Goal: Answer question/provide support

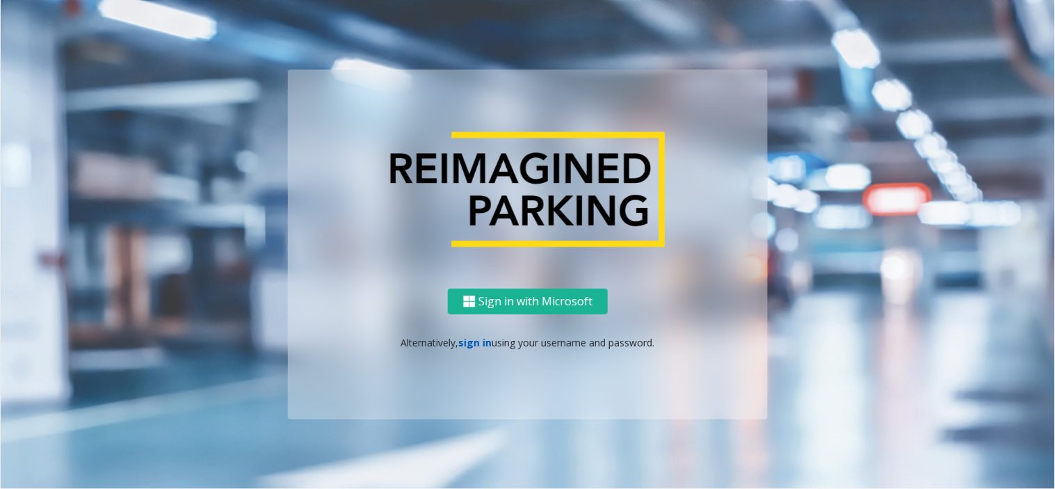
click at [473, 336] on link "sign in" at bounding box center [475, 342] width 33 height 13
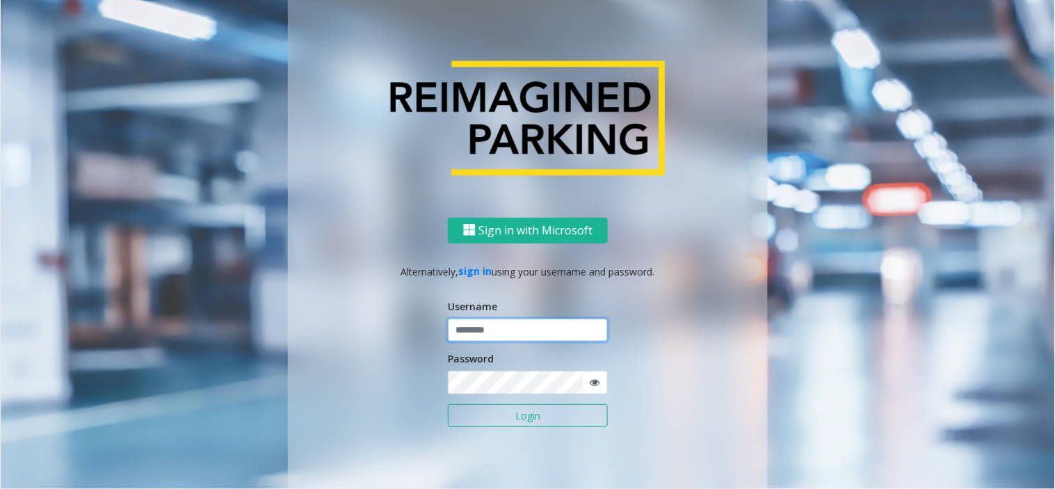
drag, startPoint x: 473, startPoint y: 334, endPoint x: 482, endPoint y: 419, distance: 85.3
click at [482, 327] on input "text" at bounding box center [528, 330] width 160 height 24
type input "*******"
click at [485, 415] on button "Login" at bounding box center [528, 416] width 160 height 24
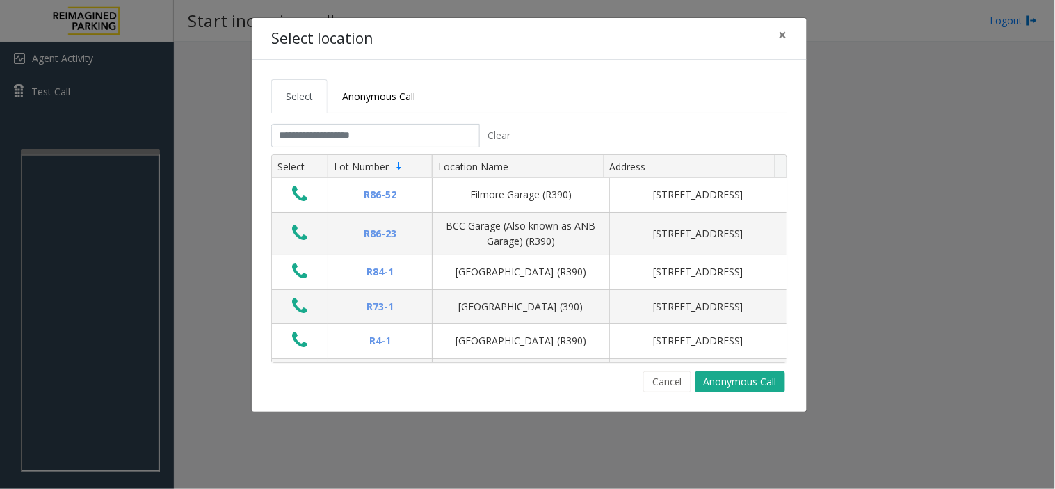
click at [199, 216] on div "Select location × Select Anonymous Call Clear Select Lot Number Location Name A…" at bounding box center [527, 244] width 1055 height 489
click at [788, 38] on button "×" at bounding box center [783, 35] width 28 height 34
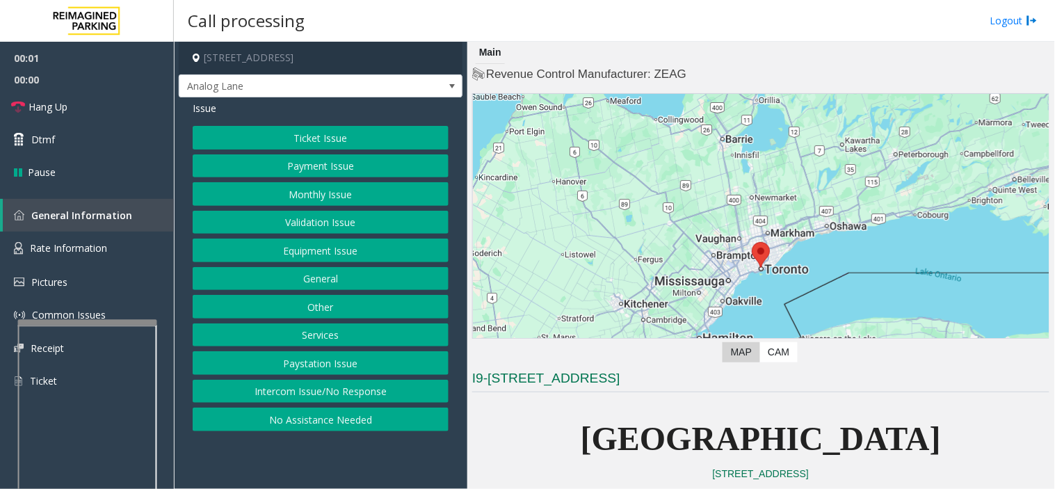
click at [72, 322] on div at bounding box center [87, 323] width 139 height 6
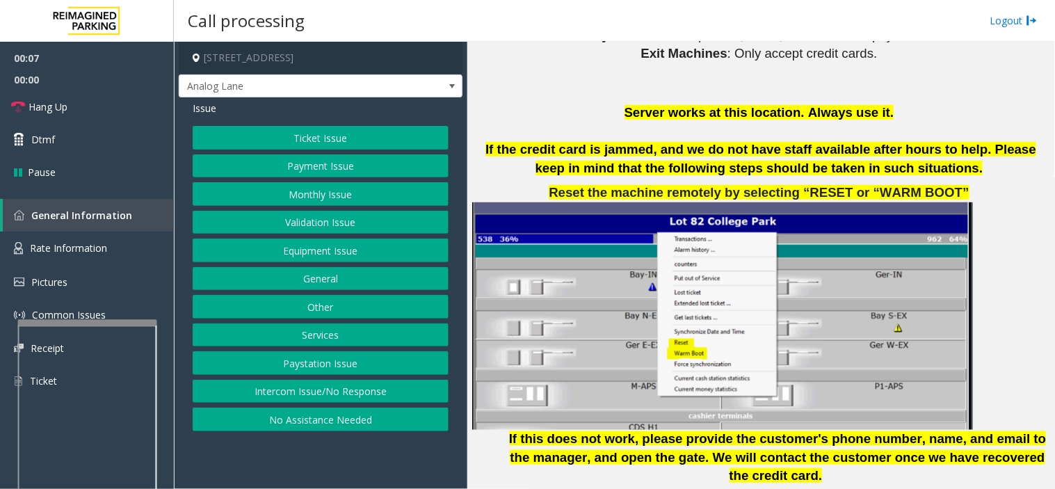
scroll to position [1699, 0]
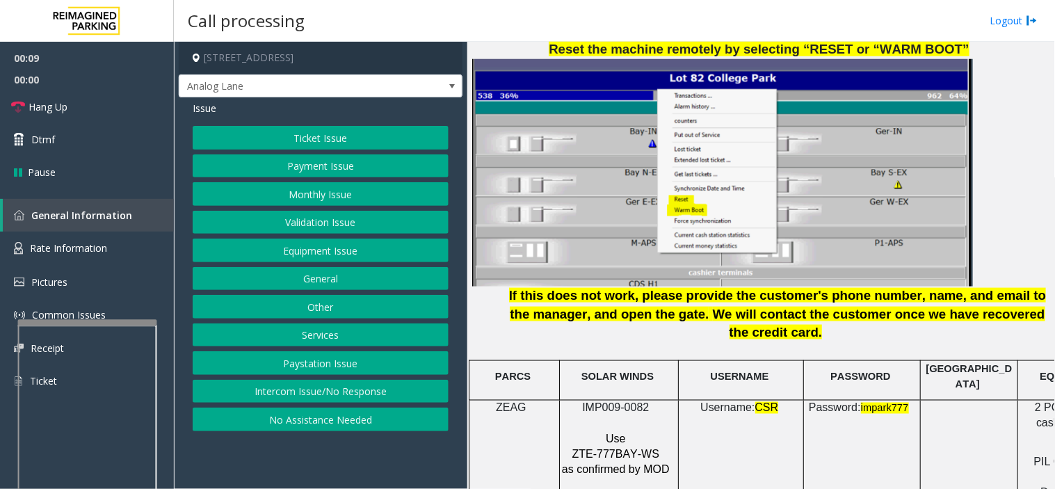
click at [619, 402] on span "IMP009-0082" at bounding box center [615, 408] width 67 height 12
click at [313, 151] on div "Ticket Issue Payment Issue Monthly Issue Validation Issue Equipment Issue Gener…" at bounding box center [321, 278] width 256 height 305
click at [316, 147] on button "Ticket Issue" at bounding box center [321, 138] width 256 height 24
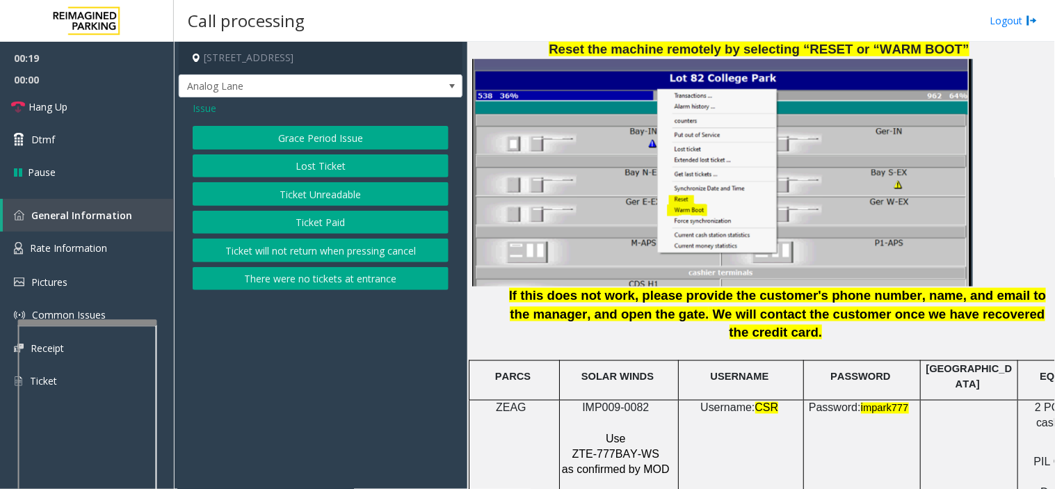
click at [331, 197] on button "Ticket Unreadable" at bounding box center [321, 194] width 256 height 24
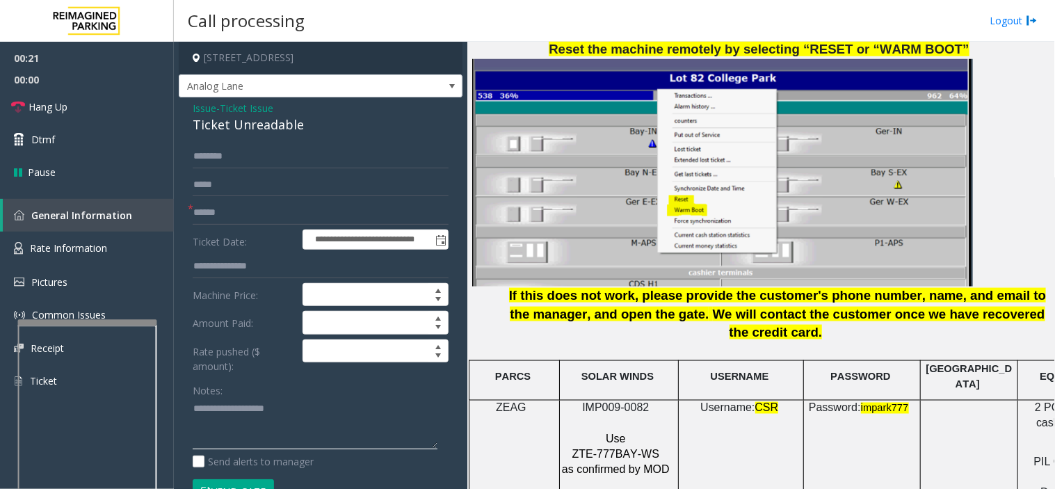
paste textarea "**********"
click at [238, 124] on div "Ticket Unreadable" at bounding box center [321, 124] width 256 height 19
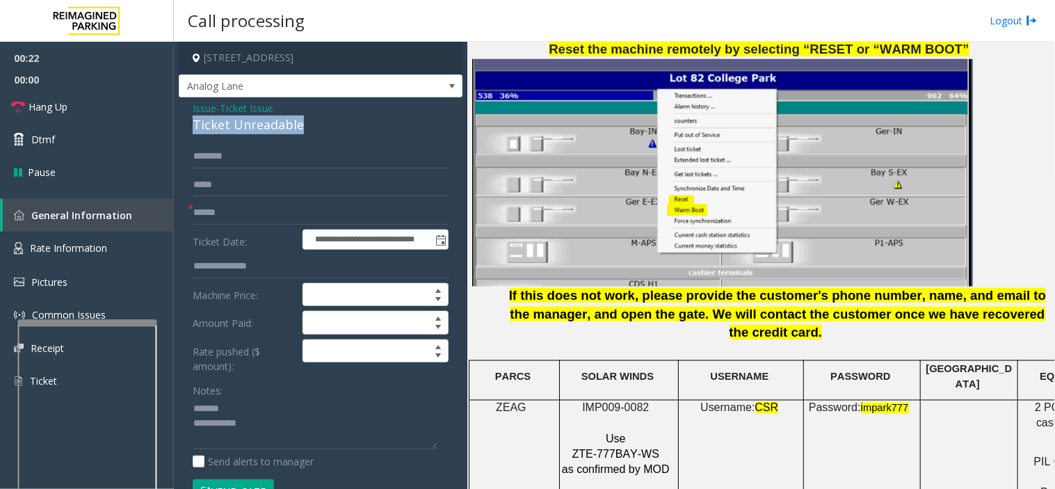
click at [238, 124] on div "Ticket Unreadable" at bounding box center [321, 124] width 256 height 19
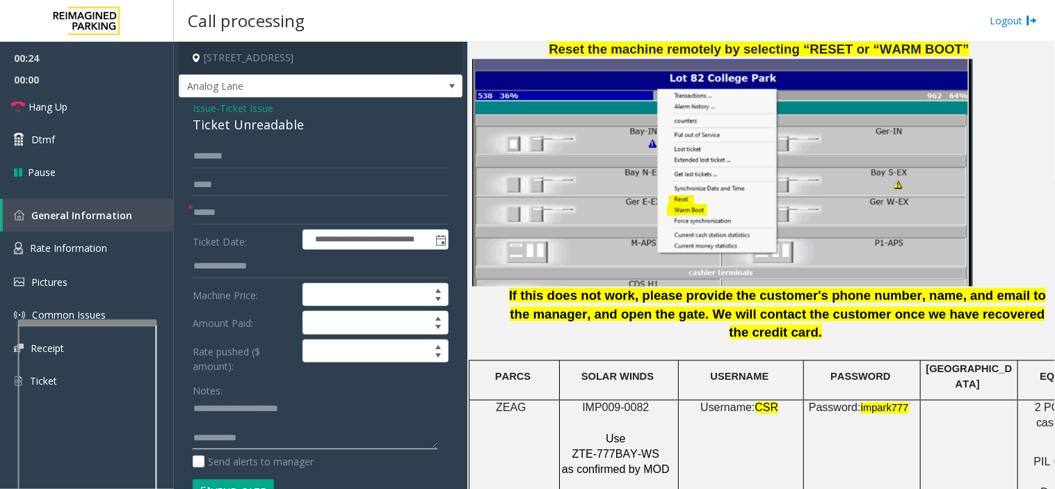
type textarea "**********"
click at [308, 218] on input "text" at bounding box center [321, 213] width 256 height 24
type input "********"
click at [1034, 195] on p at bounding box center [760, 172] width 577 height 227
click at [1031, 206] on p at bounding box center [760, 172] width 577 height 227
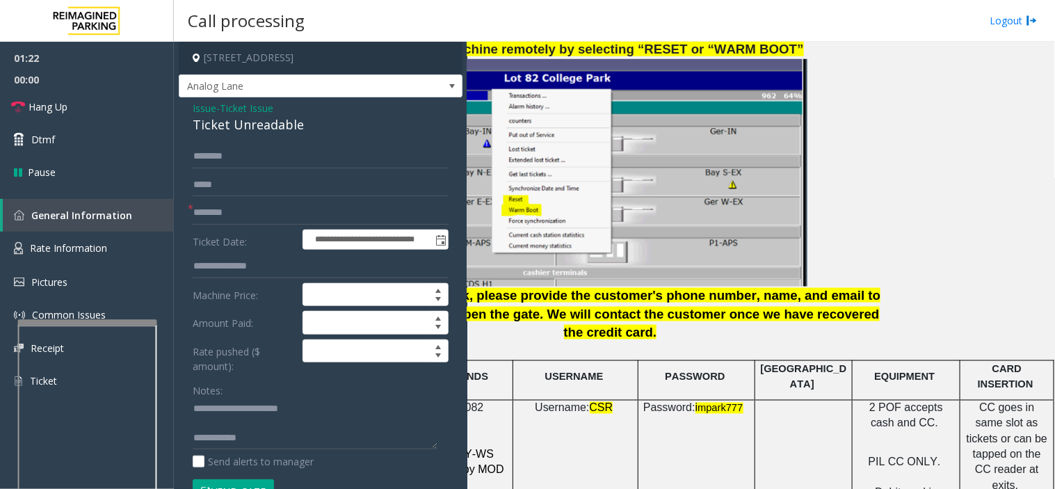
scroll to position [2163, 177]
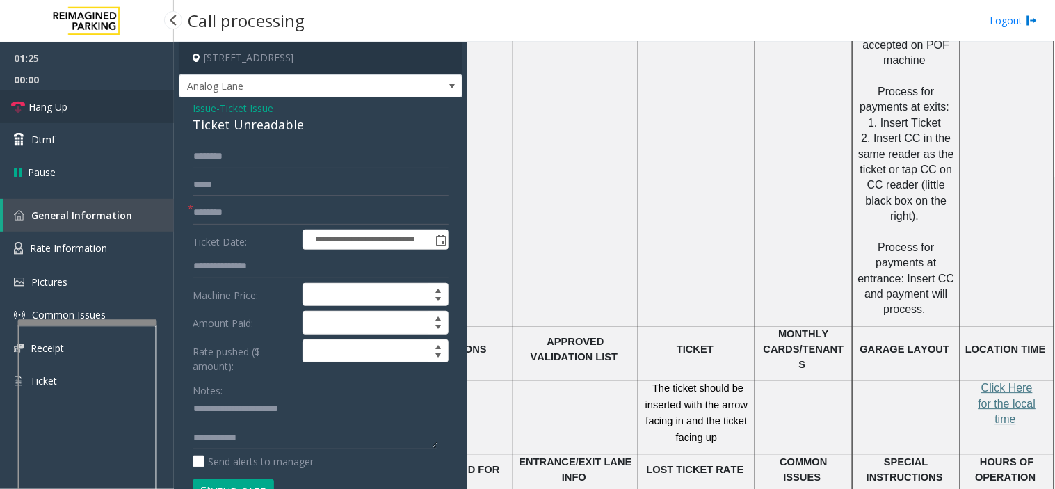
click at [99, 109] on link "Hang Up" at bounding box center [87, 106] width 174 height 33
drag, startPoint x: 285, startPoint y: 435, endPoint x: 331, endPoint y: 408, distance: 53.3
click at [285, 435] on textarea at bounding box center [315, 424] width 245 height 52
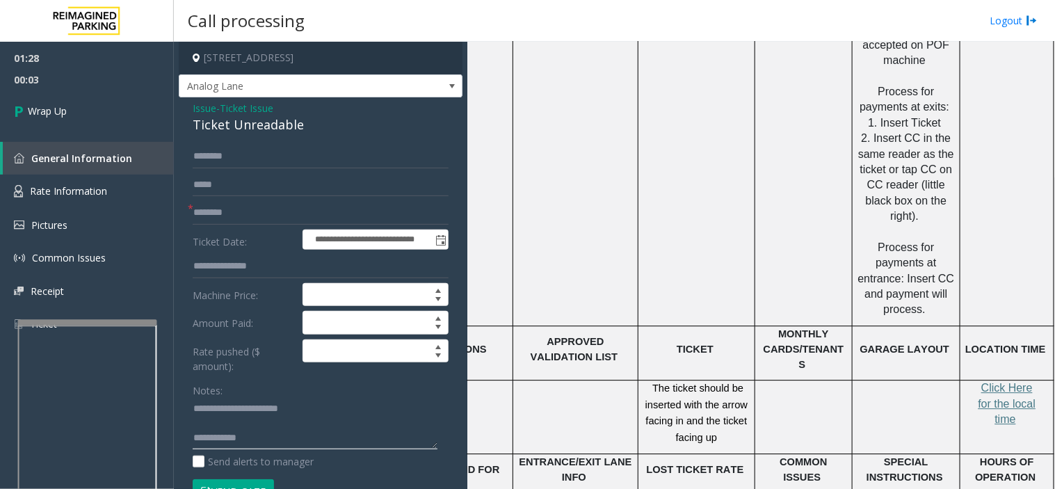
click at [286, 435] on textarea at bounding box center [315, 424] width 245 height 52
paste textarea "**********"
type textarea "**********"
click at [97, 120] on link "Wrap Up" at bounding box center [87, 110] width 174 height 41
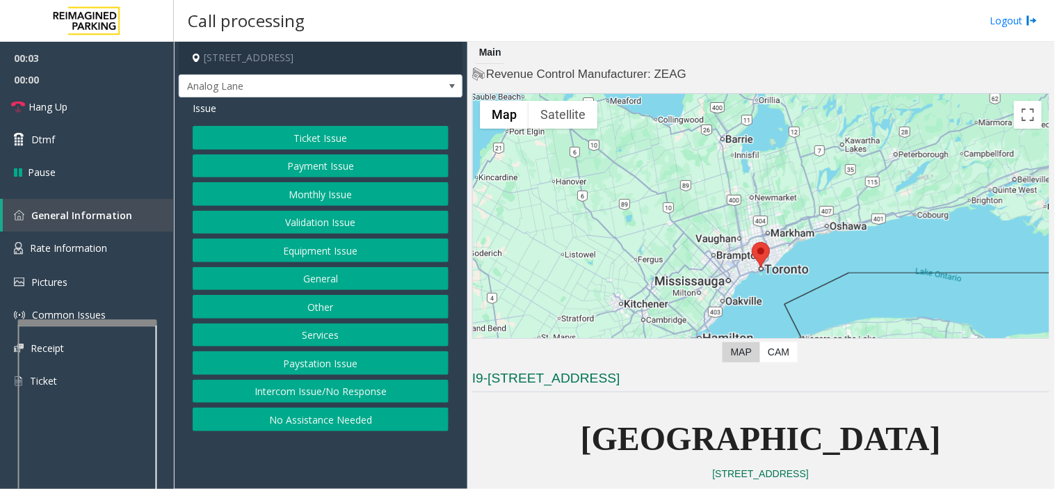
drag, startPoint x: 387, startPoint y: 478, endPoint x: 377, endPoint y: 478, distance: 9.7
drag, startPoint x: 377, startPoint y: 478, endPoint x: 251, endPoint y: 468, distance: 126.2
click at [251, 468] on app-call-processing-form "[STREET_ADDRESS] Analog Lane Issue Ticket Issue Payment Issue Monthly Issue Val…" at bounding box center [320, 265] width 293 height 447
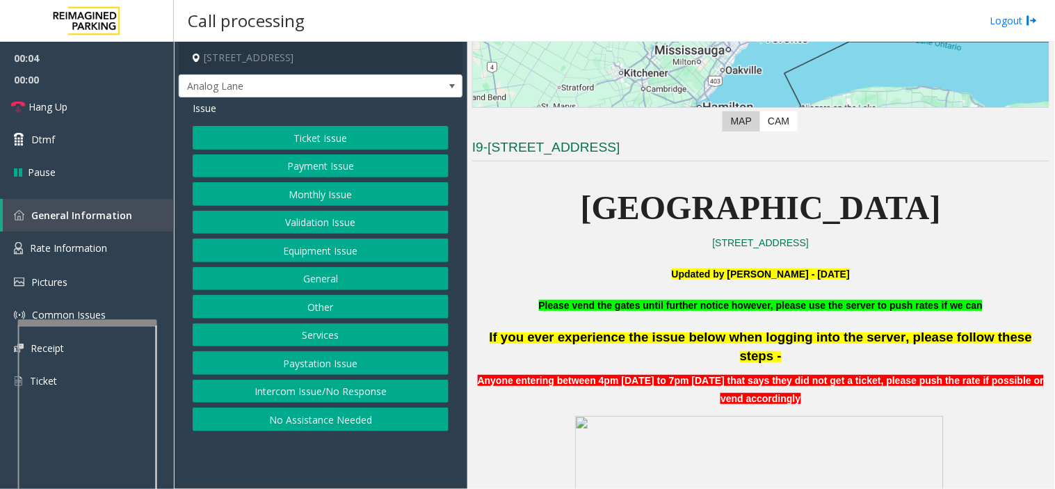
scroll to position [232, 0]
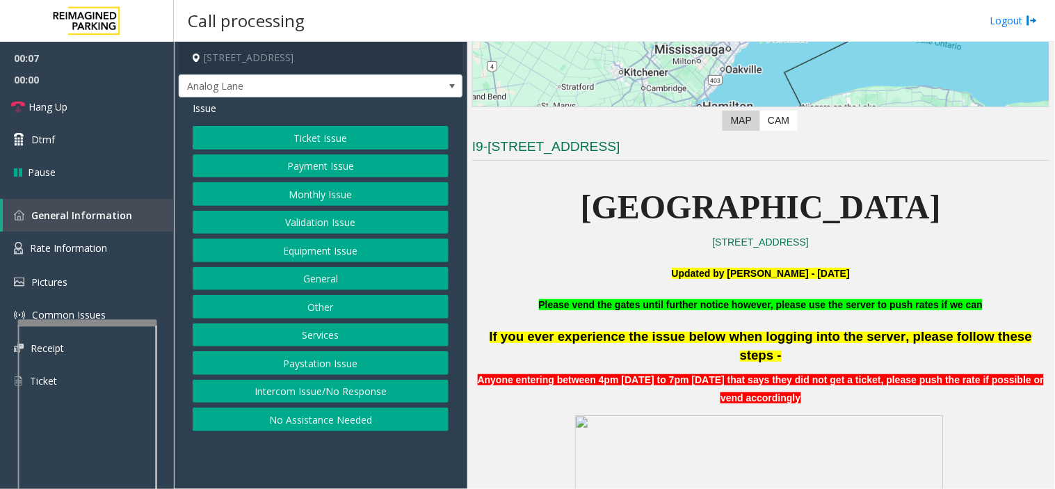
click at [300, 202] on button "Monthly Issue" at bounding box center [321, 194] width 256 height 24
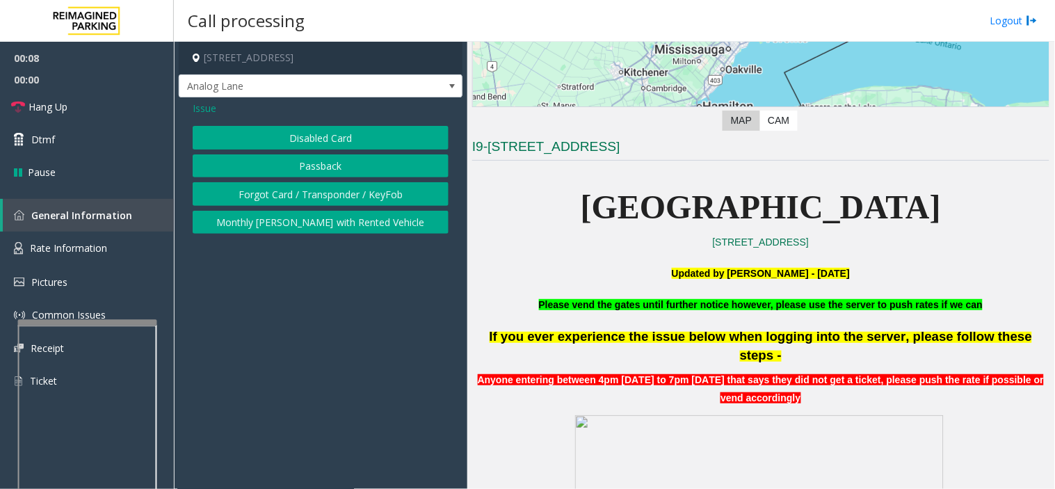
click at [207, 106] on span "Issue" at bounding box center [205, 108] width 24 height 15
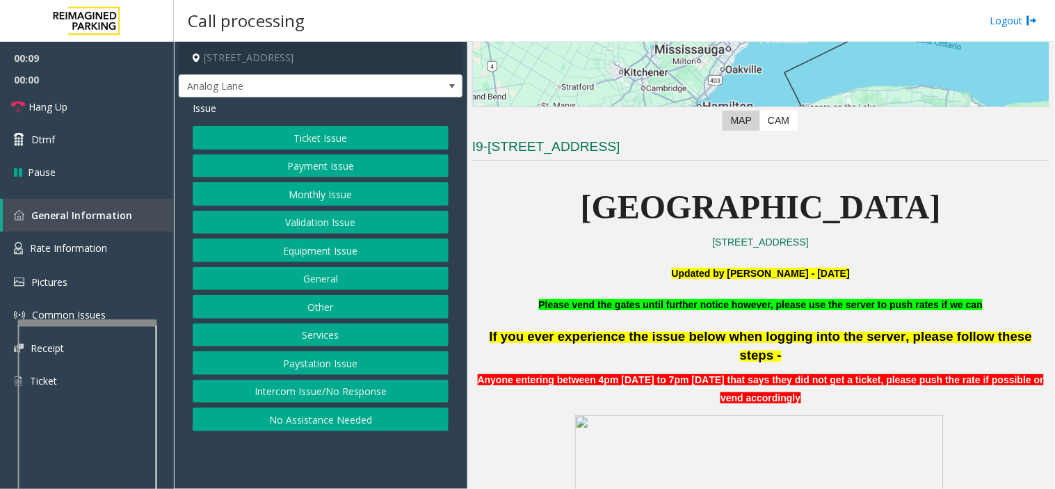
drag, startPoint x: 324, startPoint y: 341, endPoint x: 330, endPoint y: 311, distance: 29.9
click at [327, 339] on button "Services" at bounding box center [321, 335] width 256 height 24
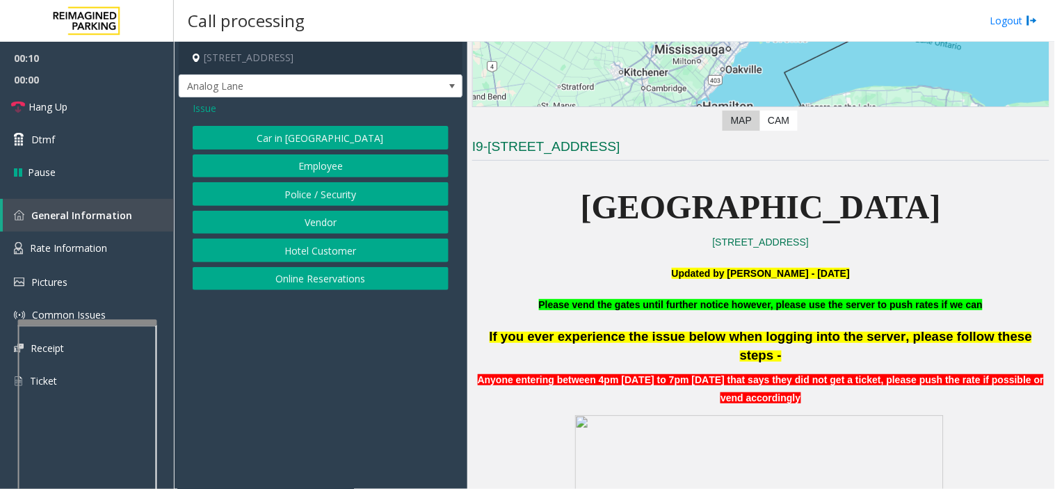
click at [335, 279] on button "Online Reservations" at bounding box center [321, 279] width 256 height 24
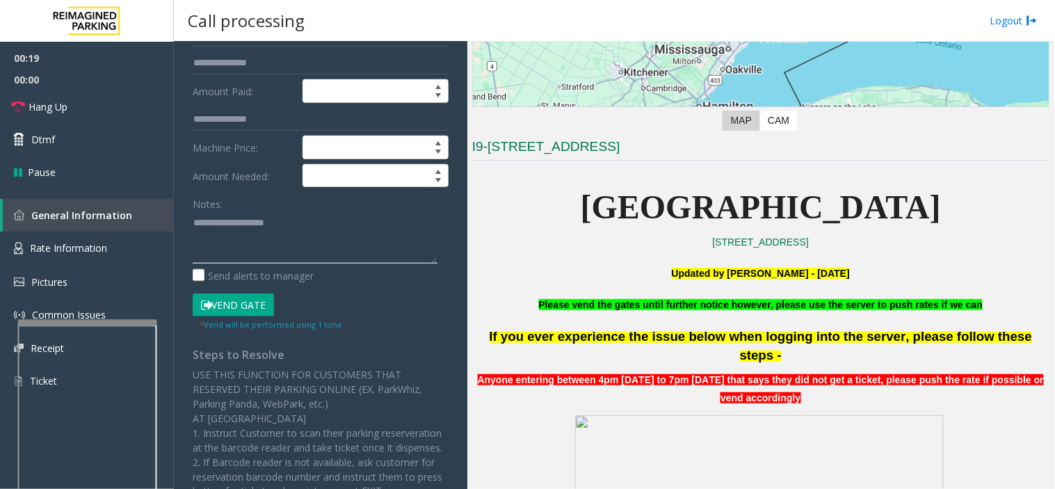
paste textarea "**********"
type textarea "**********"
paste textarea "**********"
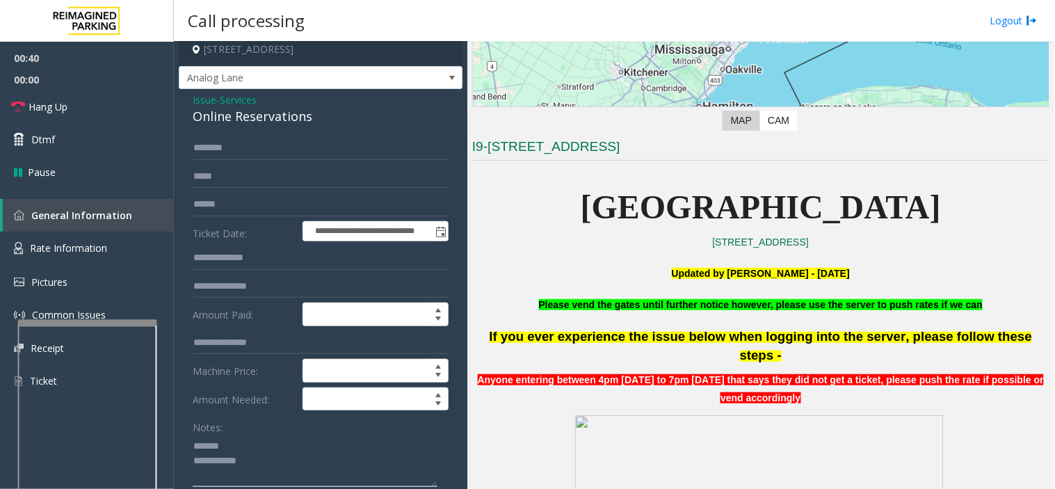
scroll to position [0, 0]
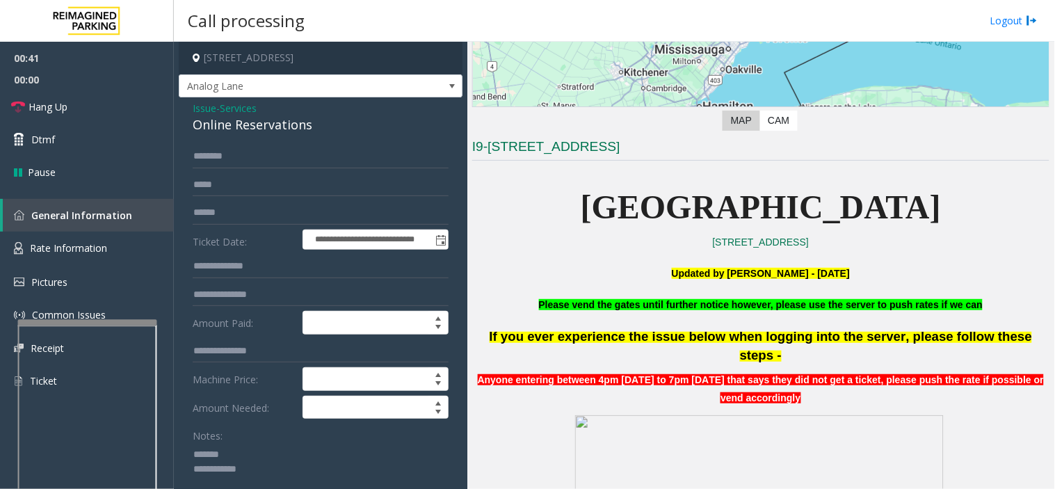
click at [258, 133] on div "Online Reservations" at bounding box center [321, 124] width 256 height 19
click at [286, 480] on textarea at bounding box center [315, 469] width 245 height 52
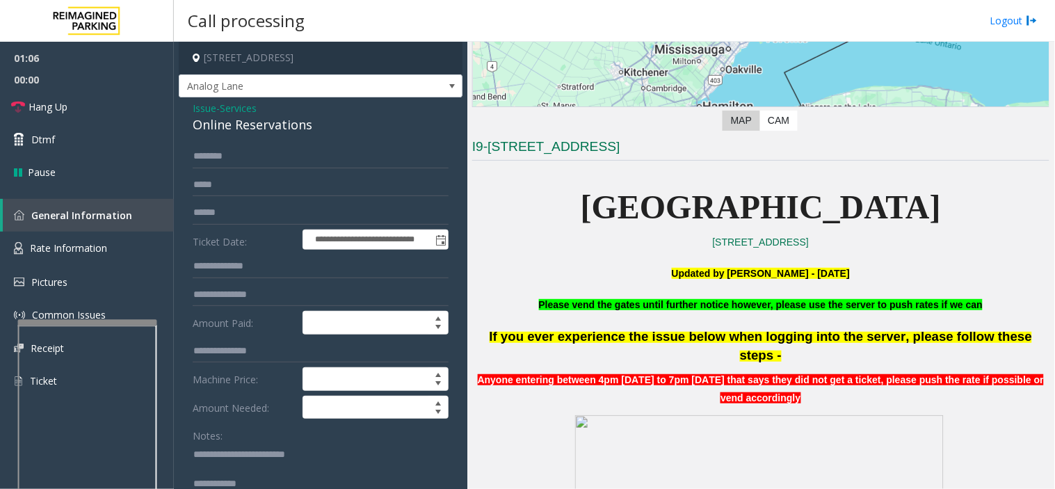
drag, startPoint x: 231, startPoint y: 468, endPoint x: 252, endPoint y: 457, distance: 23.3
click at [231, 468] on textarea at bounding box center [315, 469] width 245 height 52
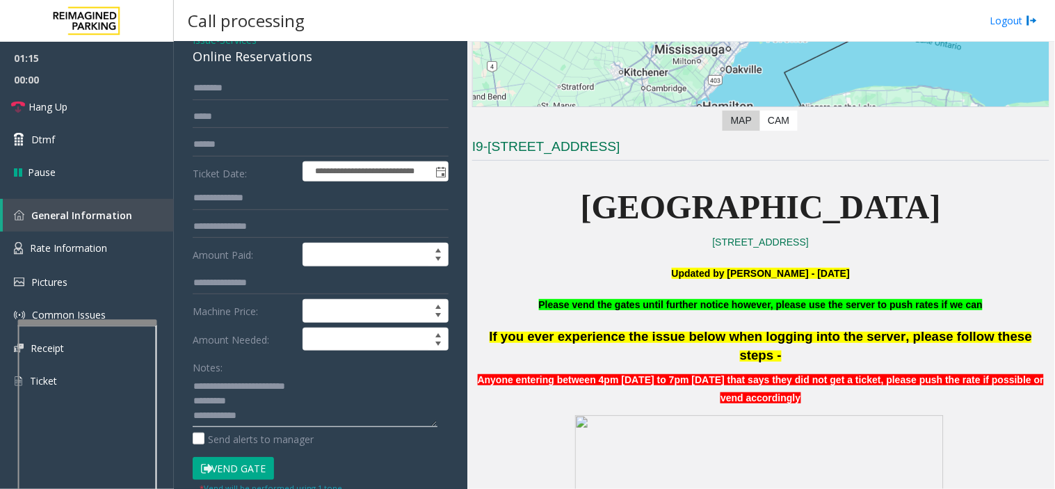
scroll to position [154, 0]
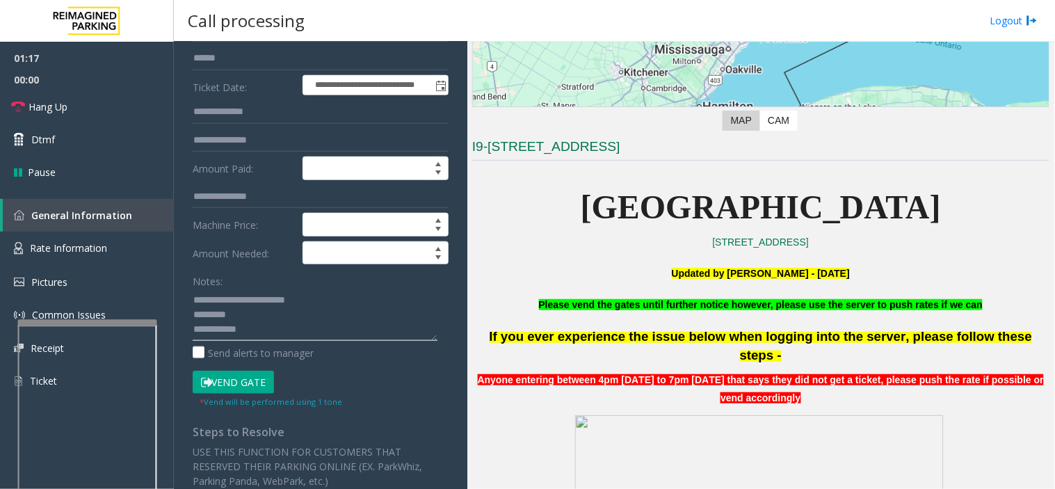
paste textarea "**********"
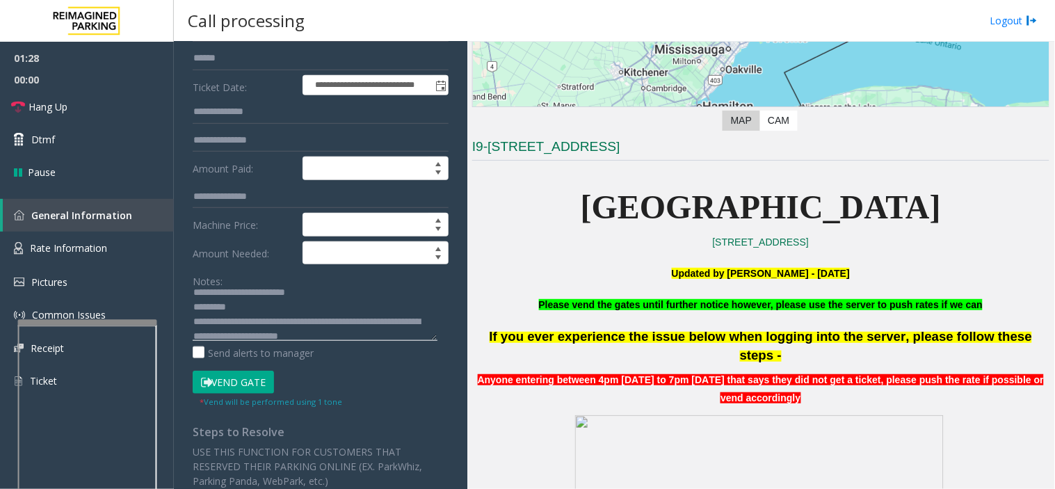
scroll to position [29, 0]
drag, startPoint x: 262, startPoint y: 300, endPoint x: 417, endPoint y: 355, distance: 164.2
click at [417, 355] on div "Notes: Send alerts to manager" at bounding box center [321, 314] width 256 height 91
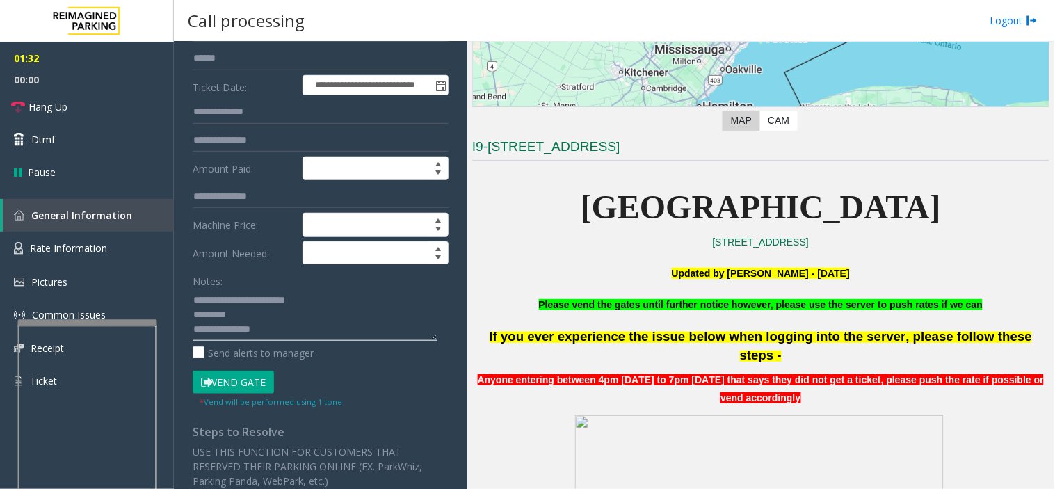
scroll to position [0, 0]
click at [235, 391] on button "Vend Gate" at bounding box center [233, 383] width 81 height 24
drag, startPoint x: 268, startPoint y: 336, endPoint x: 266, endPoint y: 352, distance: 16.2
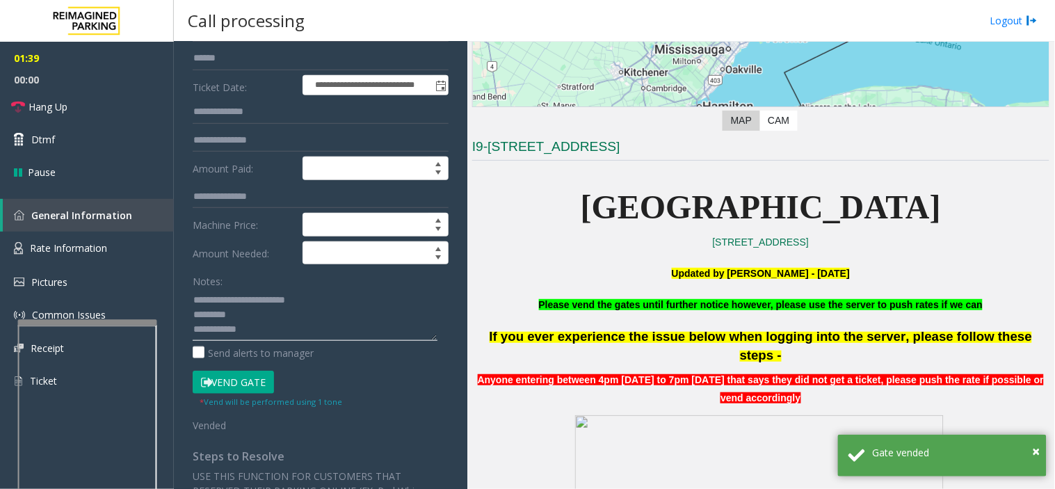
drag, startPoint x: 266, startPoint y: 352, endPoint x: 255, endPoint y: 327, distance: 27.1
paste textarea "**********"
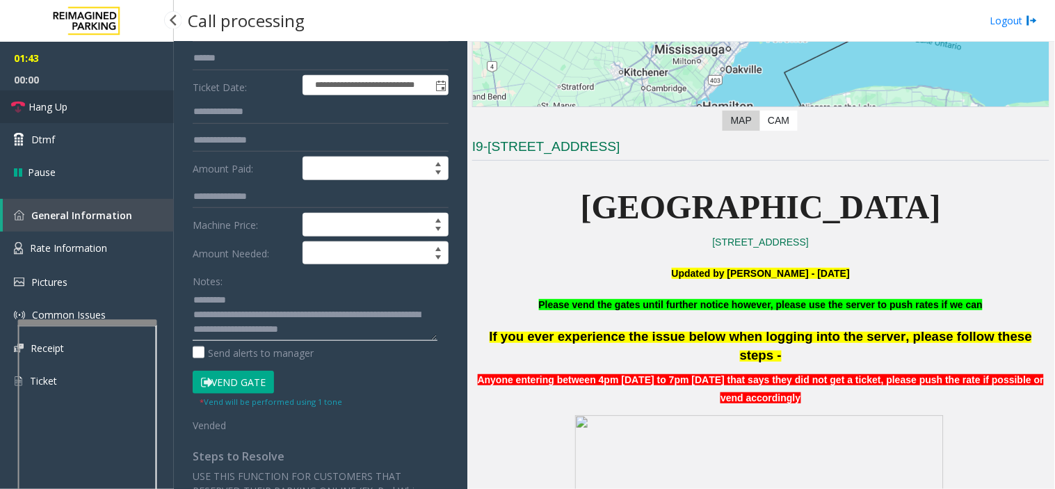
type textarea "**********"
click at [95, 100] on link "Hang Up" at bounding box center [87, 106] width 174 height 33
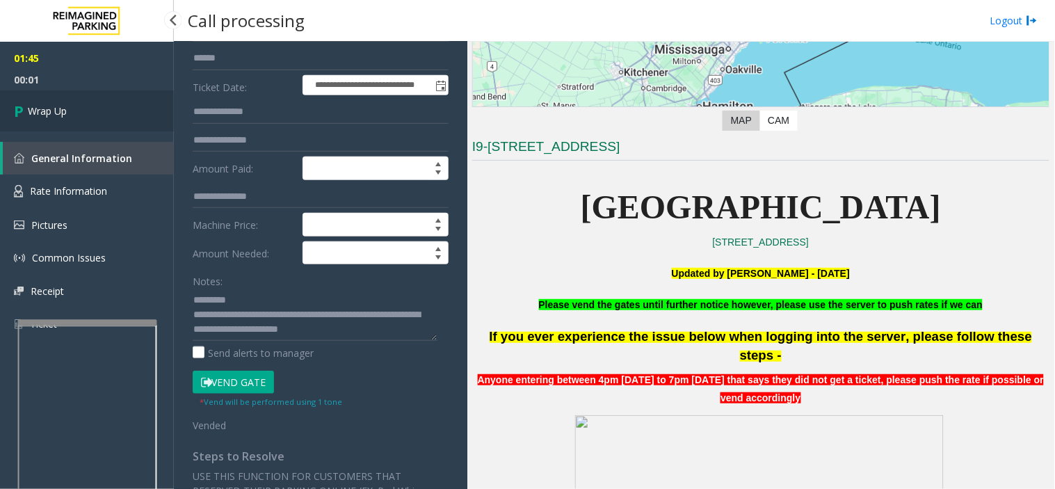
click at [108, 119] on link "Wrap Up" at bounding box center [87, 110] width 174 height 41
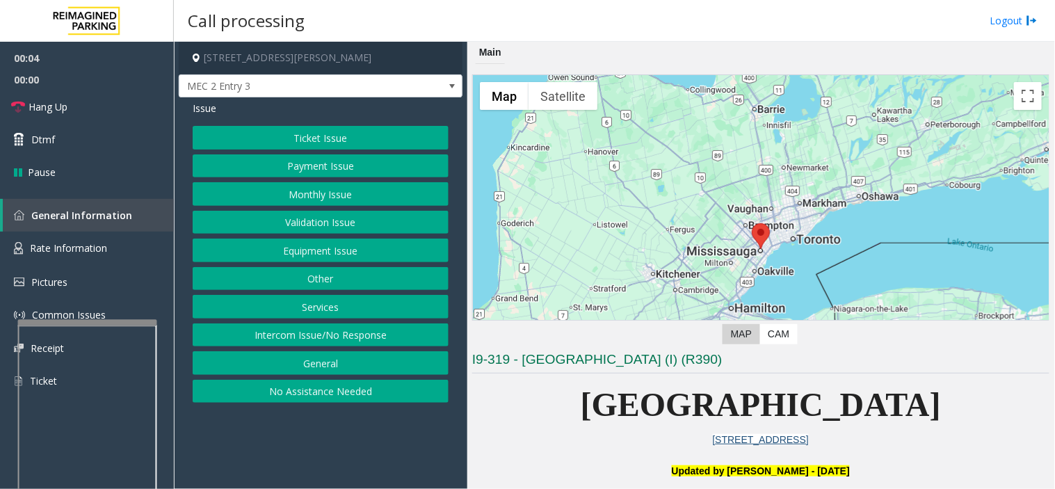
click at [408, 373] on button "General" at bounding box center [321, 363] width 256 height 24
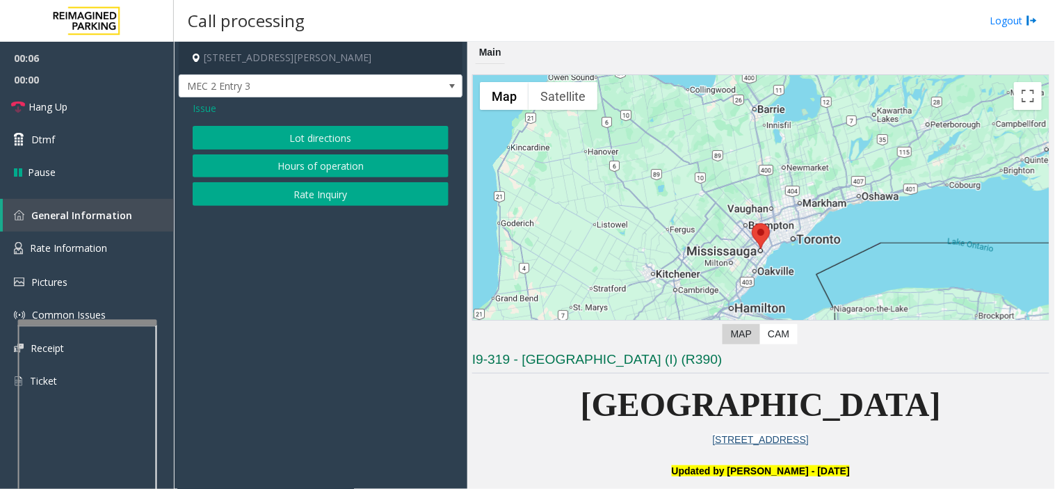
click at [202, 109] on span "Issue" at bounding box center [205, 108] width 24 height 15
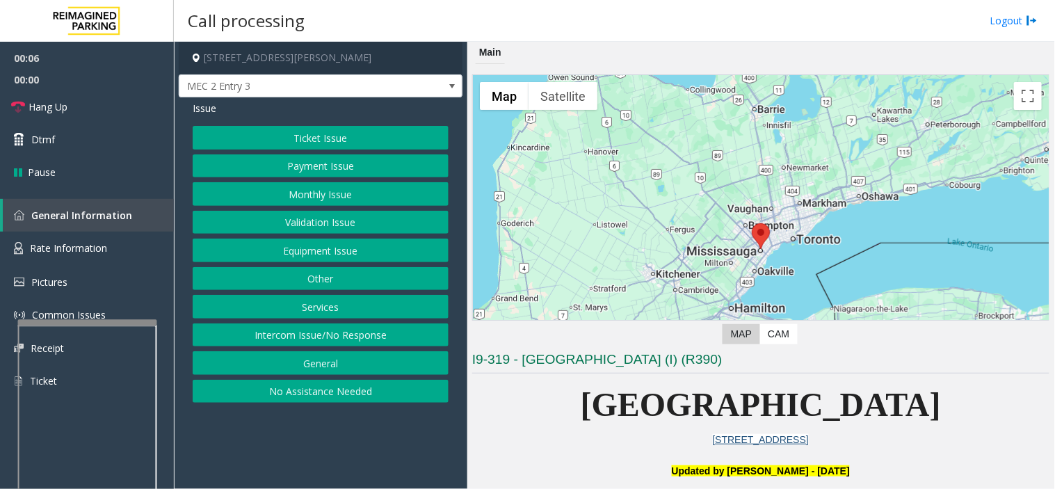
click at [359, 390] on button "No Assistance Needed" at bounding box center [321, 392] width 256 height 24
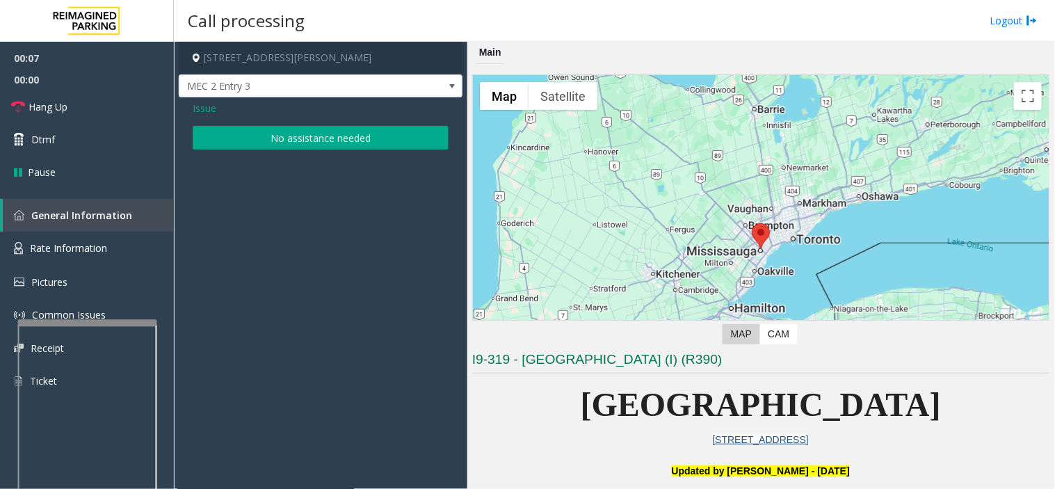
click at [211, 113] on span "Issue" at bounding box center [205, 108] width 24 height 15
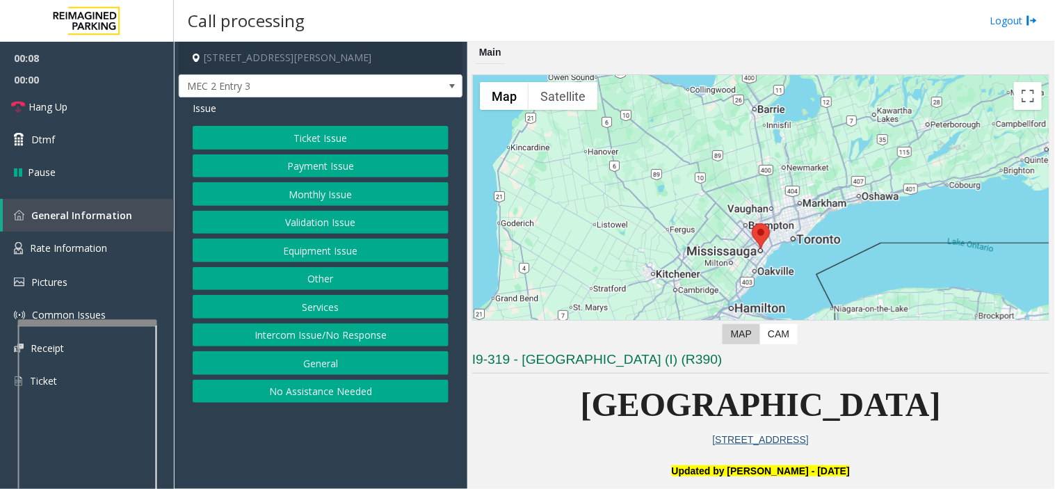
click at [284, 279] on button "Other" at bounding box center [321, 279] width 256 height 24
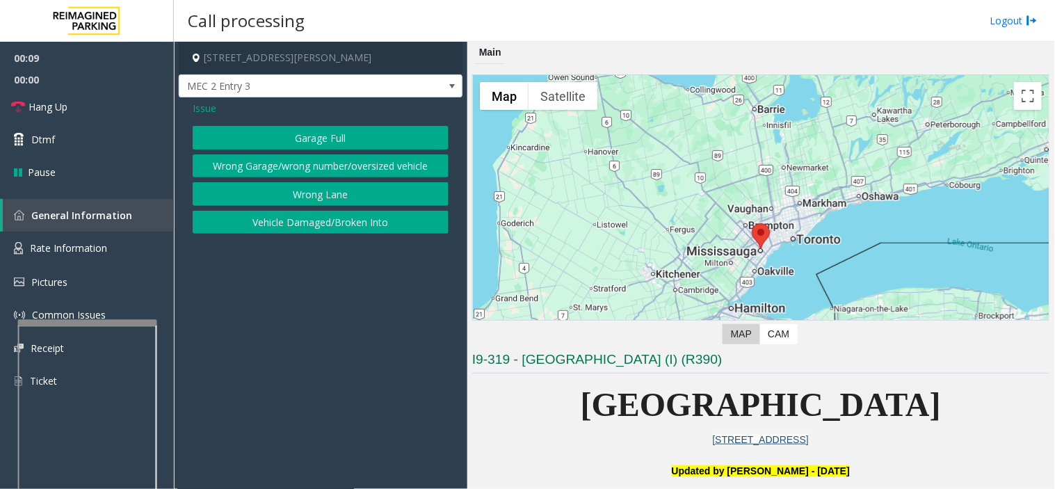
click at [203, 106] on span "Issue" at bounding box center [205, 108] width 24 height 15
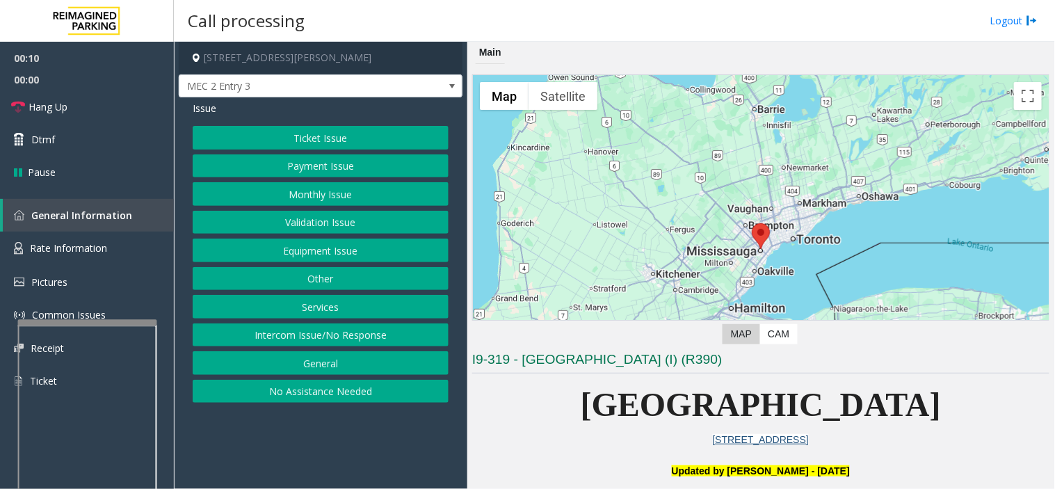
click at [291, 234] on button "Validation Issue" at bounding box center [321, 223] width 256 height 24
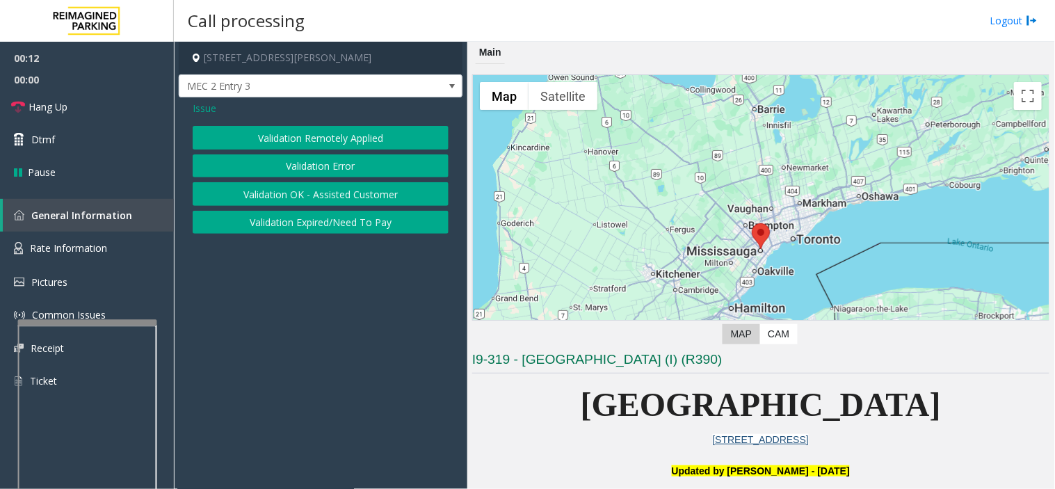
click at [213, 109] on span "Issue" at bounding box center [205, 108] width 24 height 15
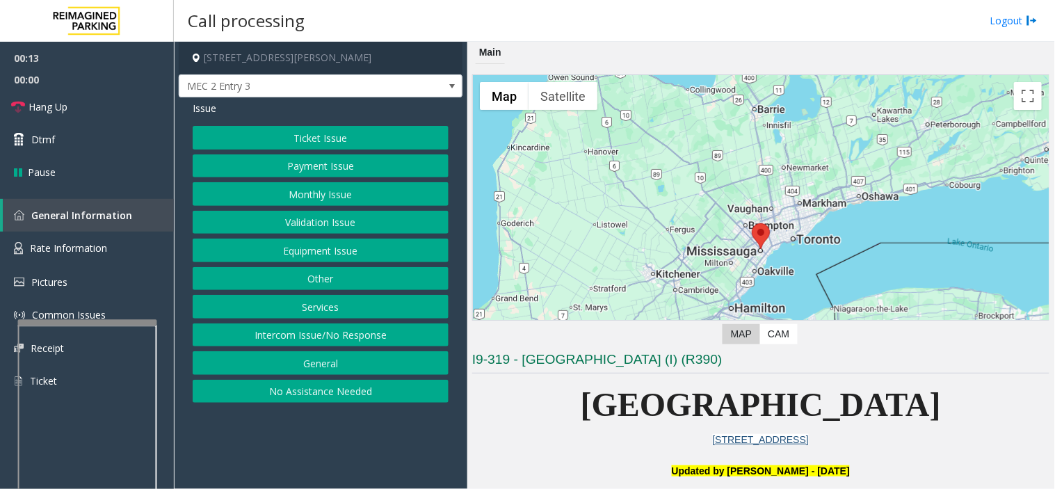
click at [287, 254] on button "Equipment Issue" at bounding box center [321, 250] width 256 height 24
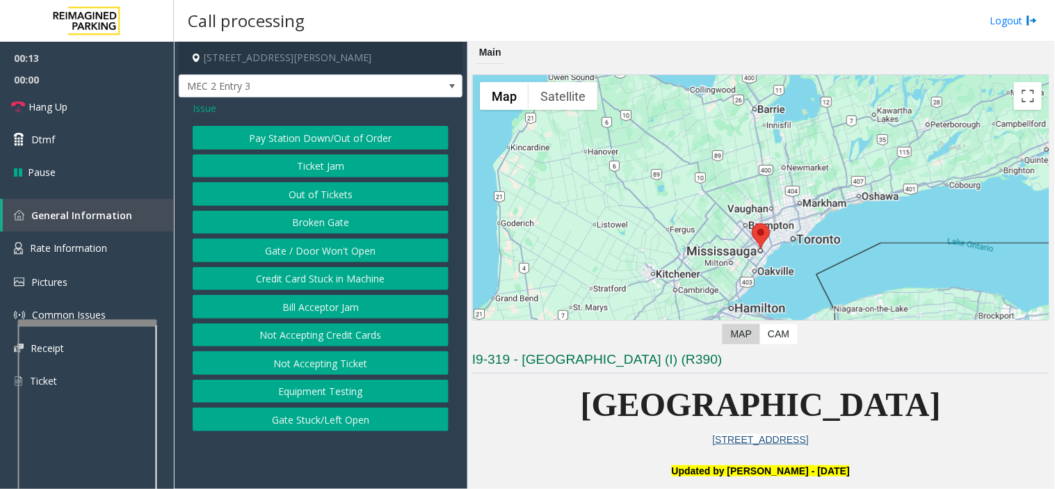
click at [287, 253] on button "Gate / Door Won't Open" at bounding box center [321, 250] width 256 height 24
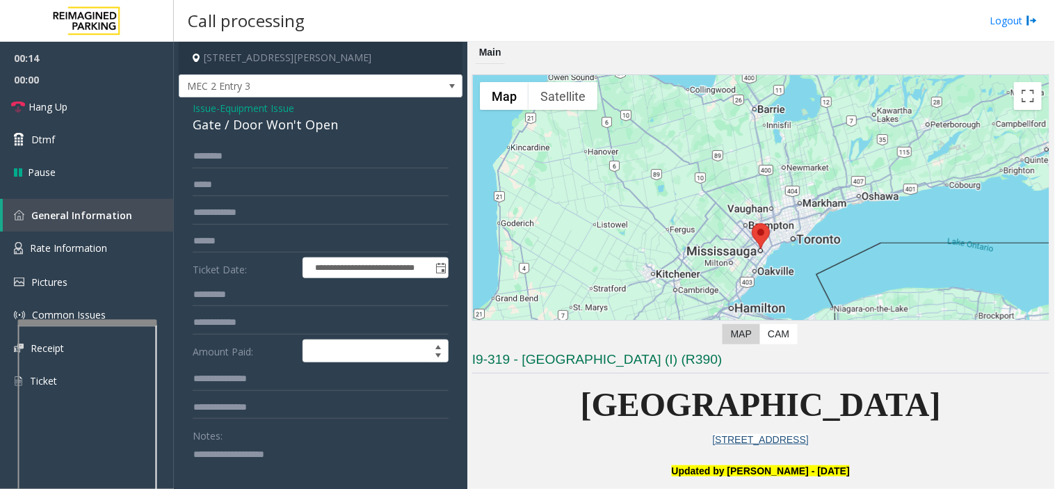
scroll to position [232, 0]
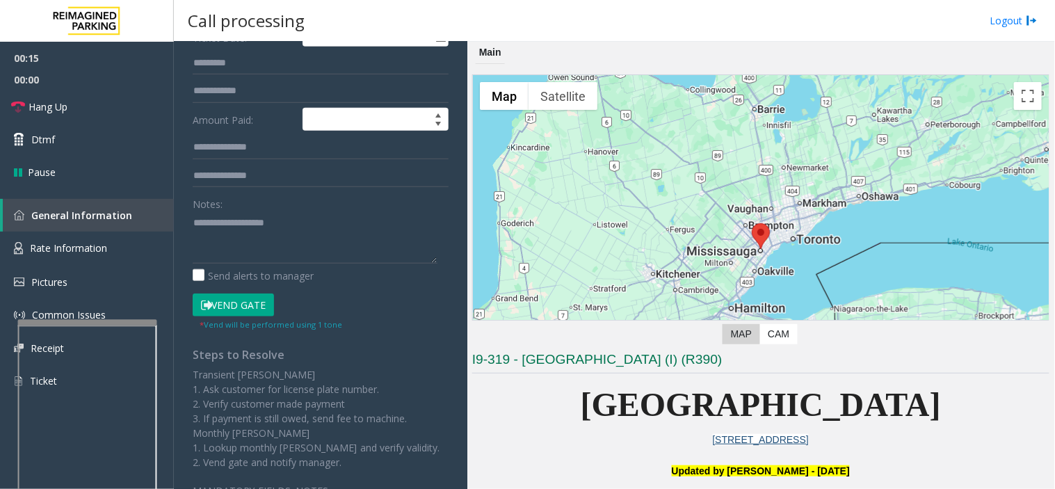
click at [230, 302] on button "Vend Gate" at bounding box center [233, 305] width 81 height 24
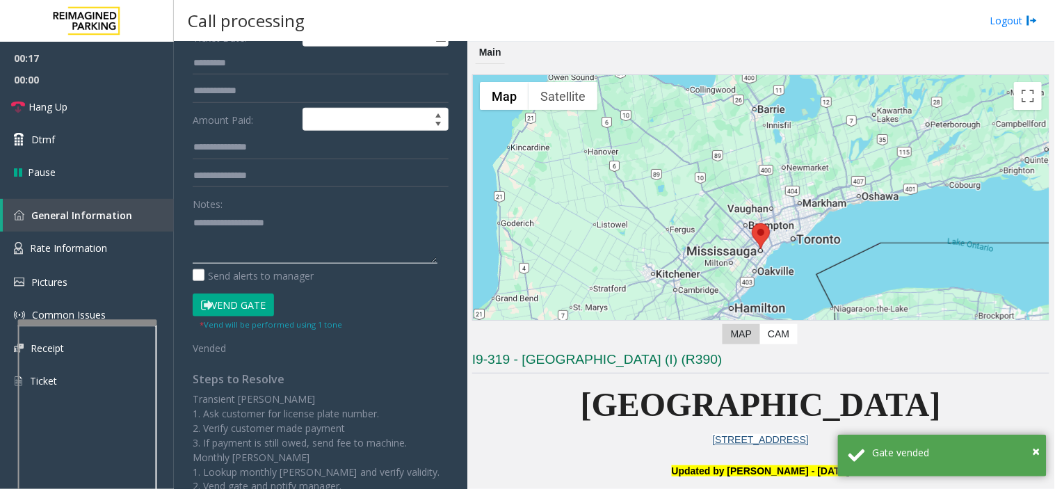
paste textarea "**********"
click at [98, 108] on link "Hang Up" at bounding box center [87, 106] width 174 height 33
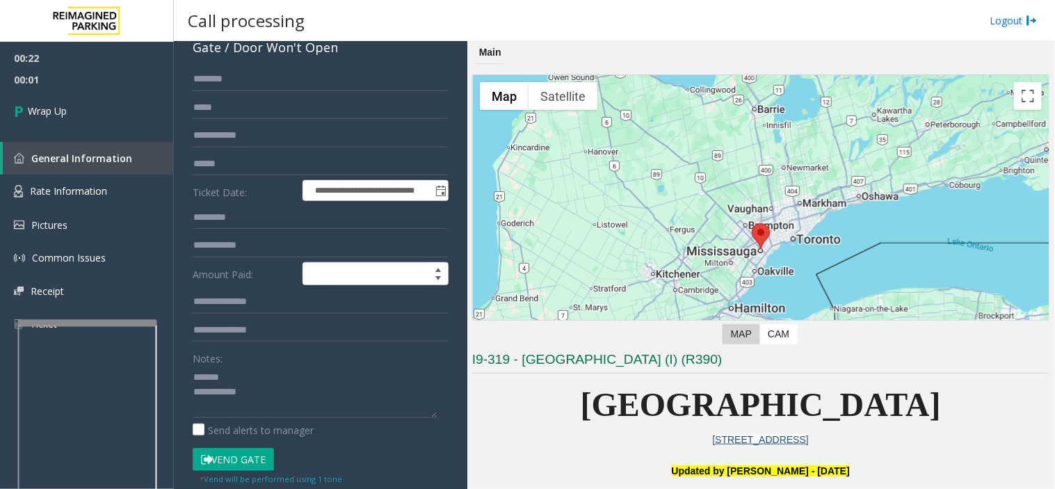
scroll to position [154, 0]
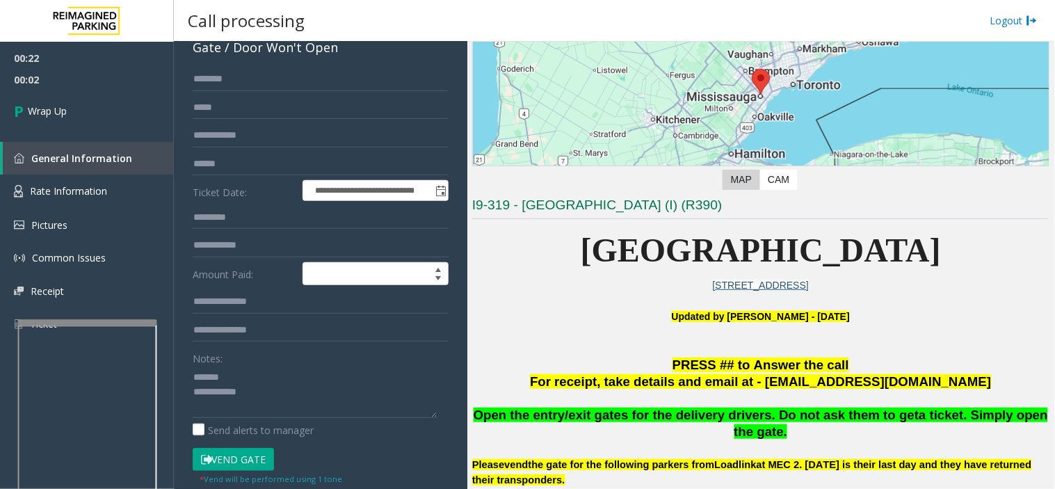
click at [689, 422] on span "Open the entry/exit gates for the delivery drivers. Do not ask them to get" at bounding box center [696, 414] width 446 height 15
copy span "delivery"
click at [261, 382] on textarea at bounding box center [315, 392] width 245 height 52
paste textarea "*********"
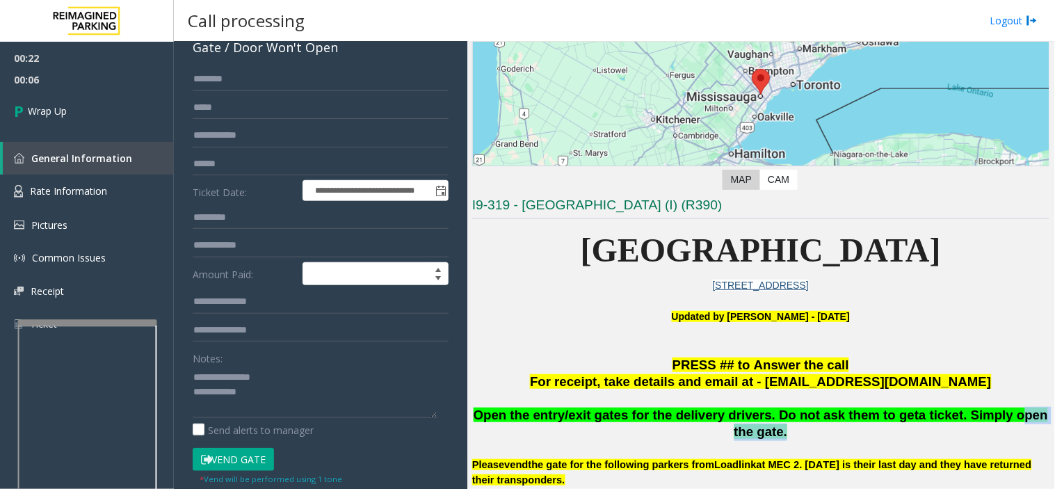
drag, startPoint x: 959, startPoint y: 417, endPoint x: 1033, endPoint y: 412, distance: 73.9
click at [1033, 412] on span "a ticket. Simply open the gate." at bounding box center [891, 423] width 314 height 32
copy span "open the gate"
click at [265, 407] on textarea at bounding box center [315, 392] width 245 height 52
paste textarea "**********"
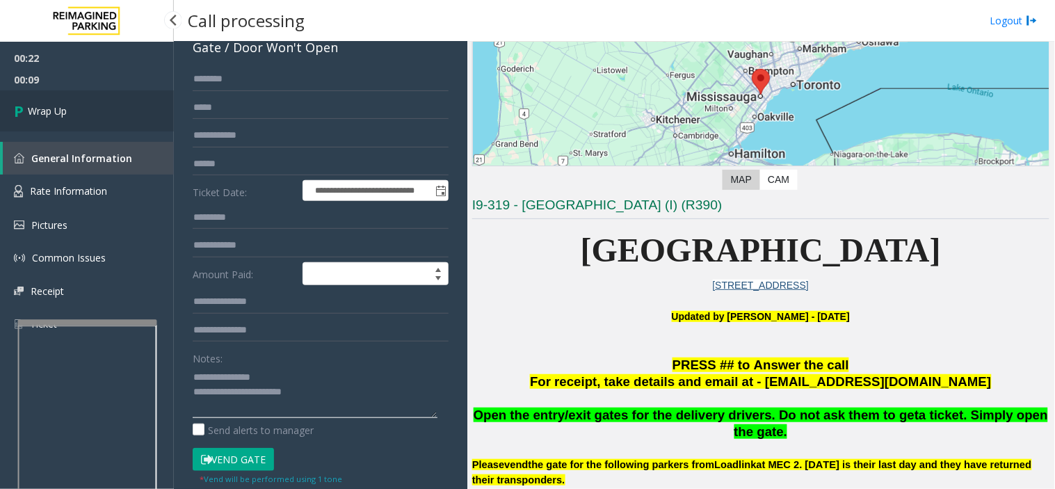
type textarea "**********"
click at [122, 117] on link "Wrap Up" at bounding box center [87, 110] width 174 height 41
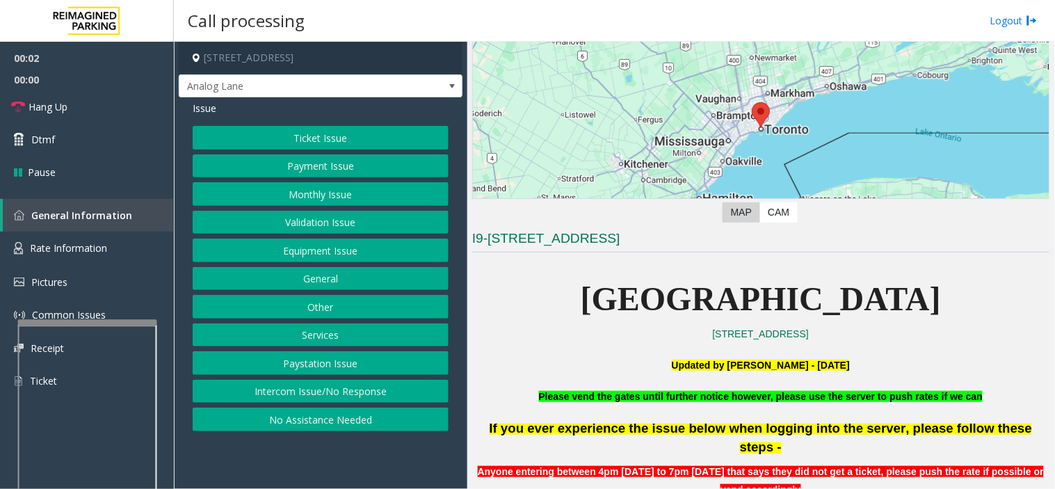
scroll to position [309, 0]
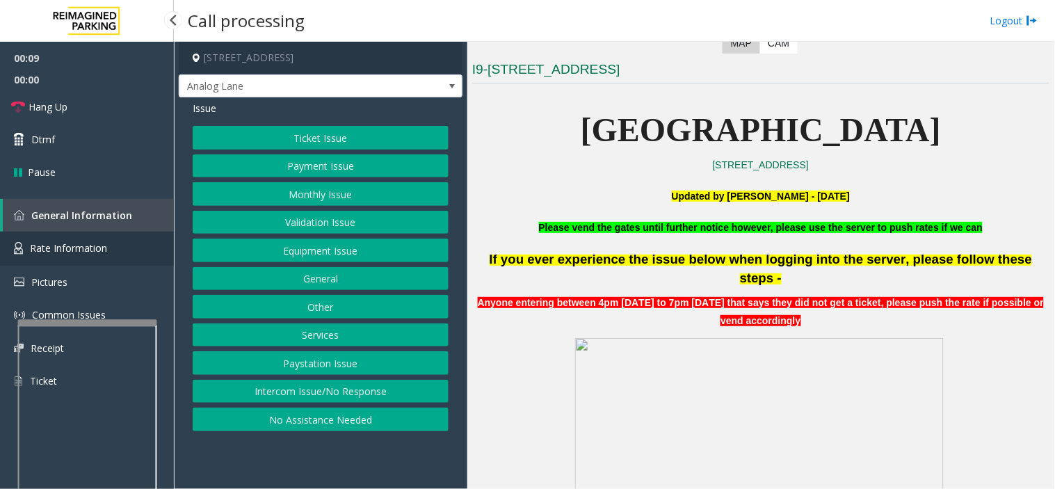
click at [137, 238] on link "Rate Information" at bounding box center [87, 249] width 174 height 34
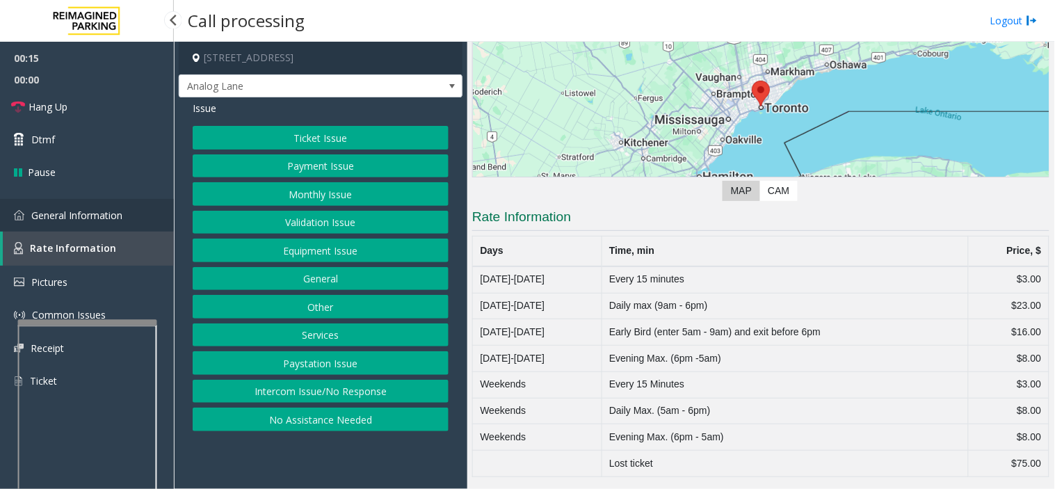
click at [154, 217] on link "General Information" at bounding box center [87, 215] width 174 height 33
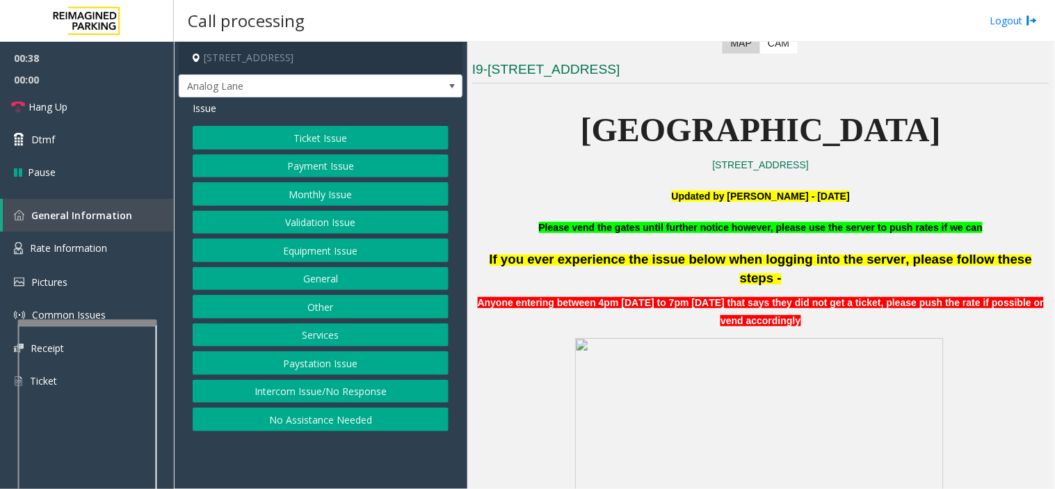
drag, startPoint x: 288, startPoint y: 475, endPoint x: 255, endPoint y: 476, distance: 32.7
click at [255, 476] on app-call-processing-form "[STREET_ADDRESS] Analog Lane Issue Ticket Issue Payment Issue Monthly Issue Val…" at bounding box center [320, 265] width 293 height 447
click at [346, 140] on button "Ticket Issue" at bounding box center [321, 138] width 256 height 24
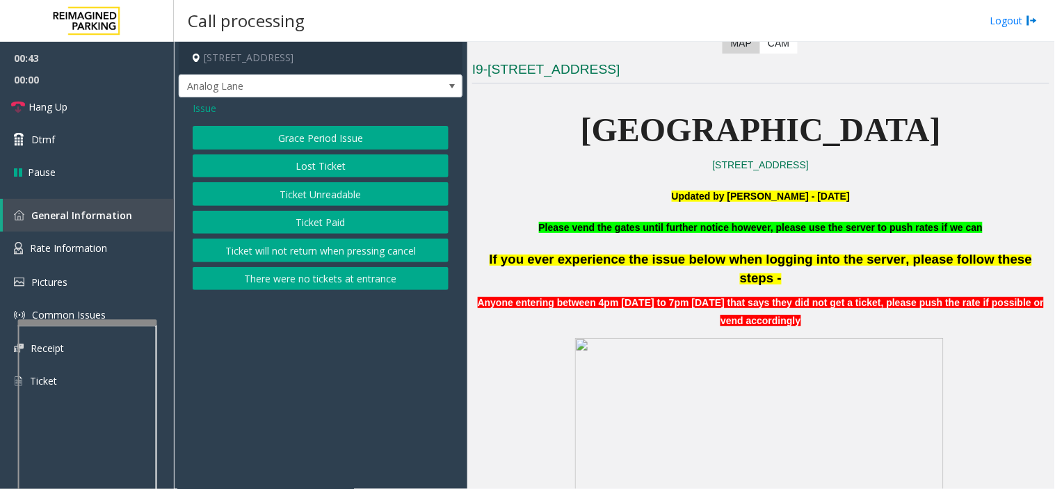
click at [357, 287] on button "There were no tickets at entrance" at bounding box center [321, 279] width 256 height 24
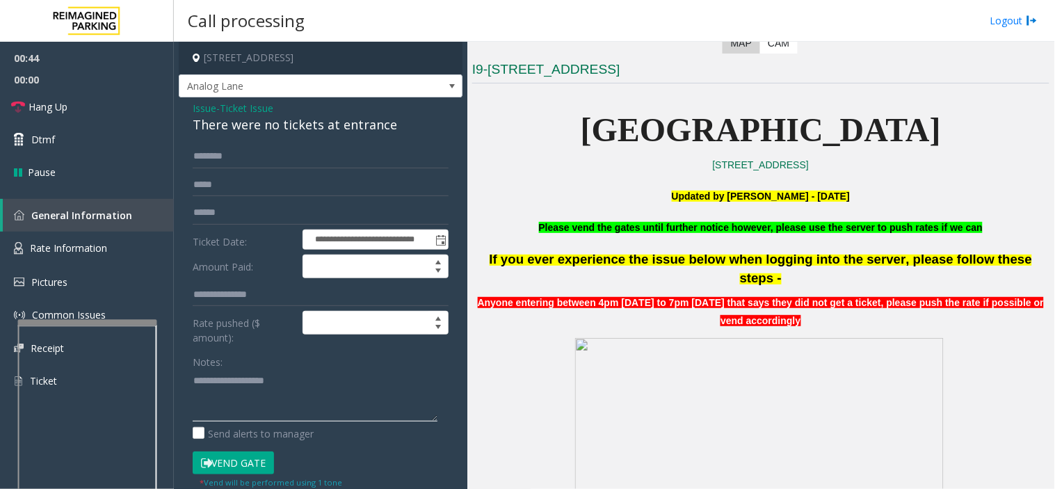
paste textarea "**********"
type textarea "**********"
click at [244, 110] on span "Ticket Issue" at bounding box center [247, 108] width 54 height 15
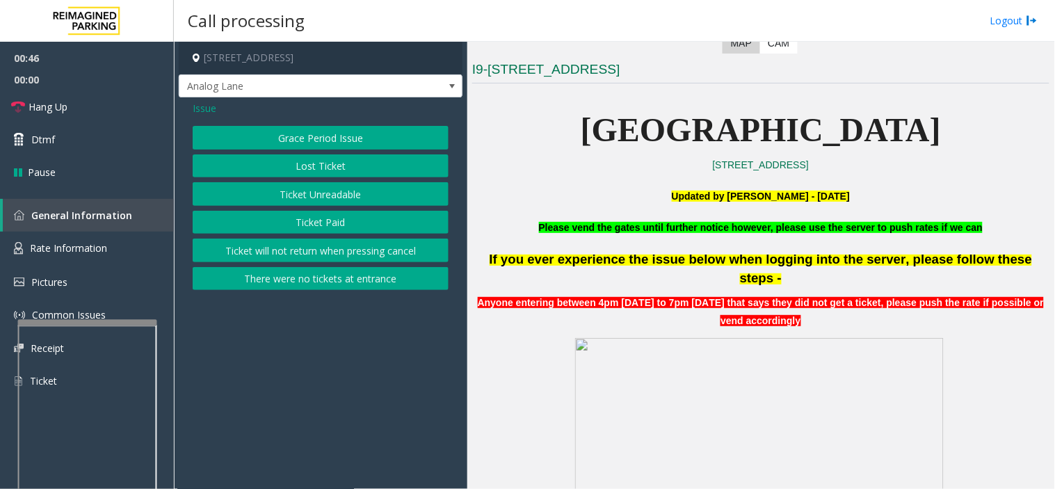
click at [314, 281] on button "There were no tickets at entrance" at bounding box center [321, 279] width 256 height 24
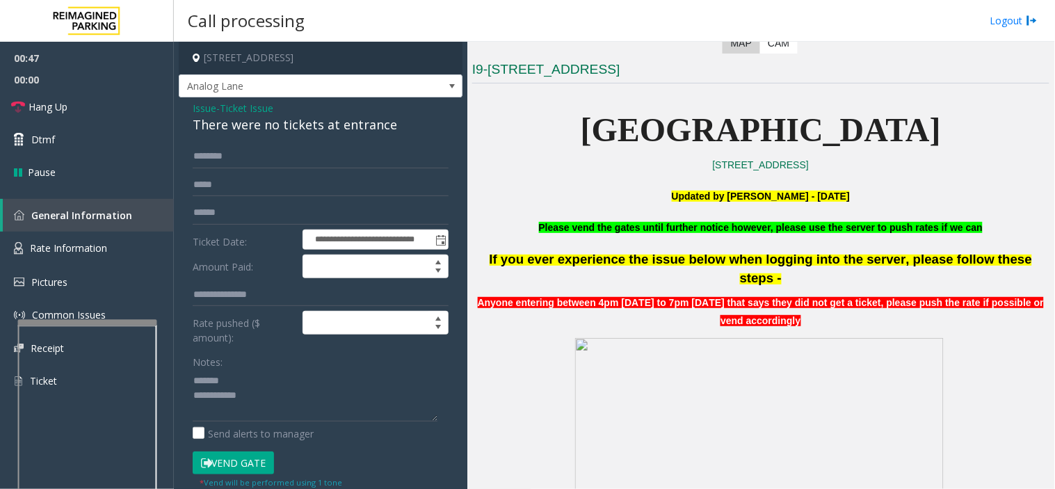
click at [320, 135] on div "**********" at bounding box center [321, 419] width 284 height 645
click at [320, 131] on div "There were no tickets at entrance" at bounding box center [321, 124] width 256 height 19
drag, startPoint x: 320, startPoint y: 131, endPoint x: 412, endPoint y: 163, distance: 96.5
click at [320, 130] on div "There were no tickets at entrance" at bounding box center [321, 124] width 256 height 19
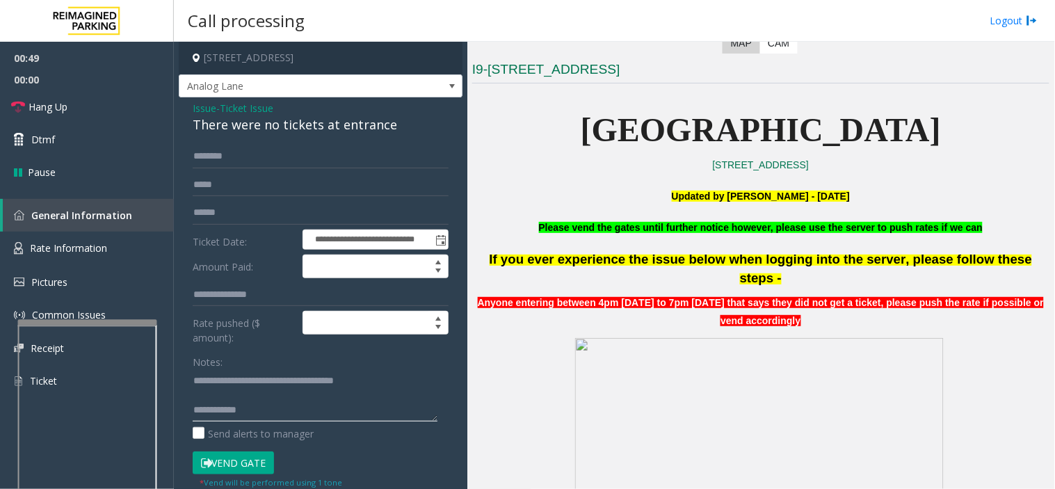
click at [348, 401] on textarea at bounding box center [315, 395] width 245 height 52
click at [300, 389] on textarea at bounding box center [315, 395] width 245 height 52
drag, startPoint x: 226, startPoint y: 477, endPoint x: 234, endPoint y: 469, distance: 11.3
click at [226, 477] on small "* Vend will be performed using 1 tone" at bounding box center [271, 482] width 143 height 10
click at [234, 469] on button "Vend Gate" at bounding box center [233, 463] width 81 height 24
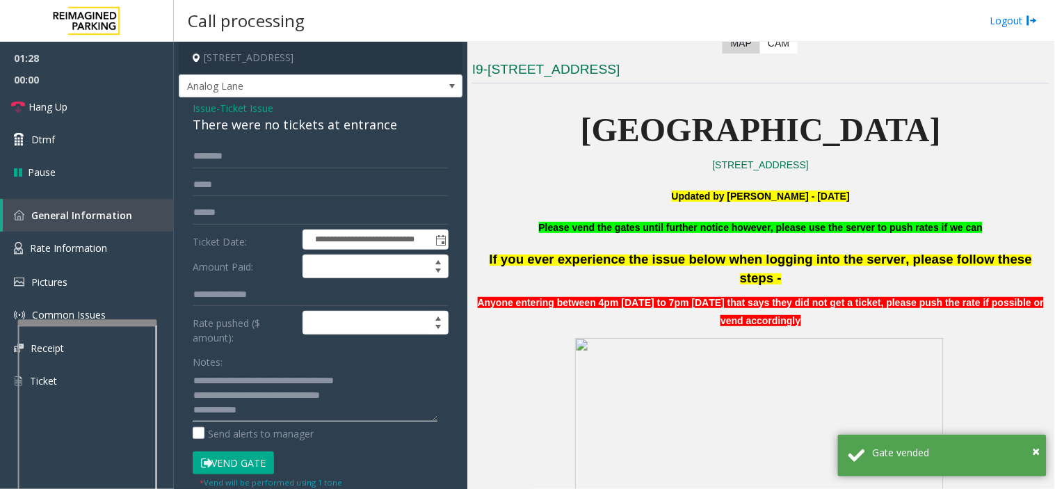
paste textarea "**********"
click at [350, 414] on textarea at bounding box center [315, 395] width 245 height 52
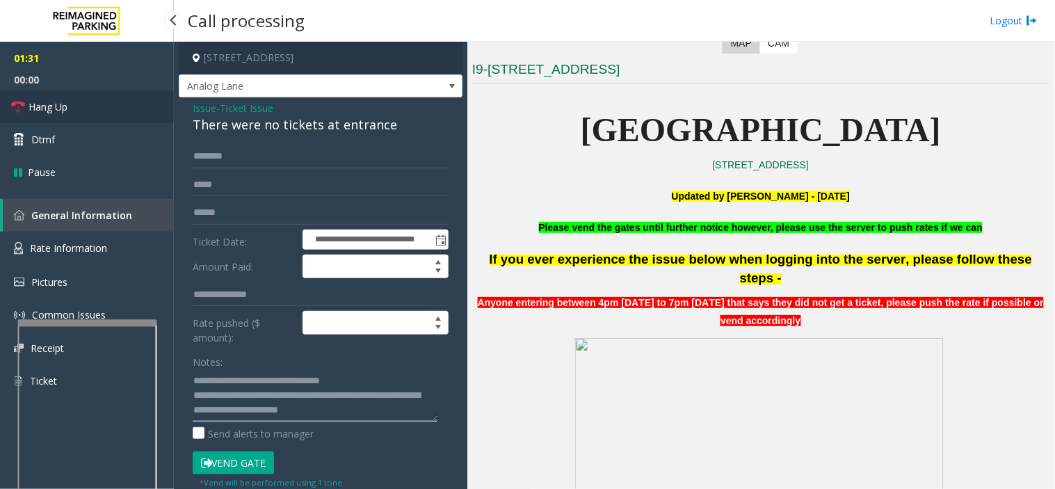
type textarea "**********"
click at [120, 95] on link "Hang Up" at bounding box center [87, 106] width 174 height 33
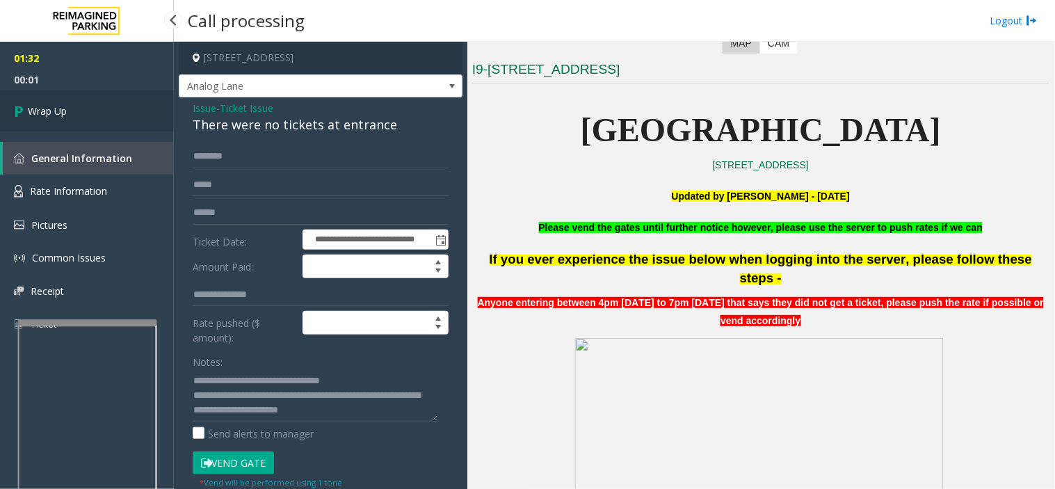
click at [115, 97] on link "Wrap Up" at bounding box center [87, 110] width 174 height 41
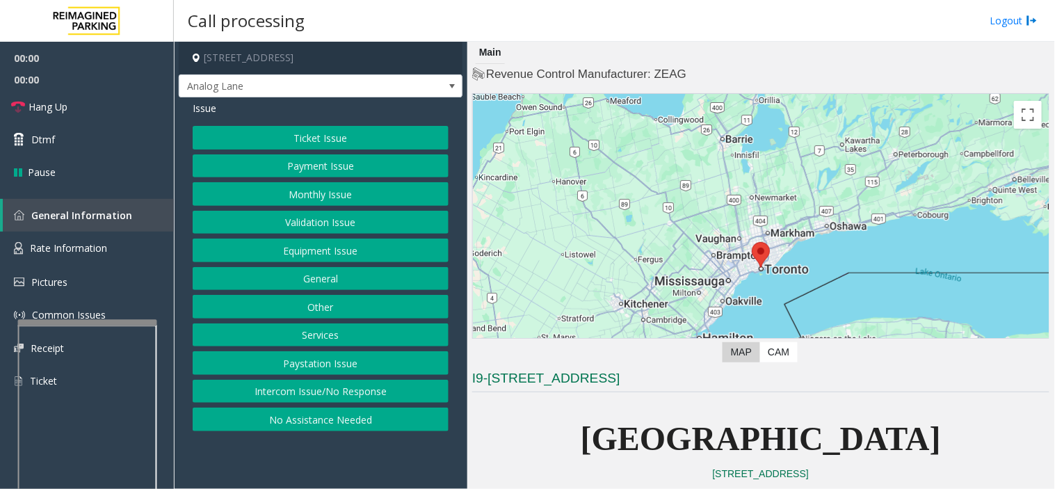
click at [282, 482] on app-call-processing-form "[STREET_ADDRESS] Analog Lane Issue Ticket Issue Payment Issue Monthly Issue Val…" at bounding box center [320, 265] width 293 height 447
drag, startPoint x: 362, startPoint y: 447, endPoint x: 442, endPoint y: 417, distance: 86.0
click at [351, 448] on app-call-processing-form "[STREET_ADDRESS] Analog Lane Issue Ticket Issue Payment Issue Monthly Issue Val…" at bounding box center [320, 265] width 293 height 447
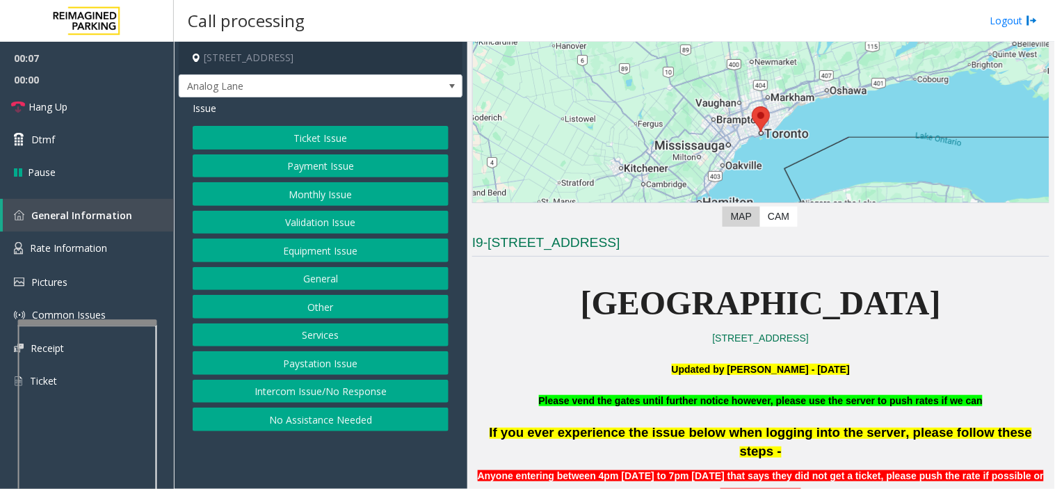
scroll to position [386, 0]
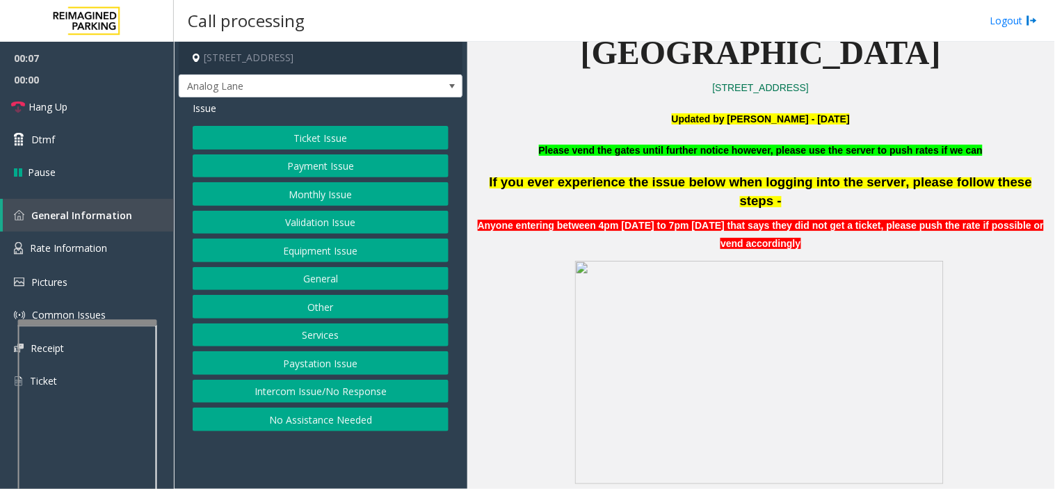
drag, startPoint x: 346, startPoint y: 459, endPoint x: 305, endPoint y: 457, distance: 41.7
click at [305, 459] on app-call-processing-form "[STREET_ADDRESS] Analog Lane Issue Ticket Issue Payment Issue Monthly Issue Val…" at bounding box center [320, 265] width 293 height 447
click at [367, 136] on button "Ticket Issue" at bounding box center [321, 138] width 256 height 24
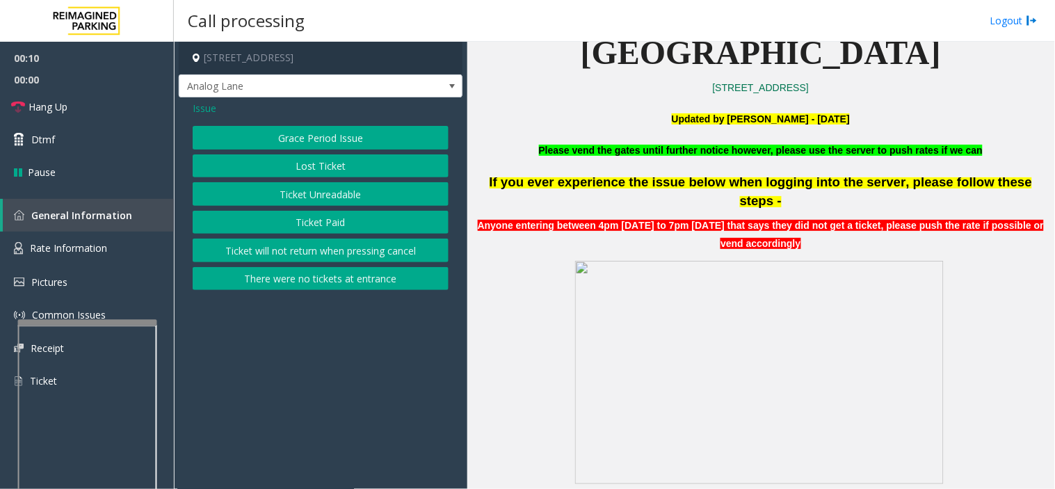
click at [357, 195] on button "Ticket Unreadable" at bounding box center [321, 194] width 256 height 24
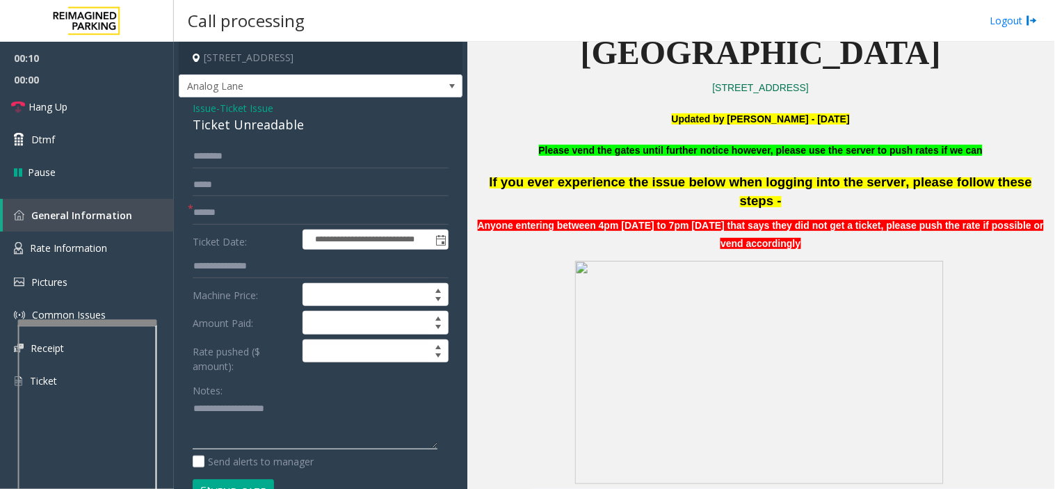
click at [252, 434] on textarea at bounding box center [315, 424] width 245 height 52
paste textarea "**********"
click at [256, 121] on div "Ticket Unreadable" at bounding box center [321, 124] width 256 height 19
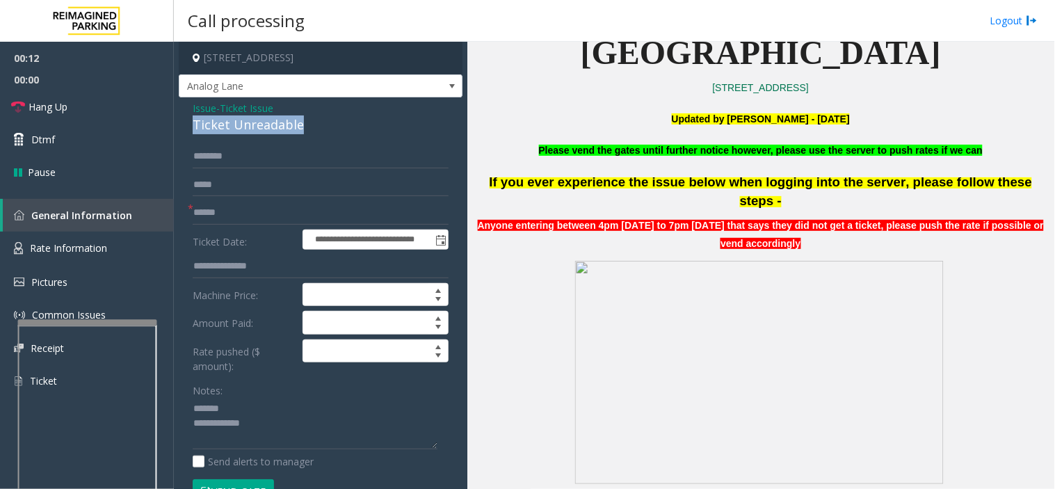
click at [256, 121] on div "Ticket Unreadable" at bounding box center [321, 124] width 256 height 19
copy div "Ticket Unreadable"
paste textarea "**********"
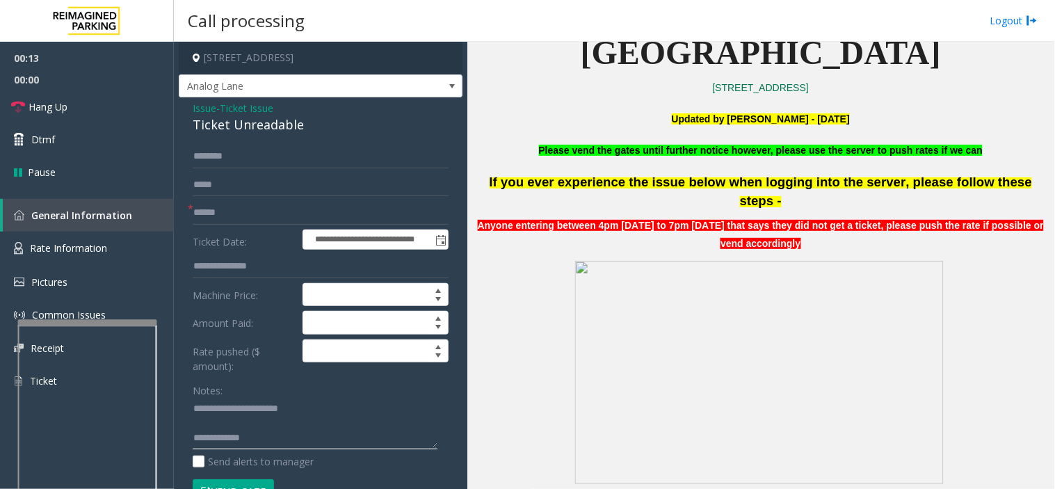
click at [247, 407] on textarea at bounding box center [315, 424] width 245 height 52
click at [295, 432] on textarea at bounding box center [315, 424] width 245 height 52
type textarea "**********"
drag, startPoint x: 313, startPoint y: 449, endPoint x: 265, endPoint y: 341, distance: 118.6
click at [313, 449] on textarea at bounding box center [315, 424] width 245 height 52
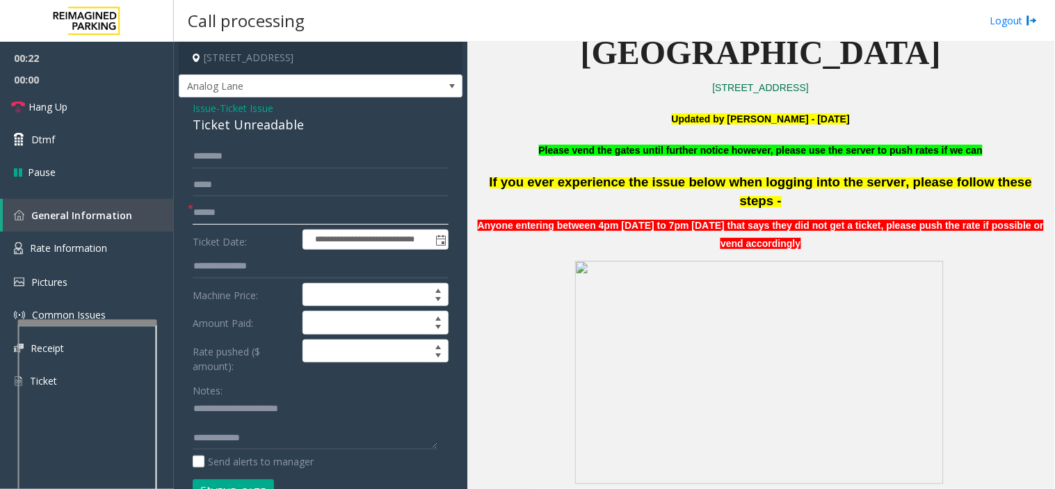
click at [231, 210] on input "text" at bounding box center [321, 213] width 256 height 24
type input "**"
click at [273, 439] on textarea at bounding box center [315, 424] width 245 height 52
drag, startPoint x: 349, startPoint y: 442, endPoint x: 288, endPoint y: 434, distance: 61.7
click at [288, 434] on textarea at bounding box center [315, 424] width 245 height 52
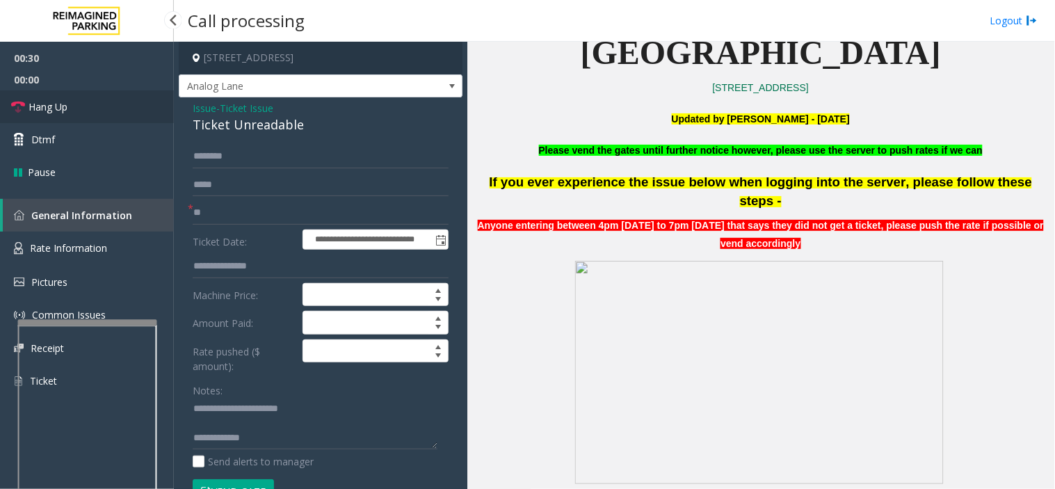
click at [133, 94] on link "Hang Up" at bounding box center [87, 106] width 174 height 33
click at [318, 434] on textarea at bounding box center [315, 424] width 245 height 52
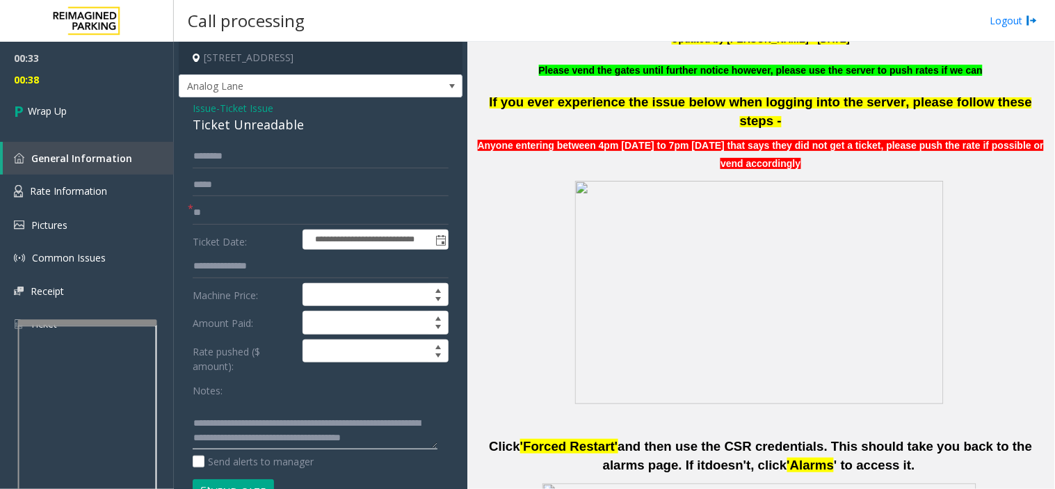
scroll to position [540, 0]
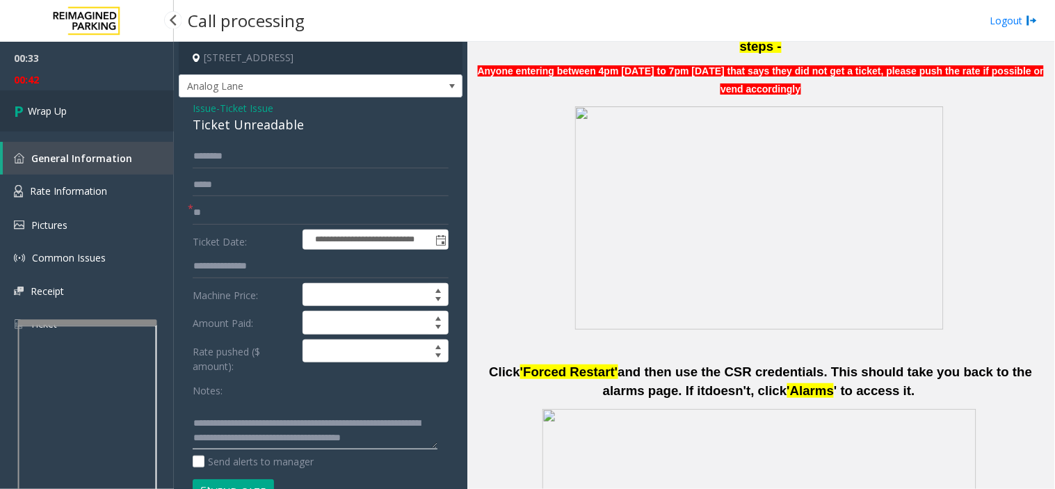
type textarea "**********"
click at [120, 110] on link "Wrap Up" at bounding box center [87, 110] width 174 height 41
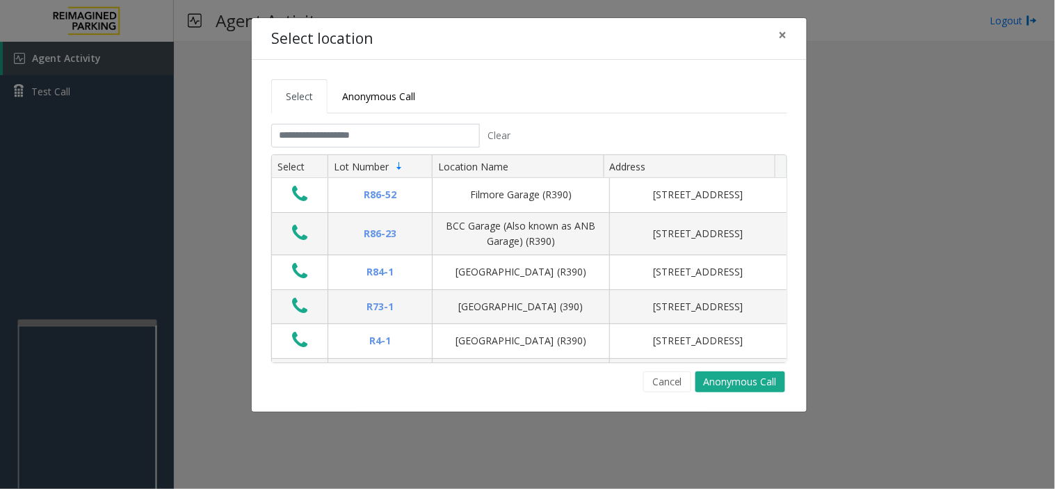
drag, startPoint x: 318, startPoint y: 462, endPoint x: 278, endPoint y: 462, distance: 39.6
click at [278, 462] on div "Select location × Select Anonymous Call Clear Select Lot Number Location Name A…" at bounding box center [527, 244] width 1055 height 489
click at [383, 137] on input "text" at bounding box center [375, 136] width 209 height 24
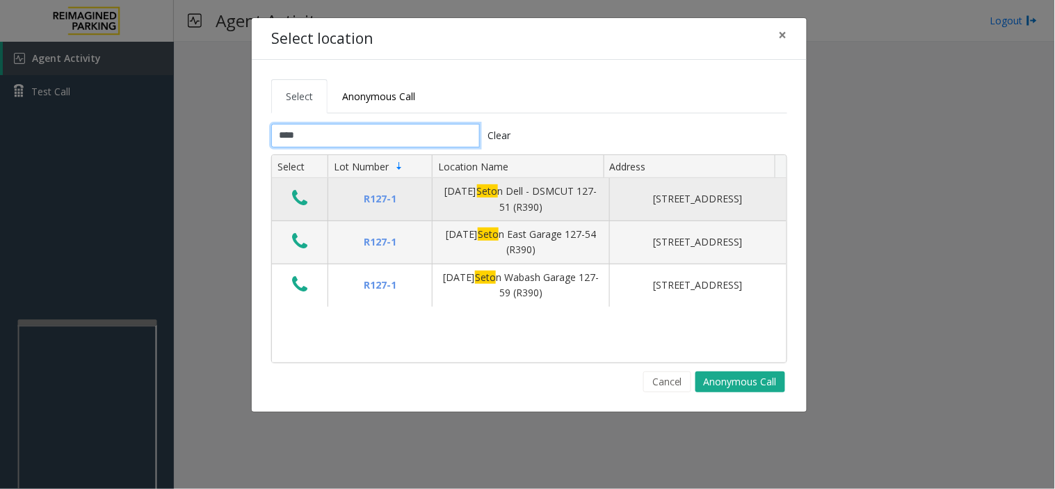
type input "****"
click at [300, 206] on icon "Data table" at bounding box center [299, 197] width 15 height 19
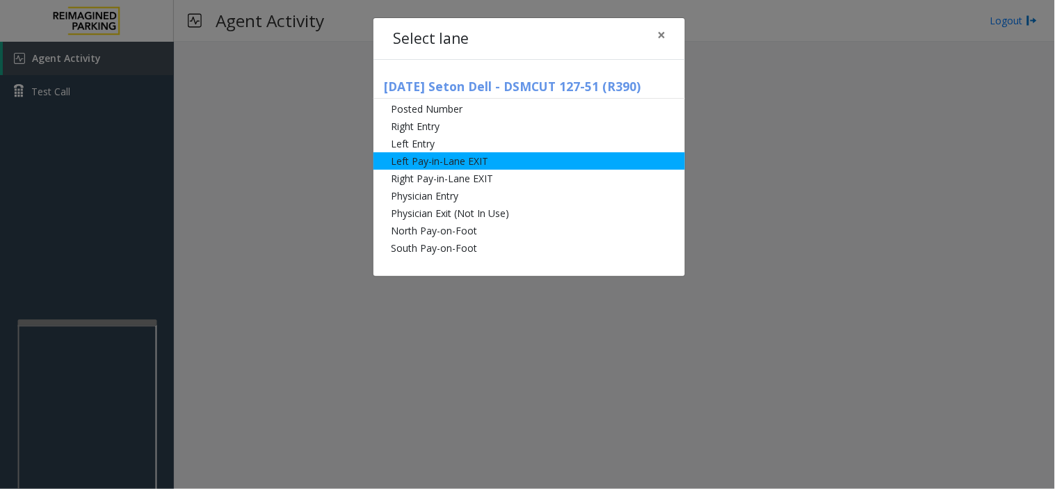
click at [473, 164] on li "Left Pay-in-Lane EXIT" at bounding box center [528, 160] width 311 height 17
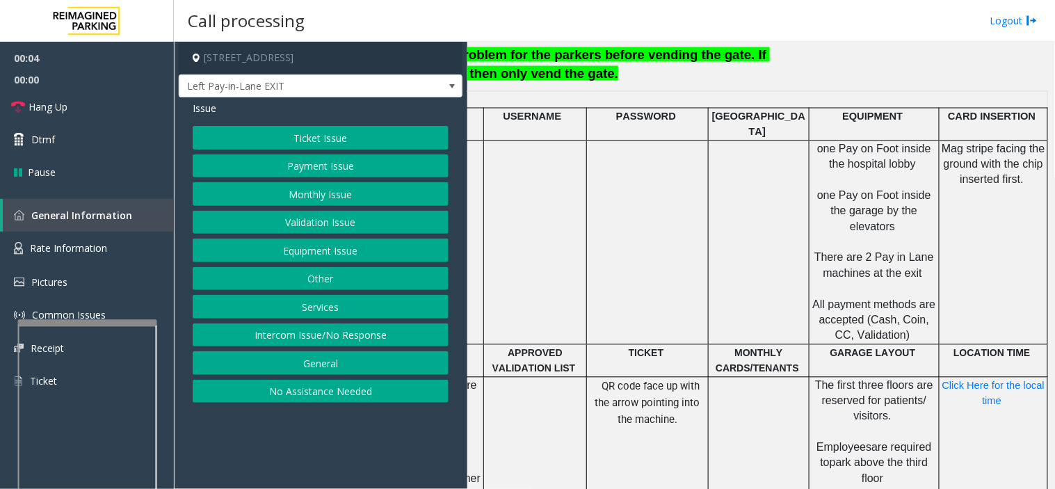
scroll to position [617, 274]
drag, startPoint x: 364, startPoint y: 419, endPoint x: 321, endPoint y: 321, distance: 106.8
click at [318, 435] on app-call-processing-form "[STREET_ADDRESS] Left Pay-in-Lane EXIT Issue Ticket Issue Payment Issue Monthly…" at bounding box center [320, 265] width 293 height 447
click at [302, 147] on button "Ticket Issue" at bounding box center [321, 138] width 256 height 24
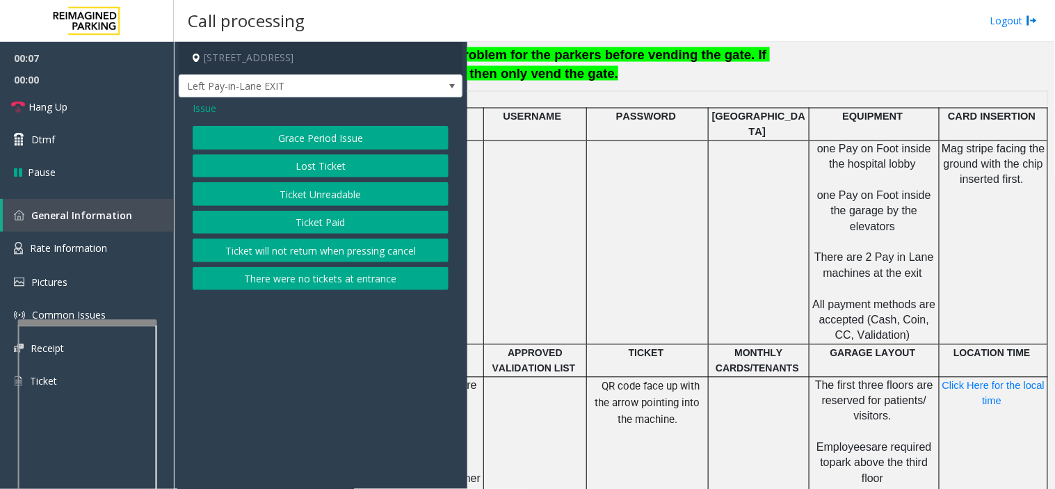
click at [216, 113] on span "Issue" at bounding box center [205, 108] width 24 height 15
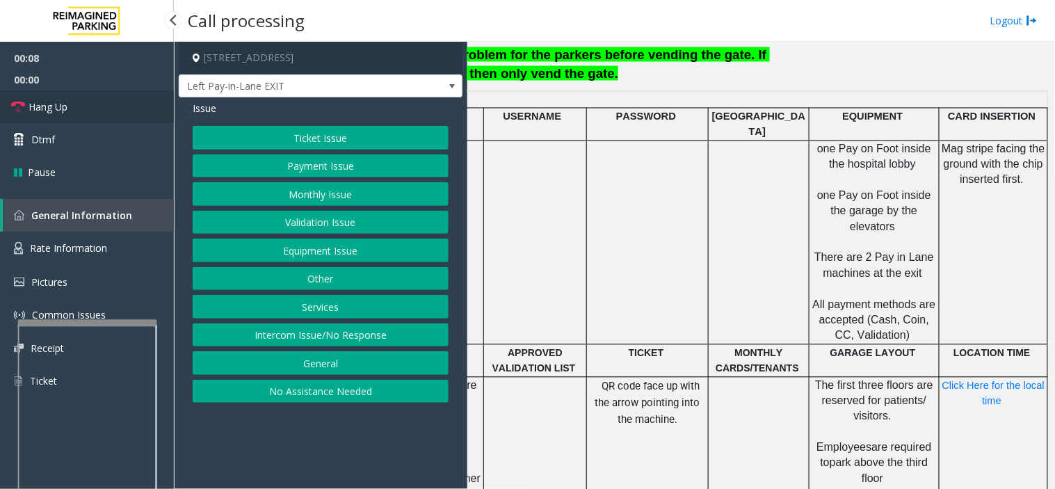
click at [92, 98] on link "Hang Up" at bounding box center [87, 106] width 174 height 33
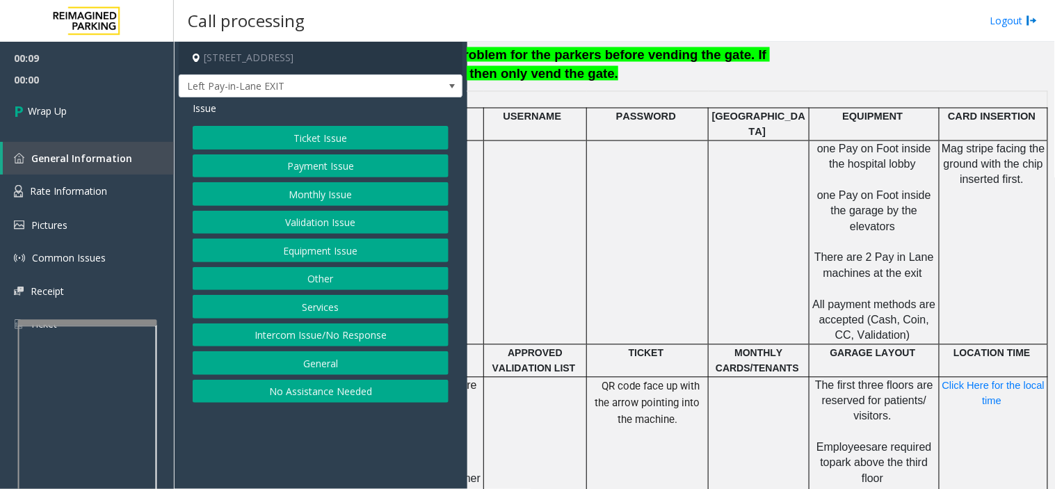
click at [327, 161] on button "Payment Issue" at bounding box center [321, 166] width 256 height 24
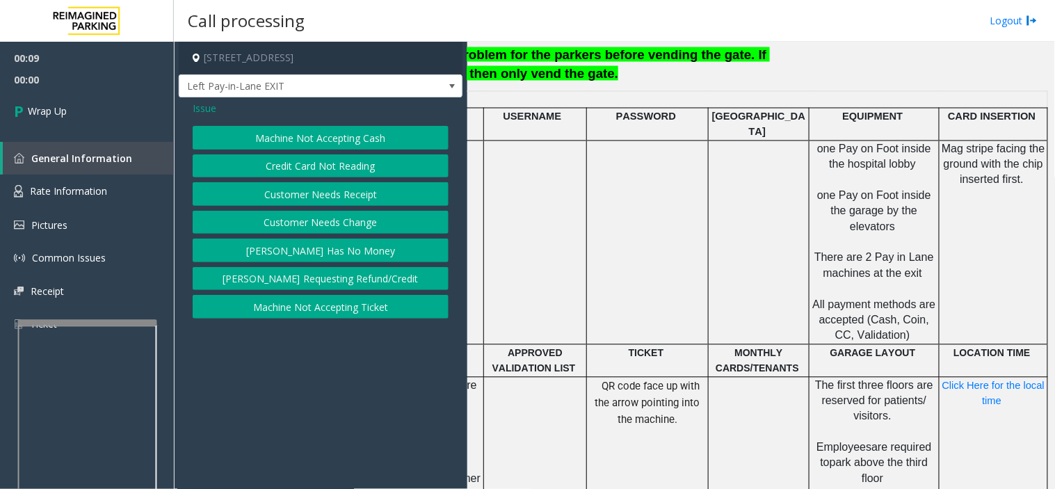
click at [335, 164] on button "Credit Card Not Reading" at bounding box center [321, 166] width 256 height 24
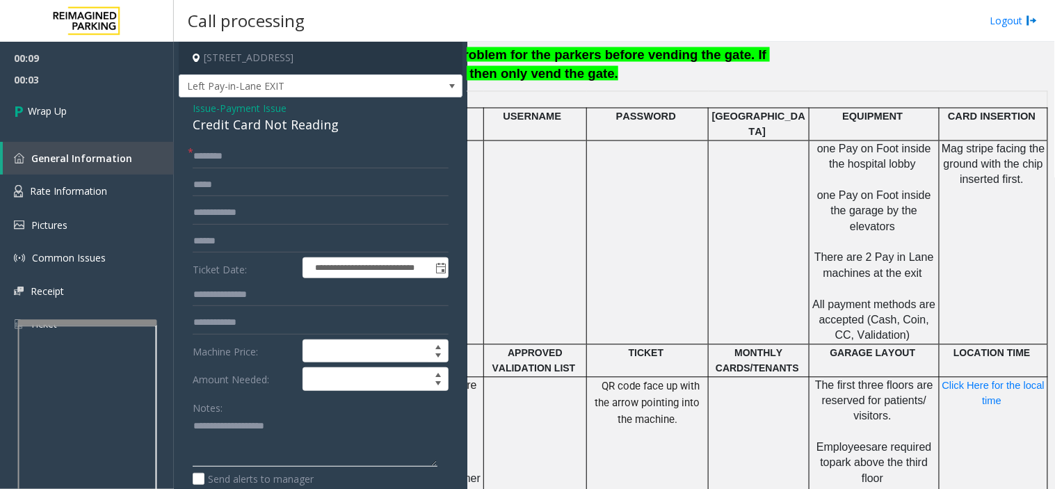
click at [234, 439] on textarea at bounding box center [315, 441] width 245 height 52
paste textarea "**********"
click at [252, 120] on div "Credit Card Not Reading" at bounding box center [321, 124] width 256 height 19
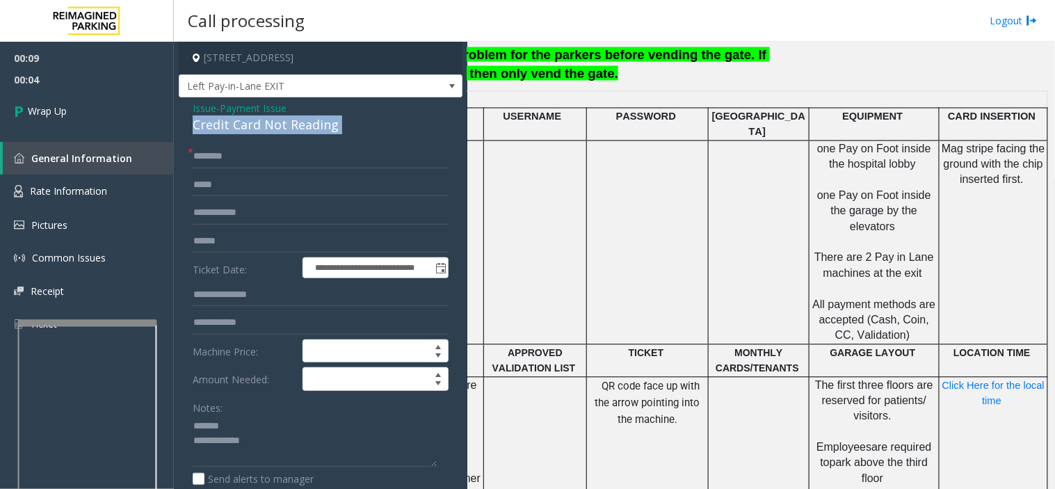
copy div "Credit Card Not Reading"
paste textarea "**********"
click at [282, 416] on textarea at bounding box center [315, 441] width 245 height 52
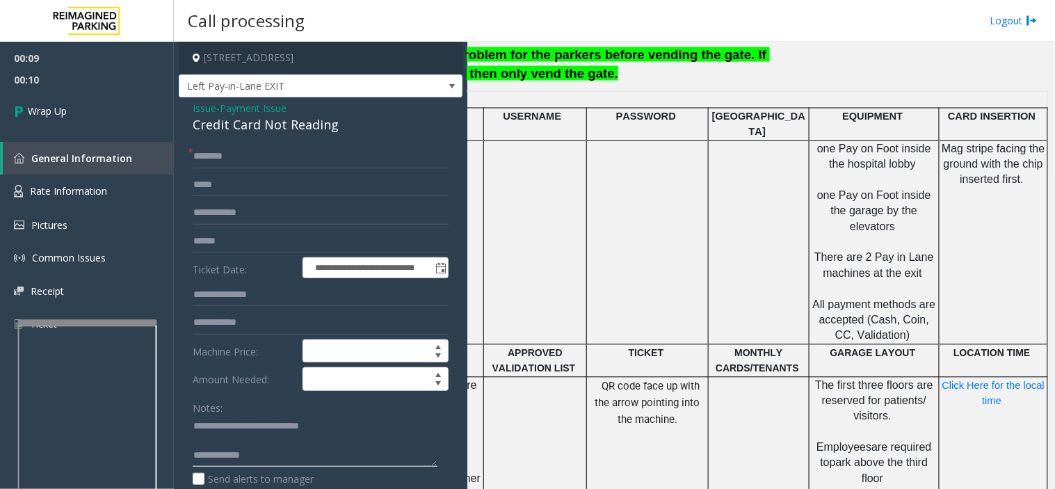
paste textarea "**********"
click at [252, 462] on textarea at bounding box center [315, 441] width 245 height 52
type textarea "**********"
click at [245, 141] on div "**********" at bounding box center [321, 479] width 284 height 764
click at [244, 165] on input "text" at bounding box center [321, 157] width 256 height 24
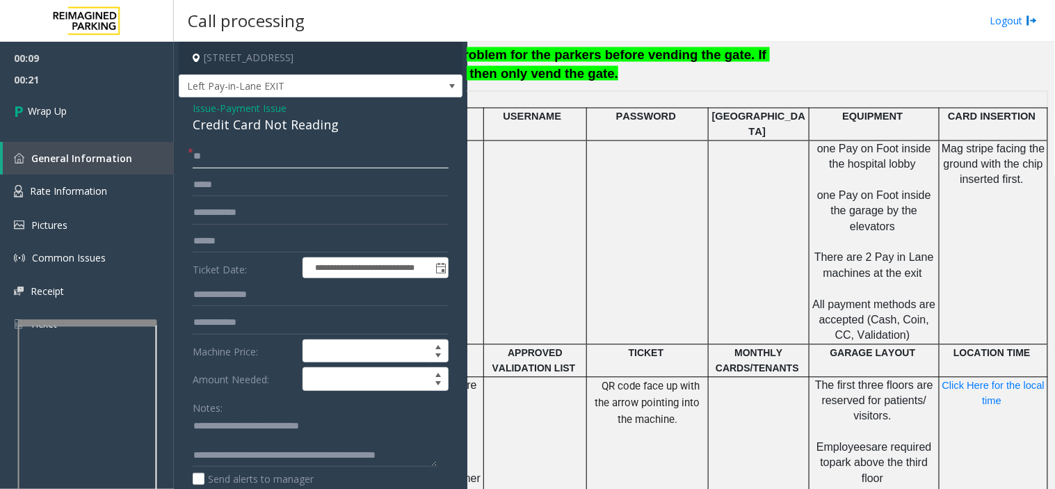
type input "**"
drag, startPoint x: 251, startPoint y: 451, endPoint x: 444, endPoint y: 456, distance: 192.7
click at [444, 456] on div "**********" at bounding box center [320, 496] width 277 height 703
paste textarea
type textarea "**********"
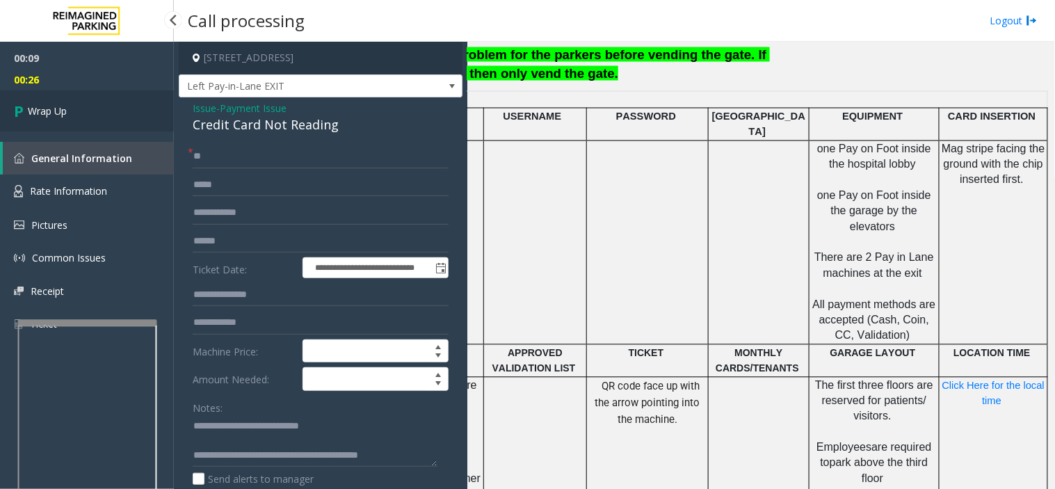
click at [99, 104] on link "Wrap Up" at bounding box center [87, 110] width 174 height 41
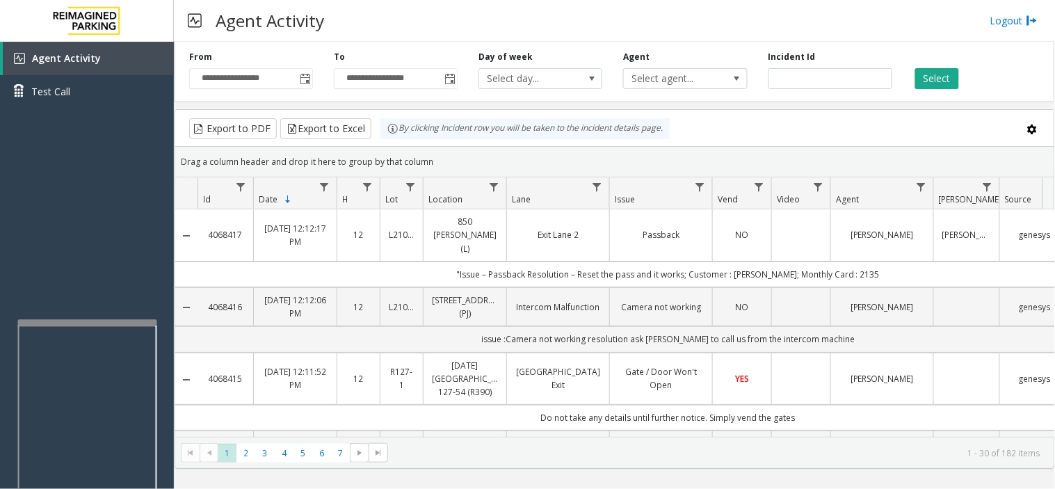
drag, startPoint x: 567, startPoint y: 40, endPoint x: 544, endPoint y: 39, distance: 23.0
drag, startPoint x: 544, startPoint y: 39, endPoint x: 508, endPoint y: 23, distance: 39.5
click at [511, 38] on div "Agent Activity Logout" at bounding box center [614, 21] width 881 height 42
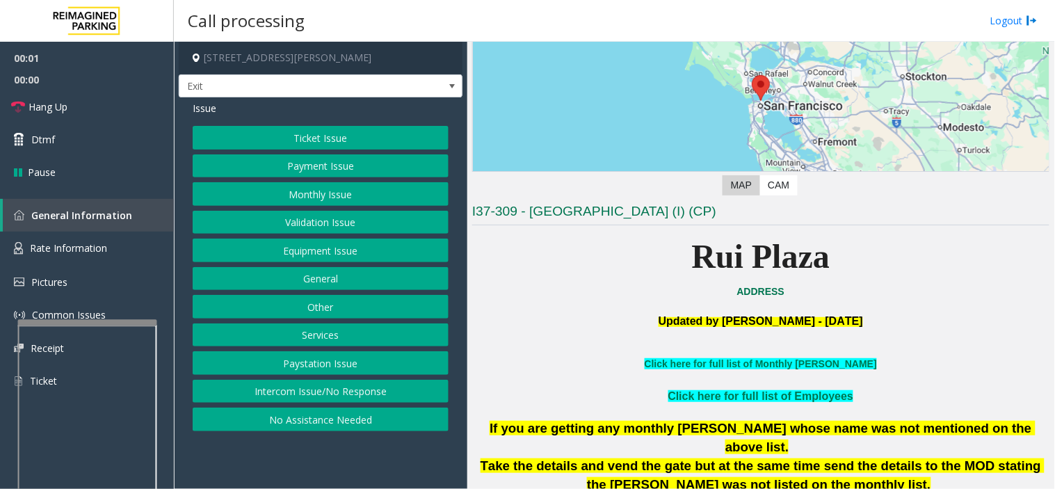
scroll to position [232, 0]
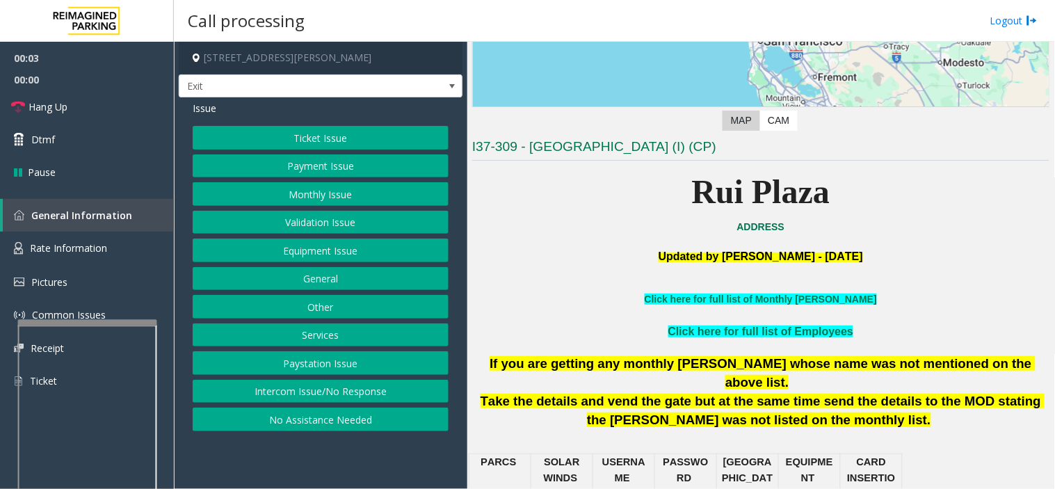
drag, startPoint x: 394, startPoint y: 471, endPoint x: 378, endPoint y: 468, distance: 16.2
click at [387, 471] on app-call-processing-form "[STREET_ADDRESS][PERSON_NAME] Exit Issue Ticket Issue Payment Issue Monthly Iss…" at bounding box center [320, 265] width 293 height 447
drag, startPoint x: 626, startPoint y: 328, endPoint x: 578, endPoint y: 341, distance: 50.2
click at [578, 341] on div at bounding box center [760, 347] width 577 height 15
click at [573, 393] on span "Take the details and vend the gate but at the same time send the details to the…" at bounding box center [762, 409] width 565 height 33
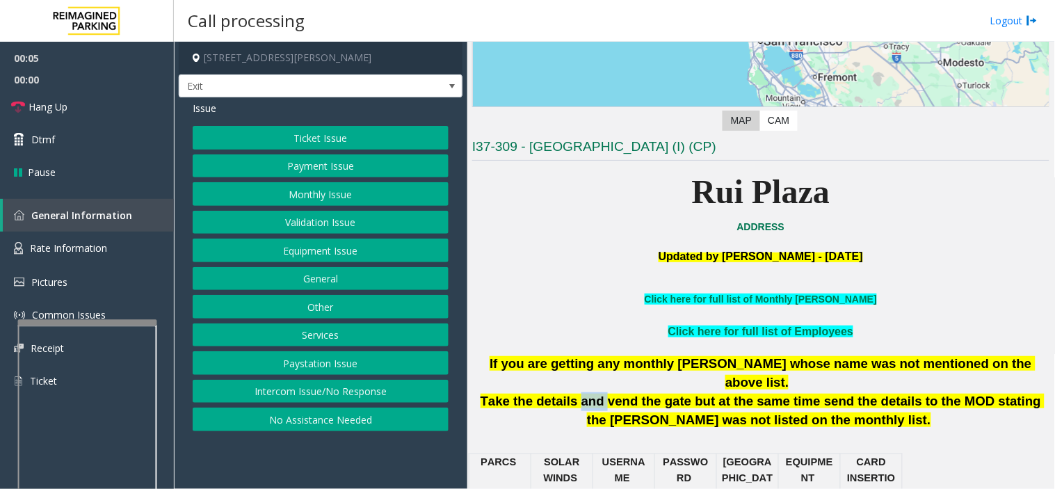
click at [573, 393] on span "Take the details and vend the gate but at the same time send the details to the…" at bounding box center [762, 409] width 565 height 33
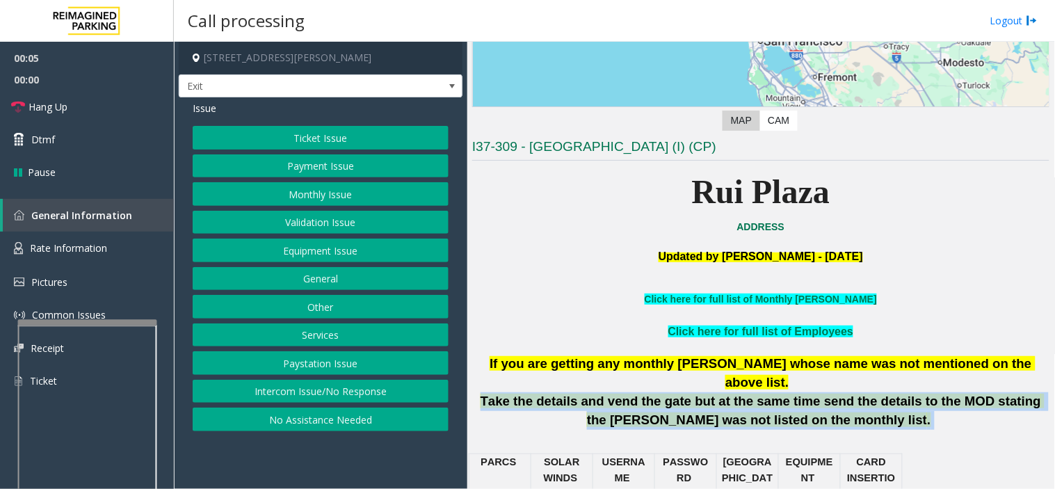
click at [573, 393] on span "Take the details and vend the gate but at the same time send the details to the…" at bounding box center [762, 409] width 565 height 33
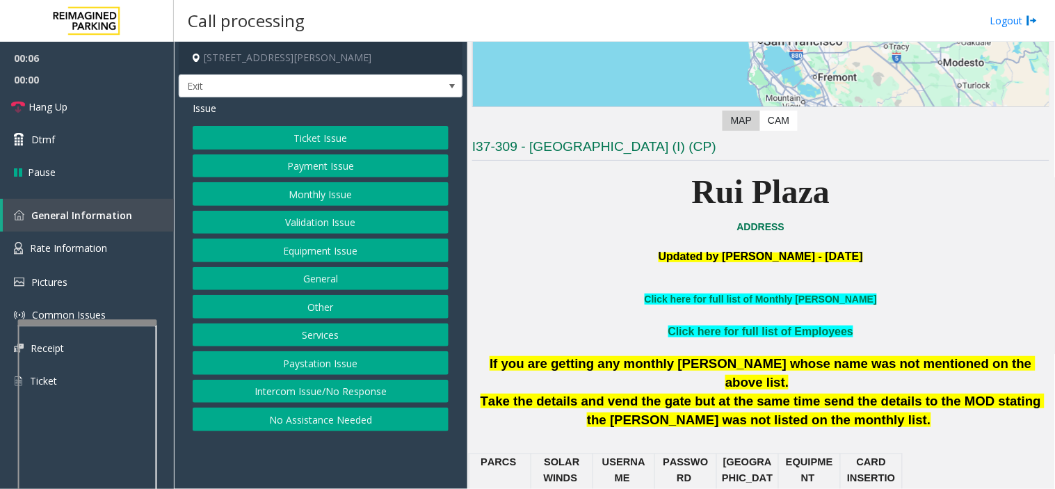
click at [387, 246] on button "Equipment Issue" at bounding box center [321, 250] width 256 height 24
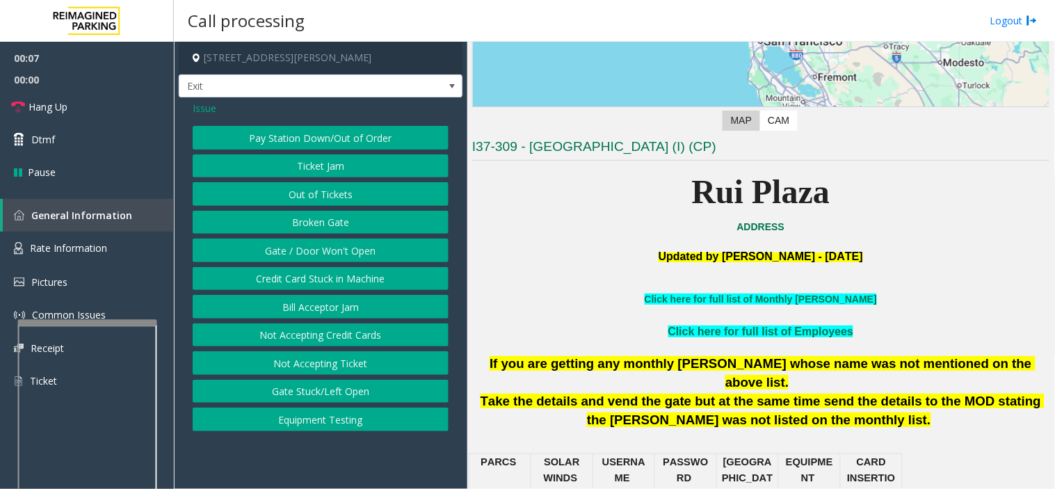
click at [387, 246] on button "Gate / Door Won't Open" at bounding box center [321, 250] width 256 height 24
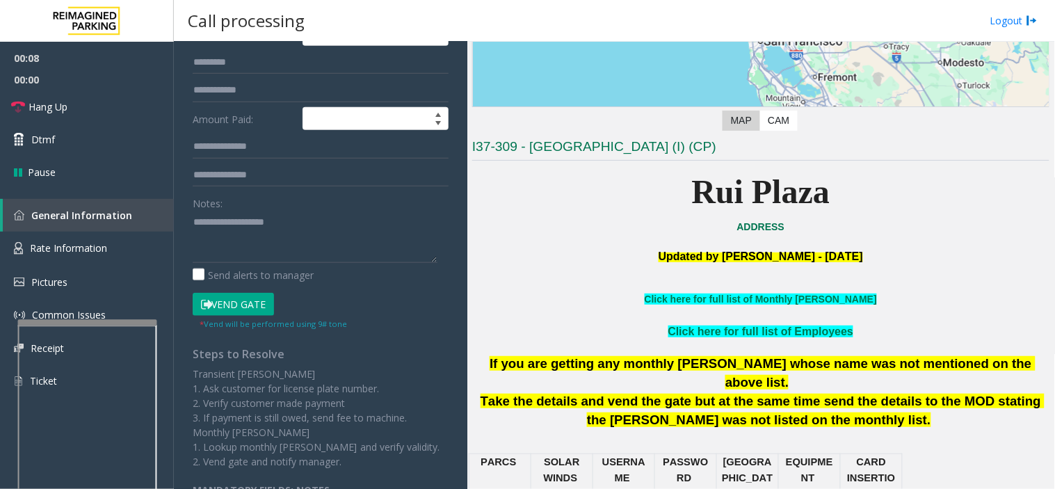
scroll to position [314, 0]
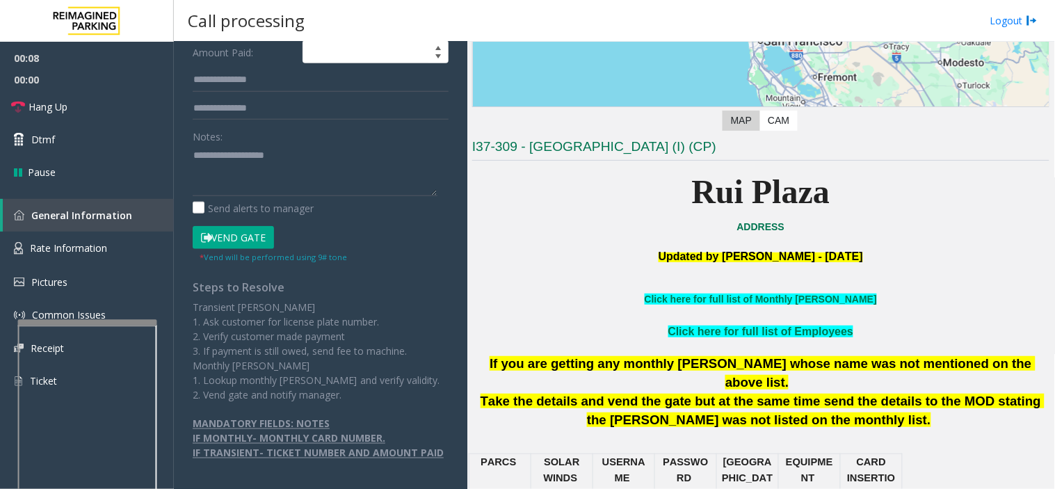
click at [242, 226] on button "Vend Gate" at bounding box center [233, 238] width 81 height 24
click at [252, 185] on div "Notes: Send alerts to manager" at bounding box center [321, 169] width 256 height 91
click at [254, 179] on textarea at bounding box center [315, 170] width 245 height 52
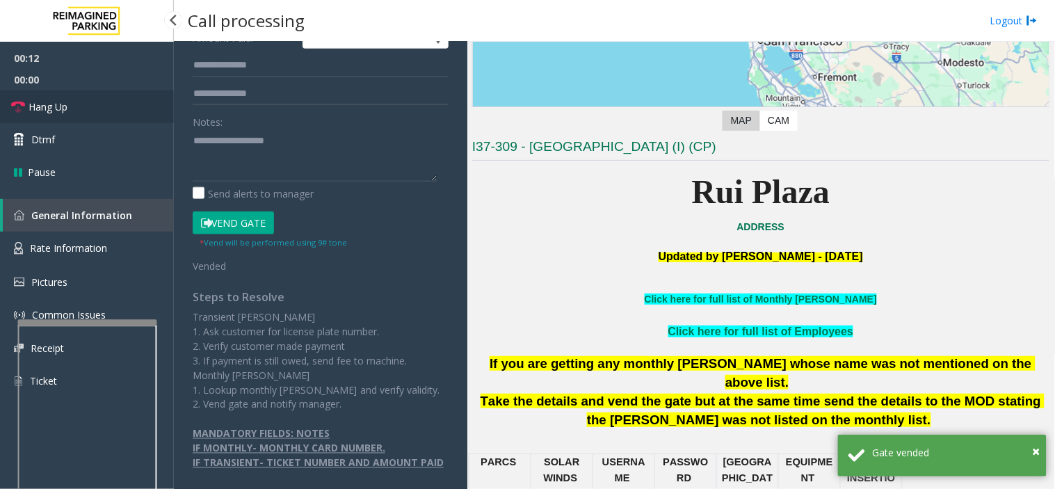
click at [130, 99] on link "Hang Up" at bounding box center [87, 106] width 174 height 33
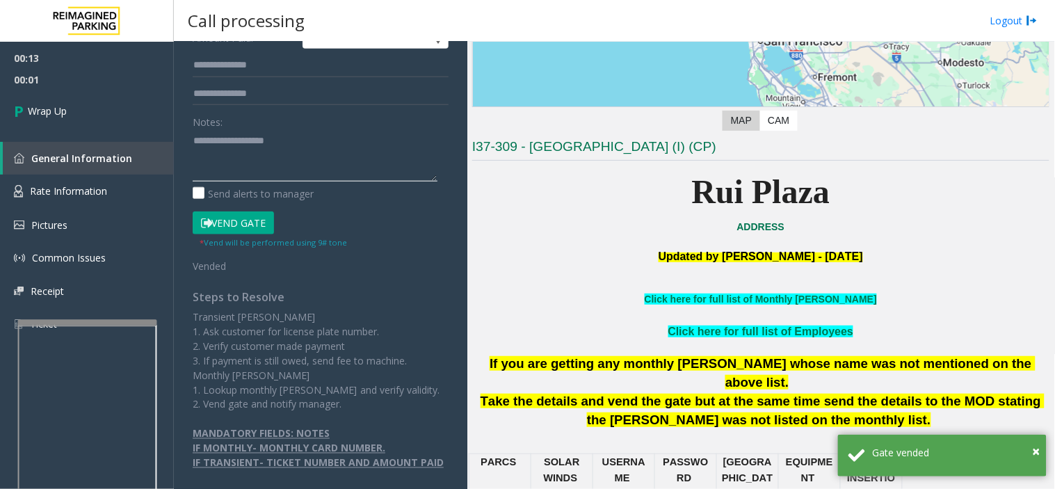
click at [232, 157] on textarea at bounding box center [315, 155] width 245 height 52
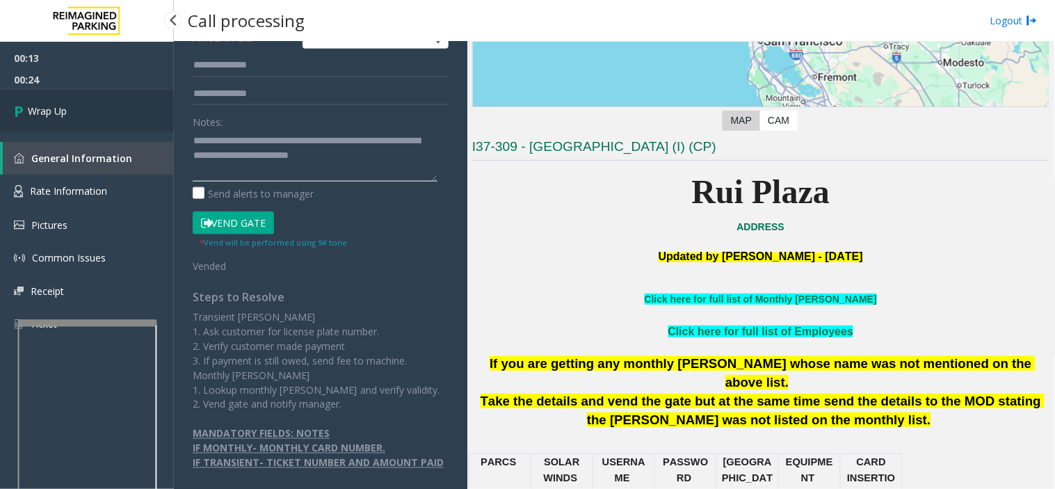
type textarea "**********"
click at [72, 115] on link "Wrap Up" at bounding box center [87, 110] width 174 height 41
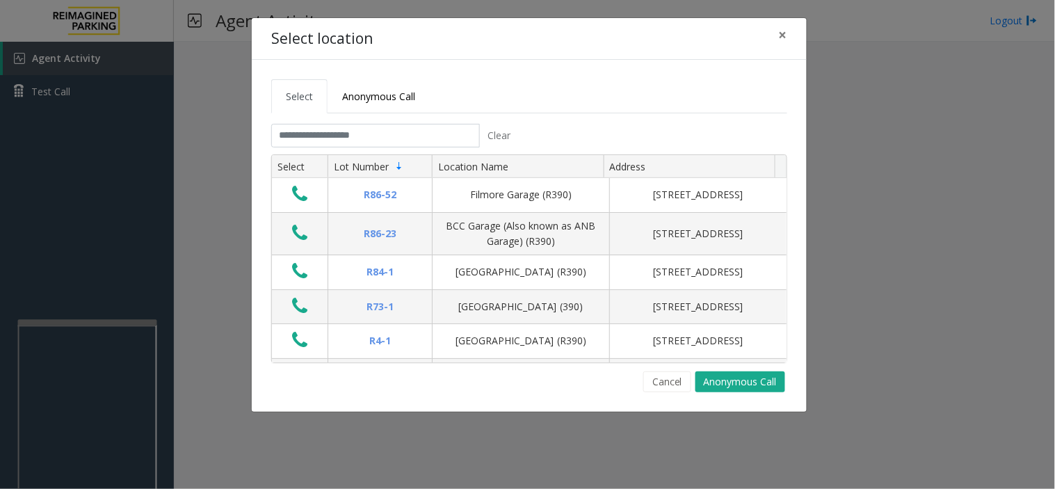
click at [419, 119] on tabset "Select Anonymous Call Clear Select Lot Number Location Name Address R86-52 Film…" at bounding box center [529, 235] width 516 height 313
click at [417, 127] on input "text" at bounding box center [375, 136] width 209 height 24
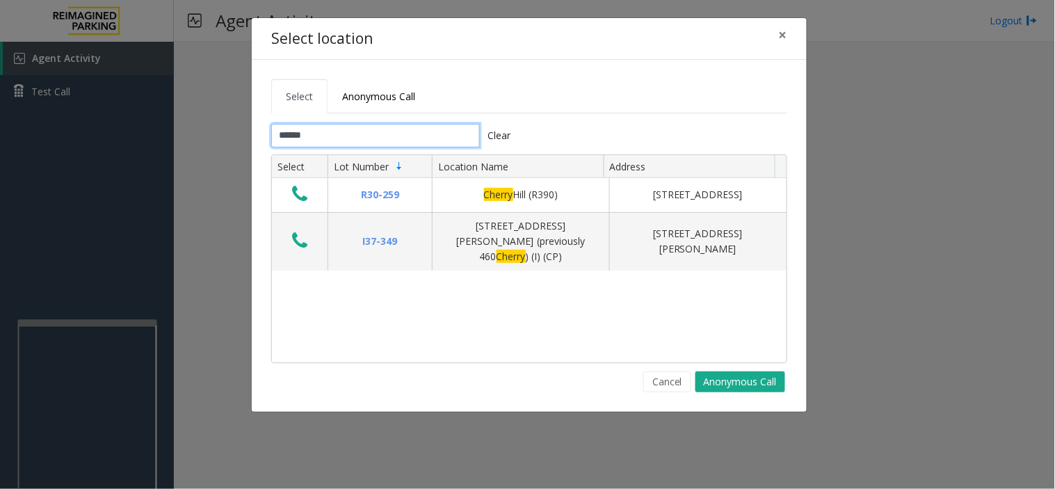
type input "******"
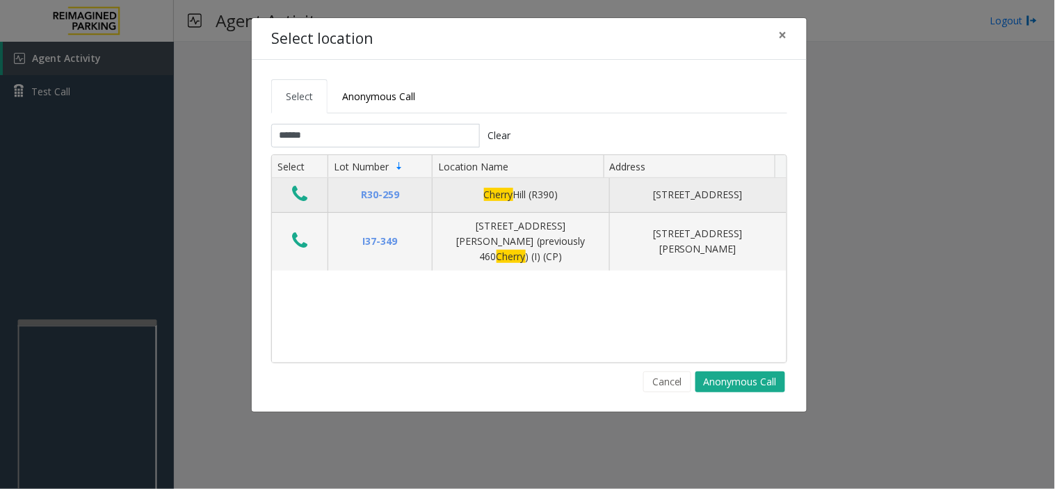
click at [302, 200] on icon "Data table" at bounding box center [299, 193] width 15 height 19
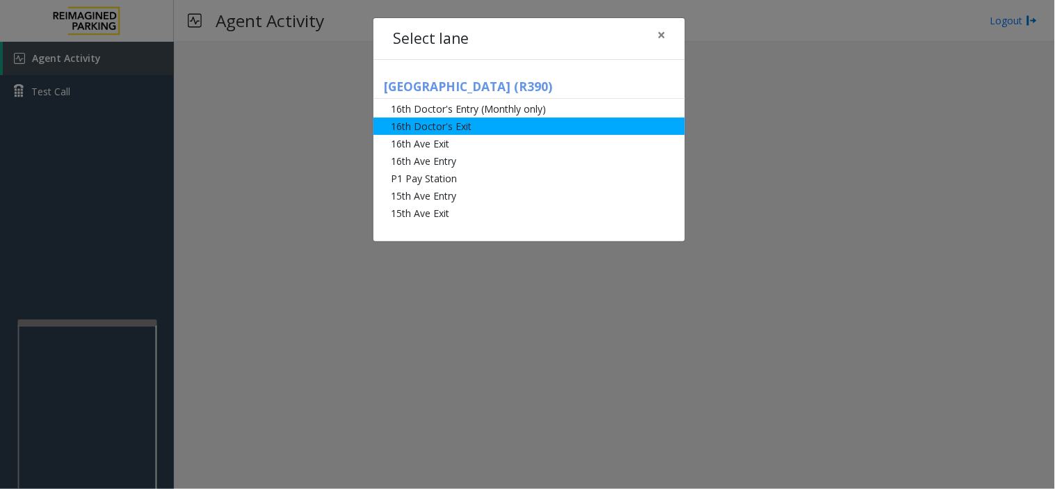
click at [453, 130] on li "16th Doctor's Exit" at bounding box center [528, 125] width 311 height 17
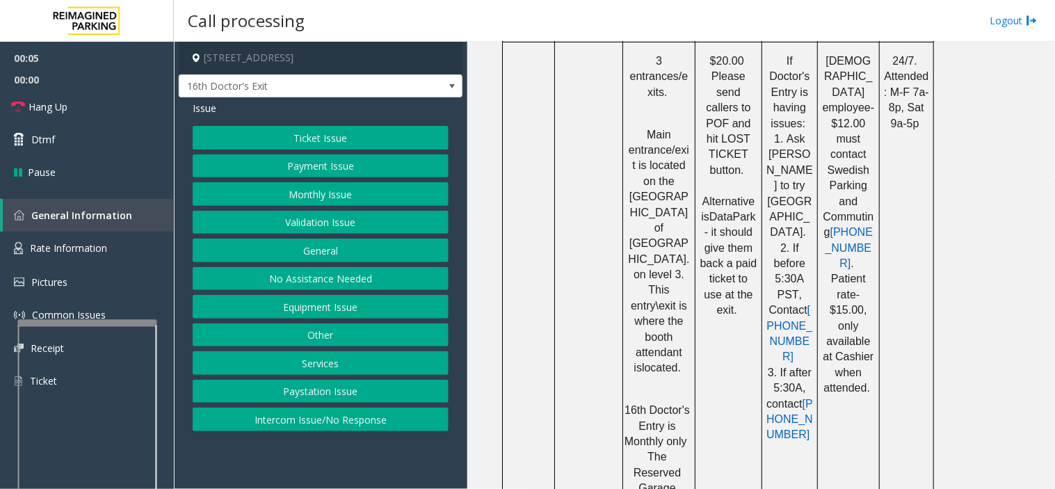
scroll to position [1313, 0]
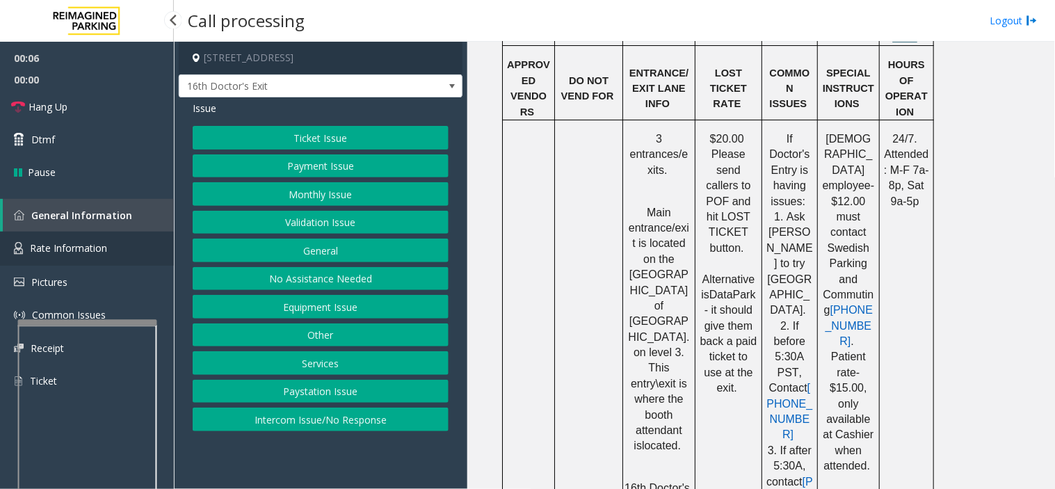
drag, startPoint x: 80, startPoint y: 241, endPoint x: 89, endPoint y: 234, distance: 11.8
click at [80, 241] on span "Rate Information" at bounding box center [68, 247] width 77 height 13
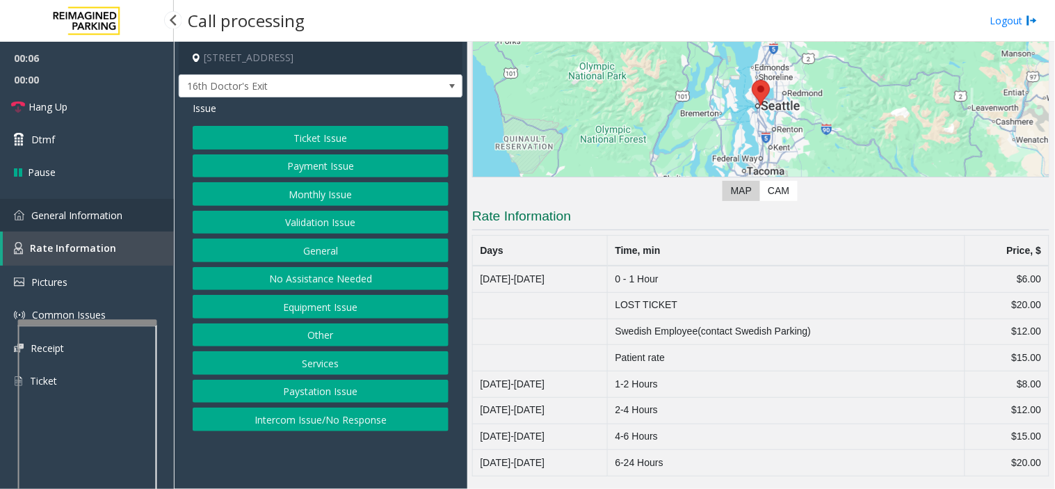
scroll to position [143, 0]
click at [115, 202] on link "General Information" at bounding box center [87, 215] width 174 height 33
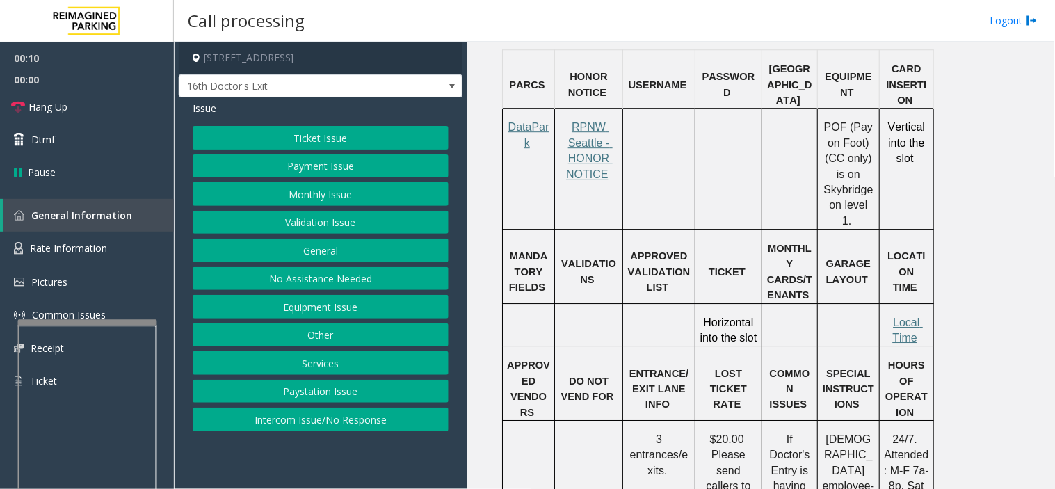
scroll to position [1004, 0]
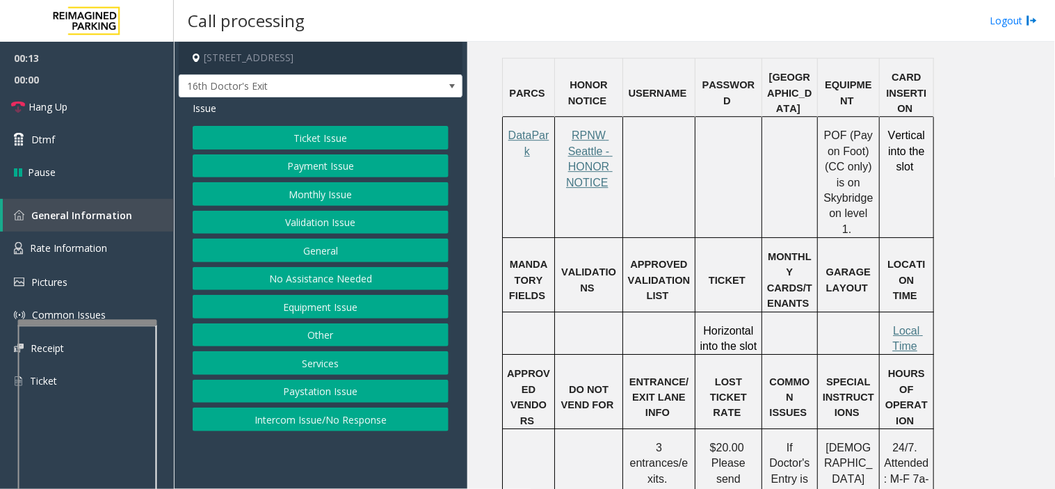
drag, startPoint x: 355, startPoint y: 471, endPoint x: 633, endPoint y: 378, distance: 292.6
click at [279, 477] on app-call-processing-form "[STREET_ADDRESS] 16th Doctor's Exit Issue Ticket Issue Payment Issue Monthly Is…" at bounding box center [320, 265] width 293 height 447
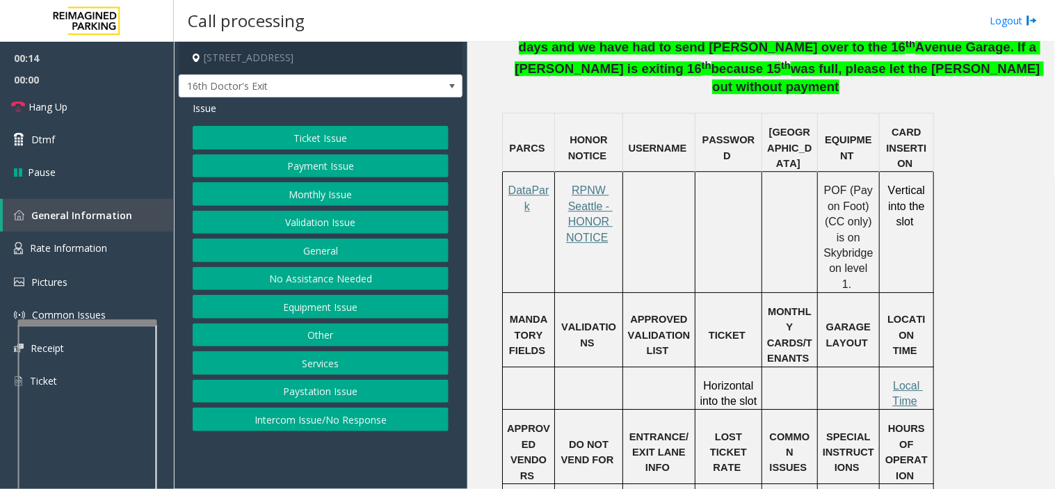
scroll to position [927, 0]
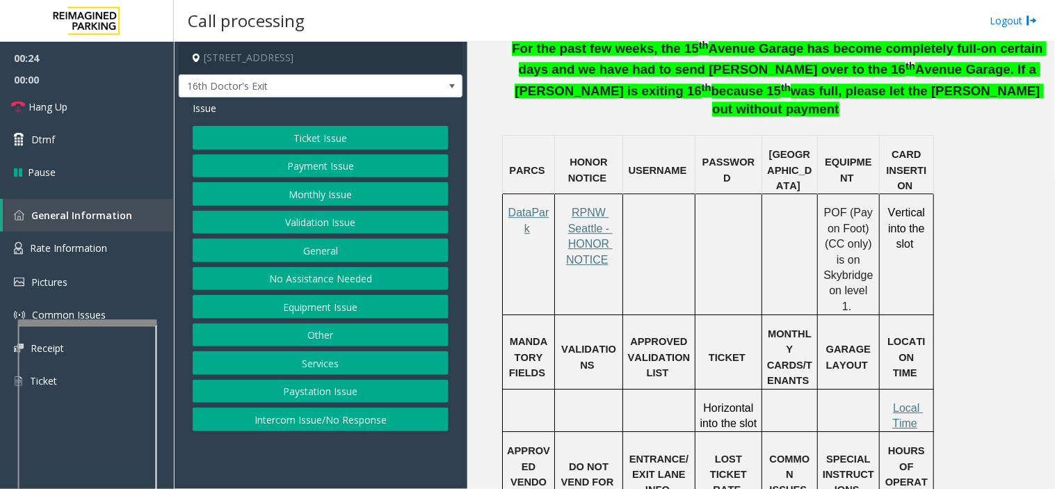
click at [359, 133] on button "Ticket Issue" at bounding box center [321, 138] width 256 height 24
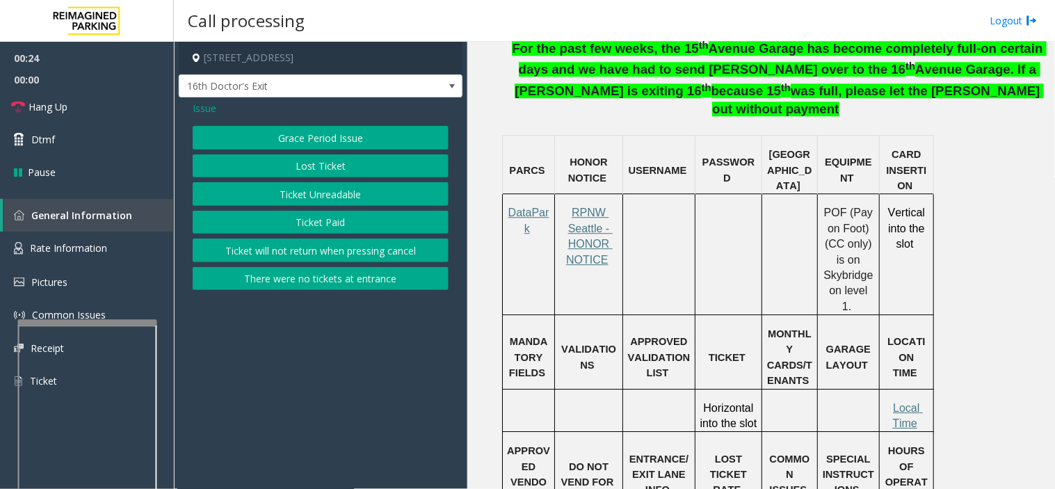
click at [334, 224] on button "Ticket Paid" at bounding box center [321, 223] width 256 height 24
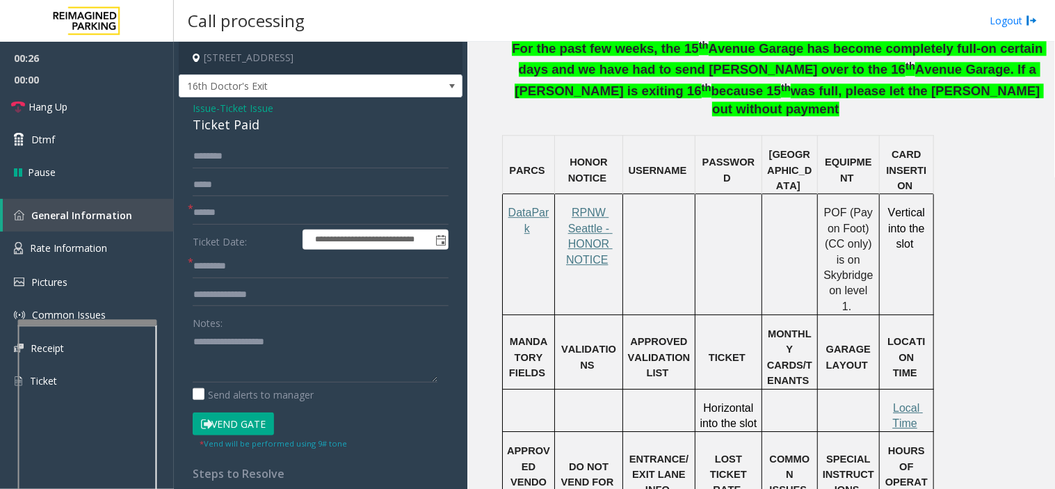
click at [262, 99] on div "**********" at bounding box center [321, 422] width 284 height 650
click at [244, 102] on span "Ticket Issue" at bounding box center [247, 108] width 54 height 15
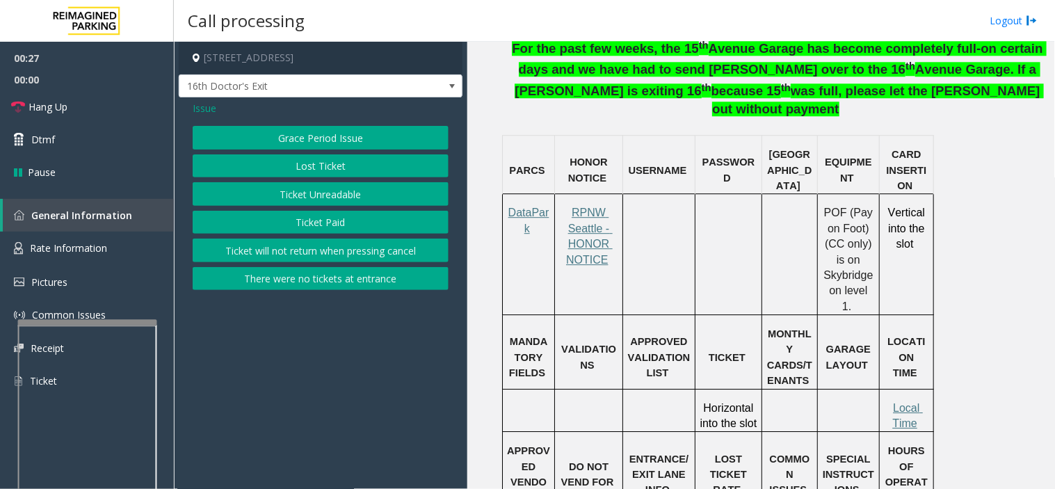
click at [334, 190] on button "Ticket Unreadable" at bounding box center [321, 194] width 256 height 24
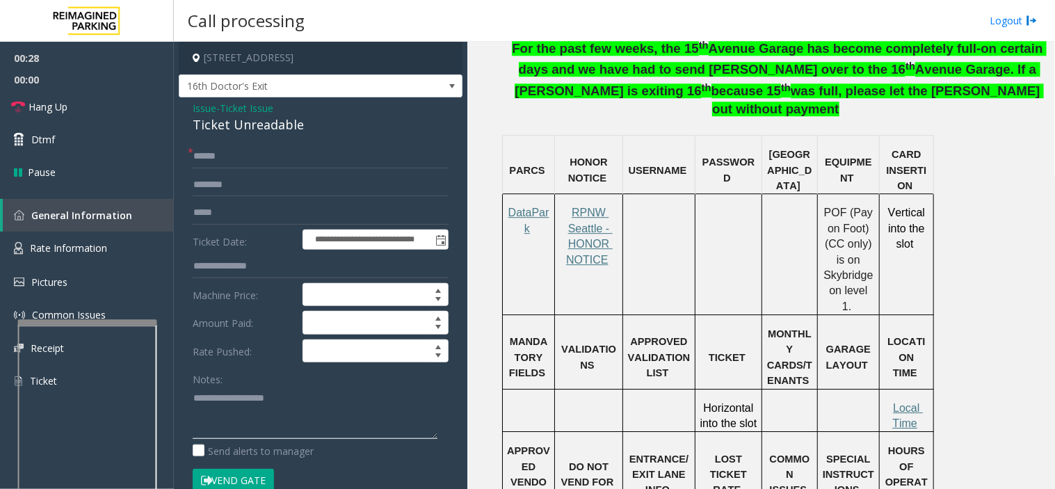
paste textarea "**********"
click at [253, 129] on div "Ticket Unreadable" at bounding box center [321, 124] width 256 height 19
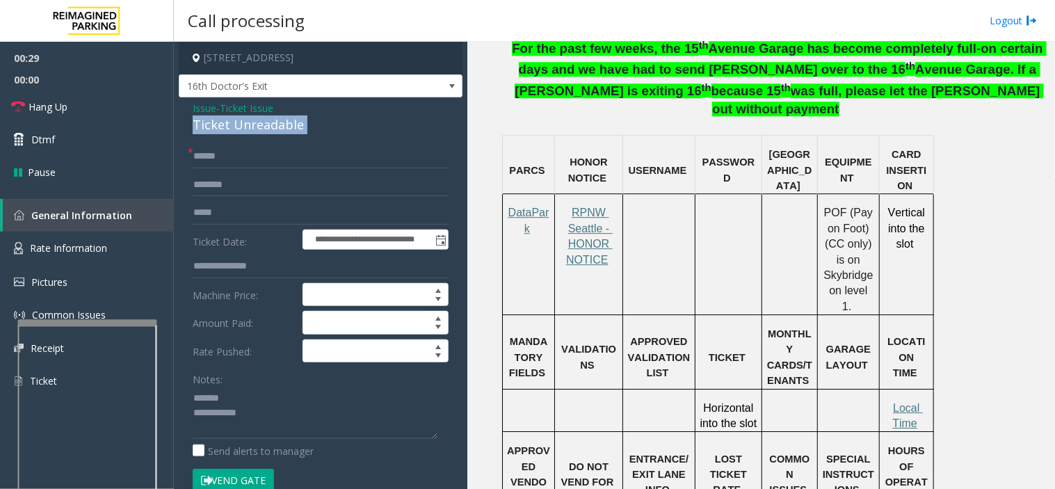
drag, startPoint x: 253, startPoint y: 129, endPoint x: 316, endPoint y: 124, distance: 62.8
click at [255, 129] on div "Ticket Unreadable" at bounding box center [321, 124] width 256 height 19
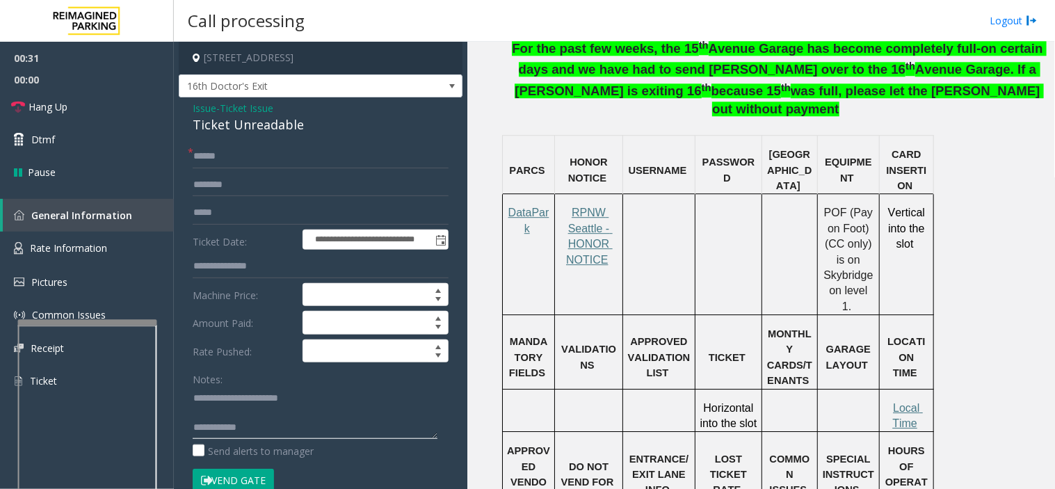
click at [341, 427] on textarea at bounding box center [315, 413] width 245 height 52
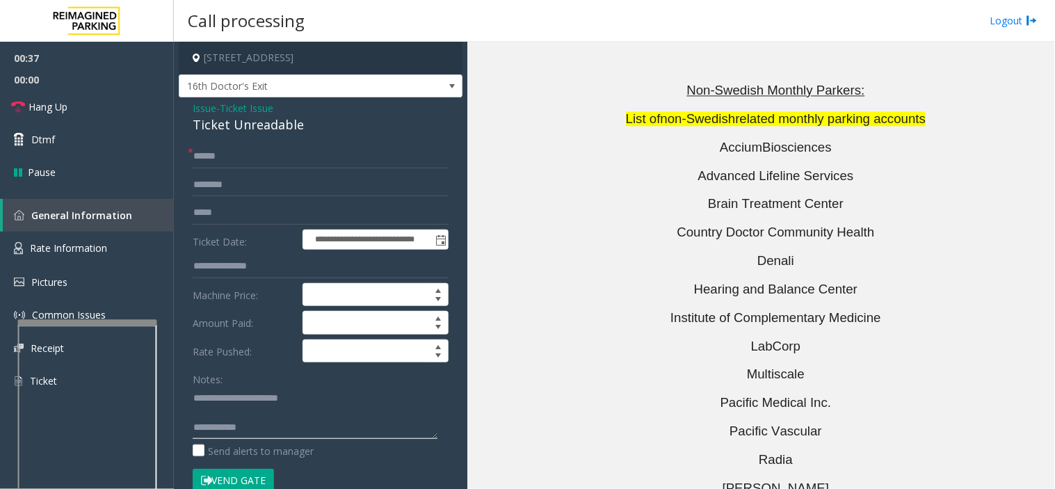
scroll to position [3244, 0]
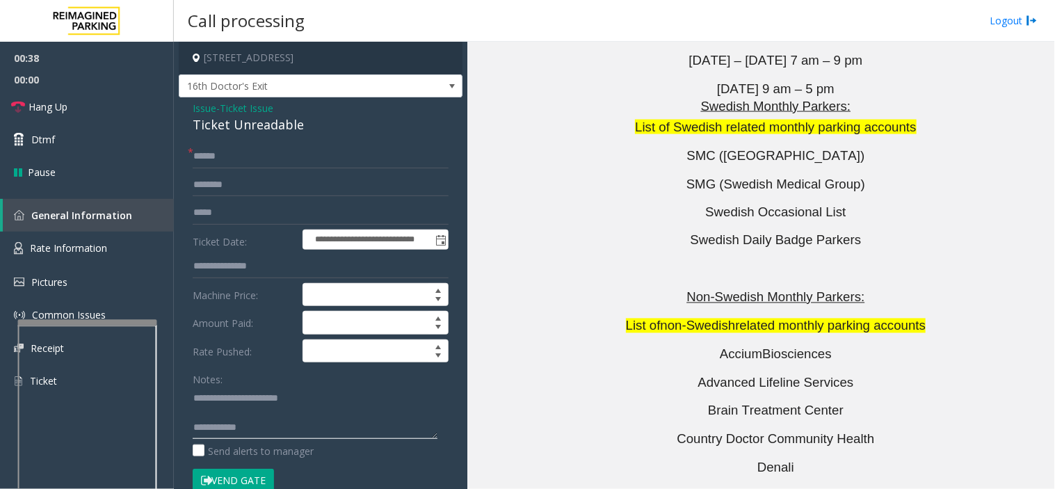
type textarea "**********"
click at [303, 156] on input "text" at bounding box center [321, 157] width 256 height 24
type input "******"
click at [301, 431] on textarea at bounding box center [315, 413] width 245 height 52
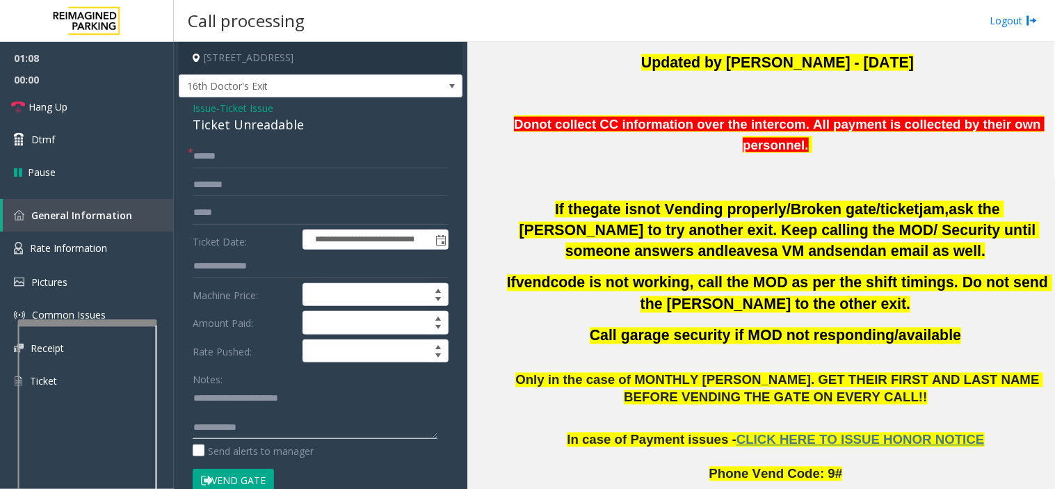
scroll to position [772, 0]
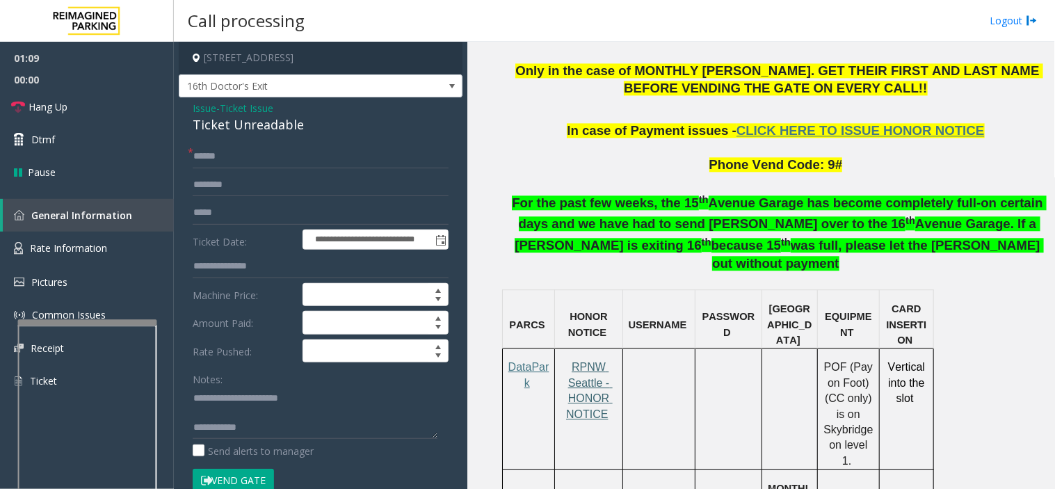
click at [596, 361] on span "RPNW Seattle - HONOR NOTICE" at bounding box center [589, 390] width 47 height 58
click at [268, 186] on input "text" at bounding box center [321, 185] width 256 height 24
type input "***"
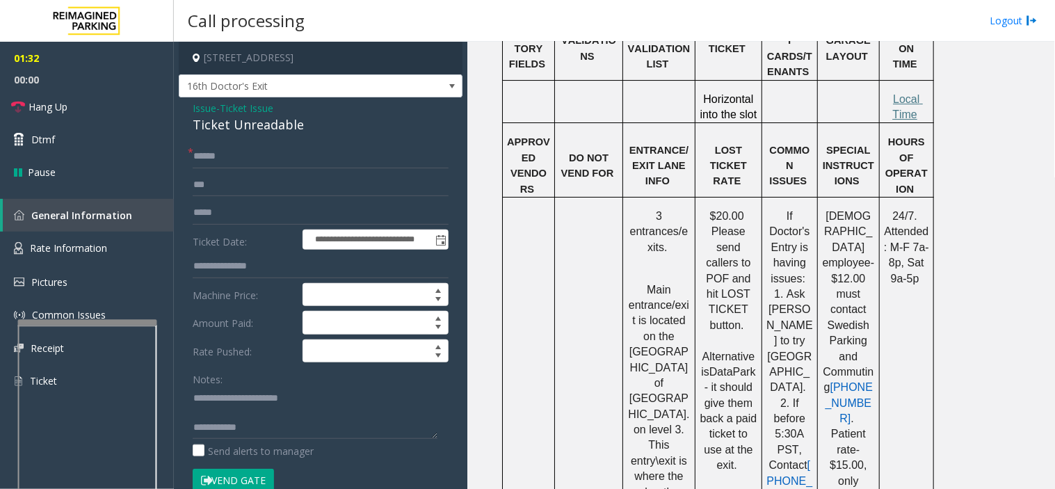
scroll to position [1081, 0]
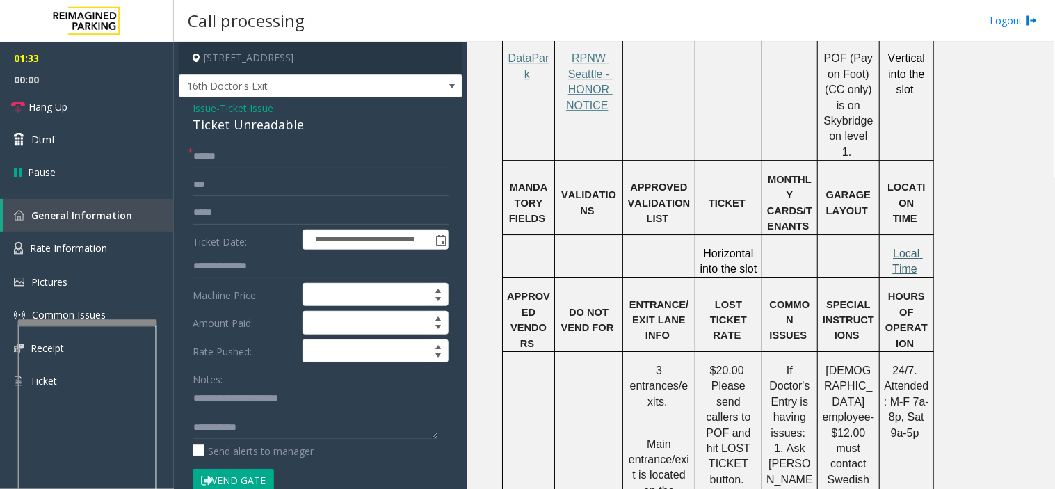
click at [901, 247] on span "Local Time" at bounding box center [907, 260] width 31 height 27
click at [316, 421] on textarea at bounding box center [315, 413] width 245 height 52
click at [720, 380] on span "Please send callers to POF and hit LOST TICKET button." at bounding box center [729, 432] width 47 height 105
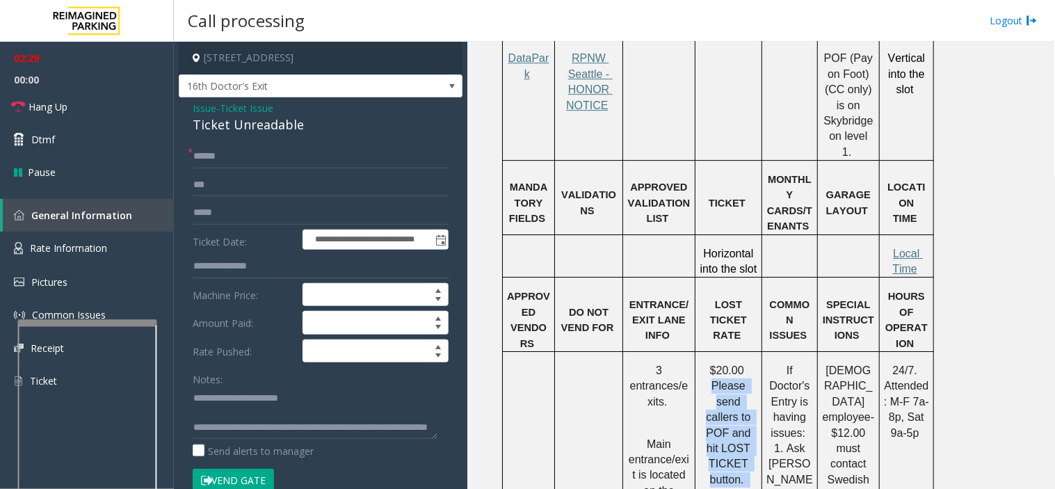
click at [720, 380] on span "Please send callers to POF and hit LOST TICKET button." at bounding box center [729, 432] width 47 height 105
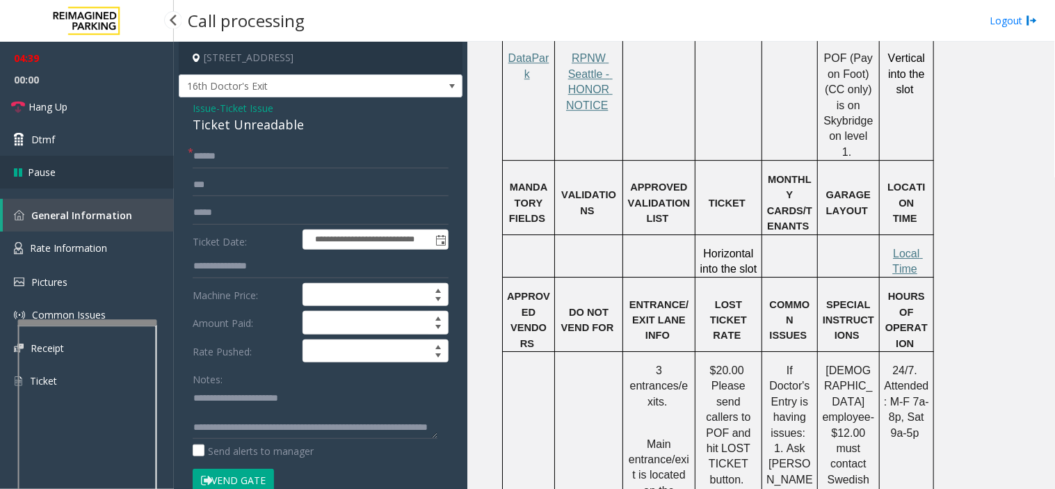
scroll to position [0, 0]
click at [119, 106] on link "Hang Up" at bounding box center [87, 106] width 174 height 33
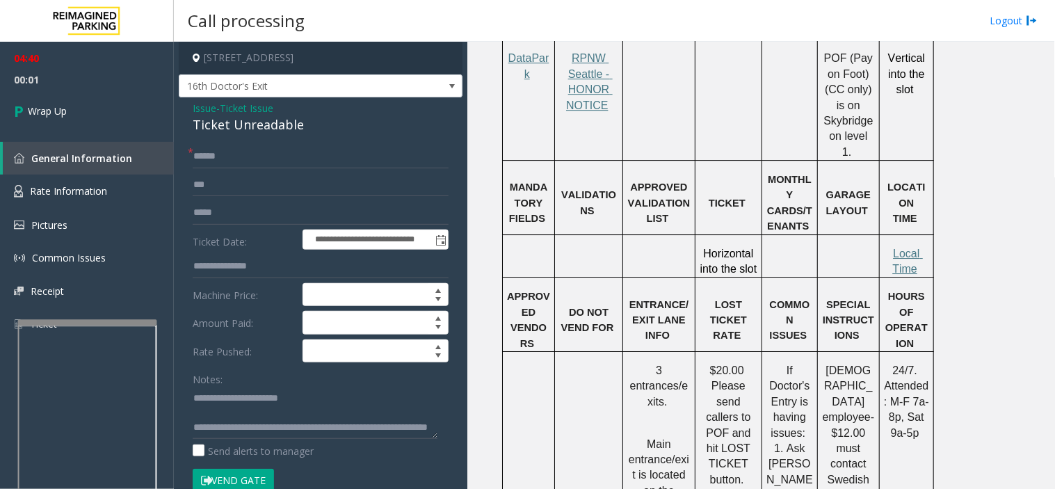
scroll to position [15, 0]
drag, startPoint x: 252, startPoint y: 412, endPoint x: 463, endPoint y: 457, distance: 215.4
click at [463, 457] on app-call-processing-form "**********" at bounding box center [320, 265] width 293 height 447
click at [213, 435] on textarea at bounding box center [315, 413] width 245 height 52
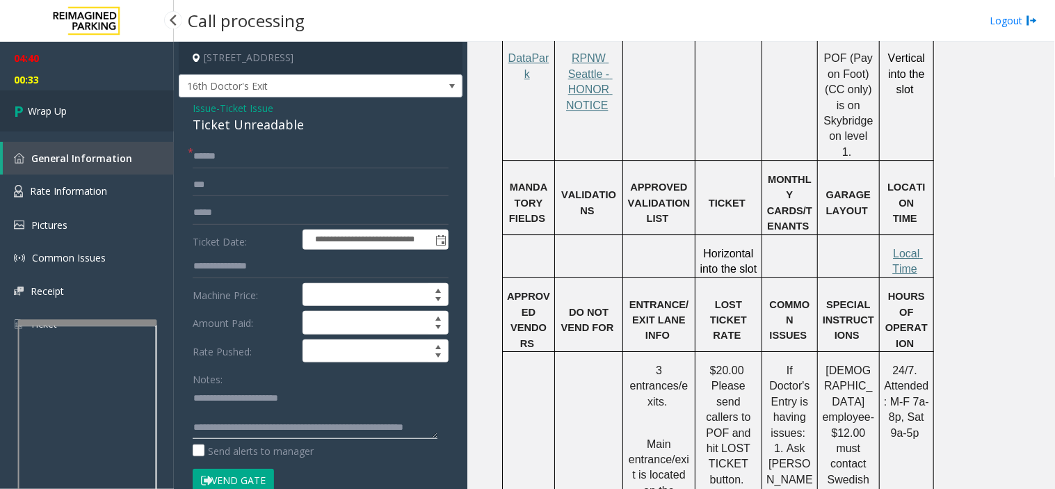
type textarea "**********"
click at [110, 108] on link "Wrap Up" at bounding box center [87, 110] width 174 height 41
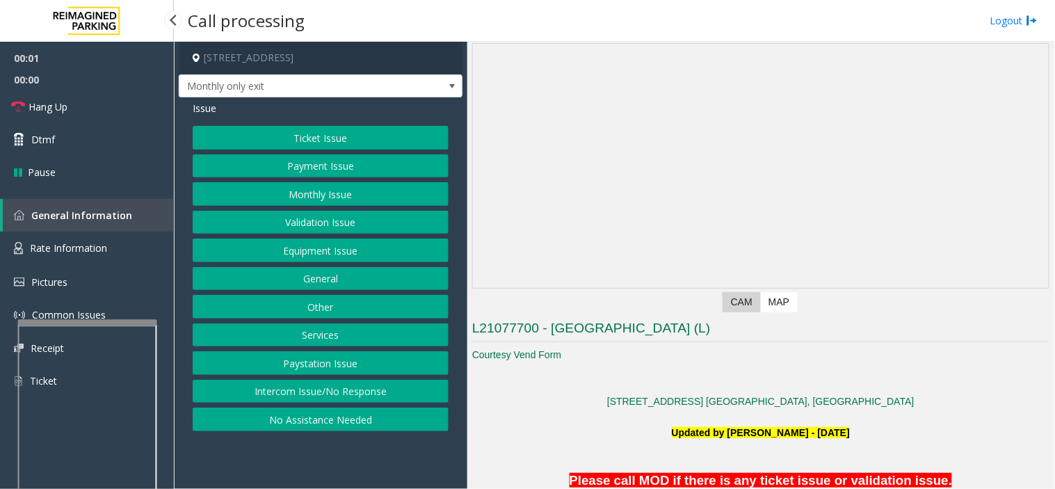
scroll to position [77, 0]
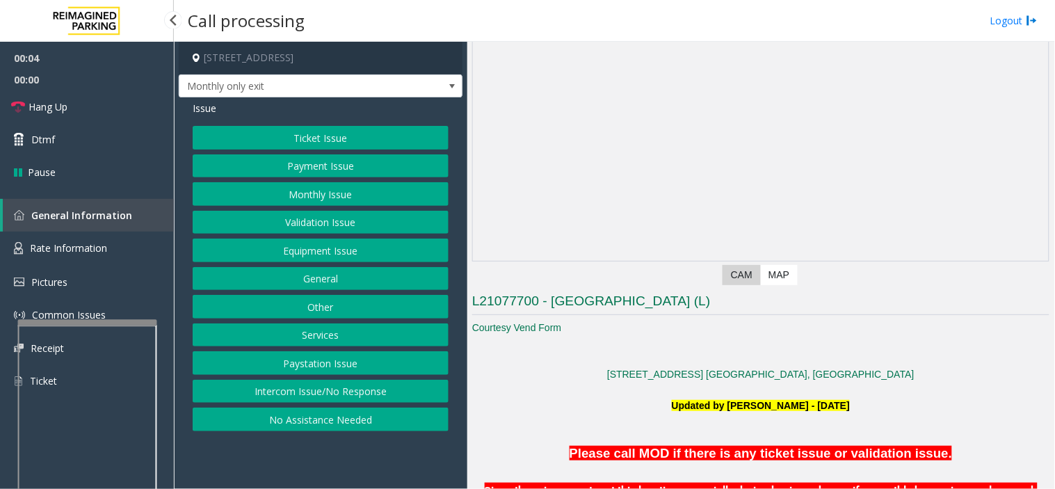
click at [259, 398] on button "Intercom Issue/No Response" at bounding box center [321, 392] width 256 height 24
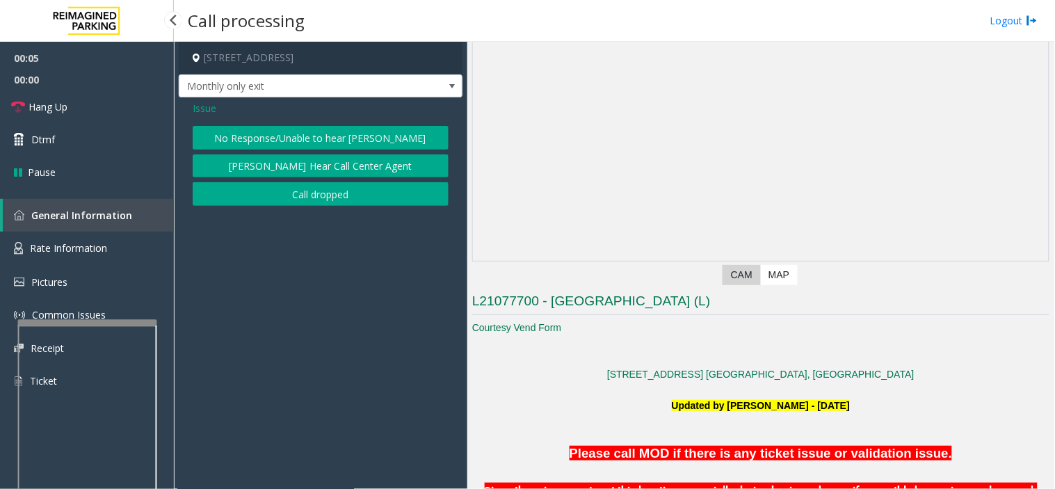
click at [261, 147] on button "No Response/Unable to hear [PERSON_NAME]" at bounding box center [321, 138] width 256 height 24
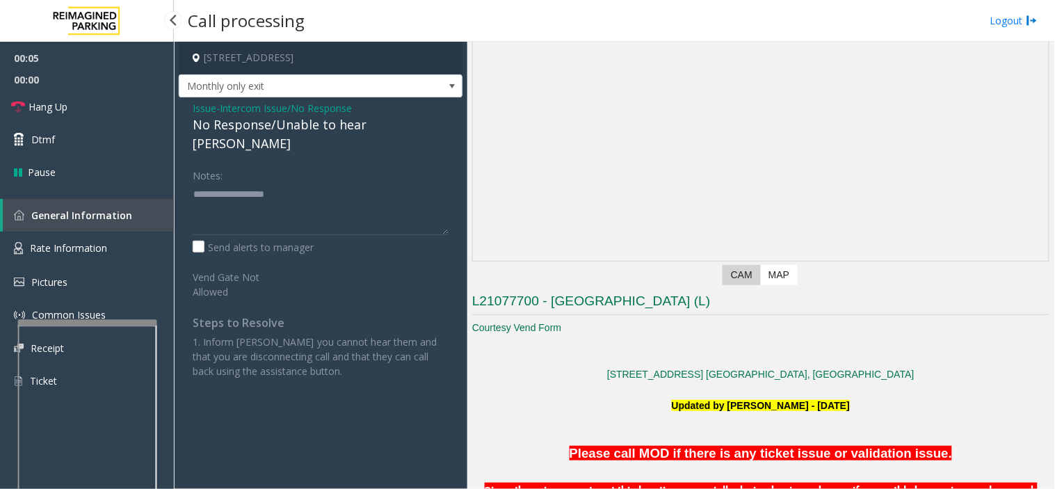
click at [251, 131] on div "No Response/Unable to hear [PERSON_NAME]" at bounding box center [321, 134] width 256 height 38
click at [251, 129] on div "No Response/Unable to hear [PERSON_NAME]" at bounding box center [321, 134] width 256 height 38
click at [378, 183] on textarea at bounding box center [321, 209] width 256 height 52
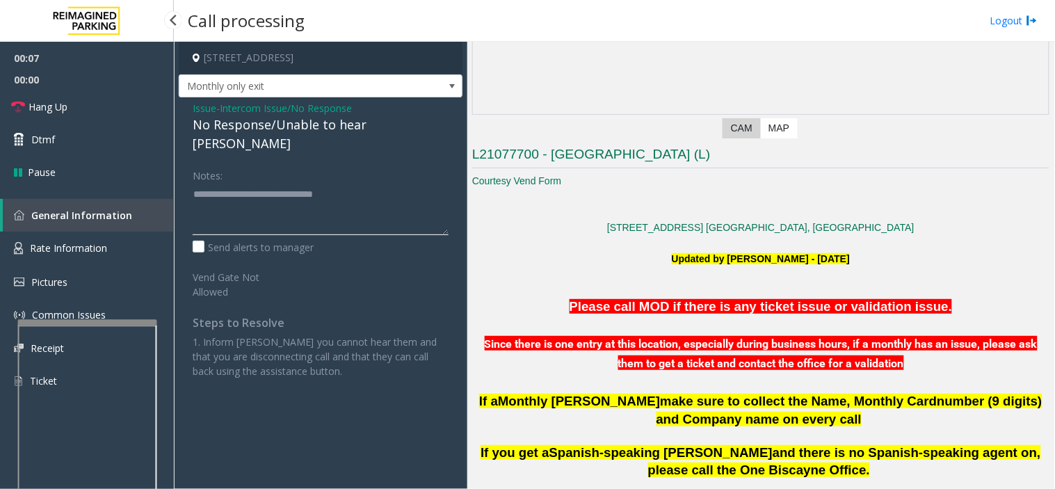
scroll to position [309, 0]
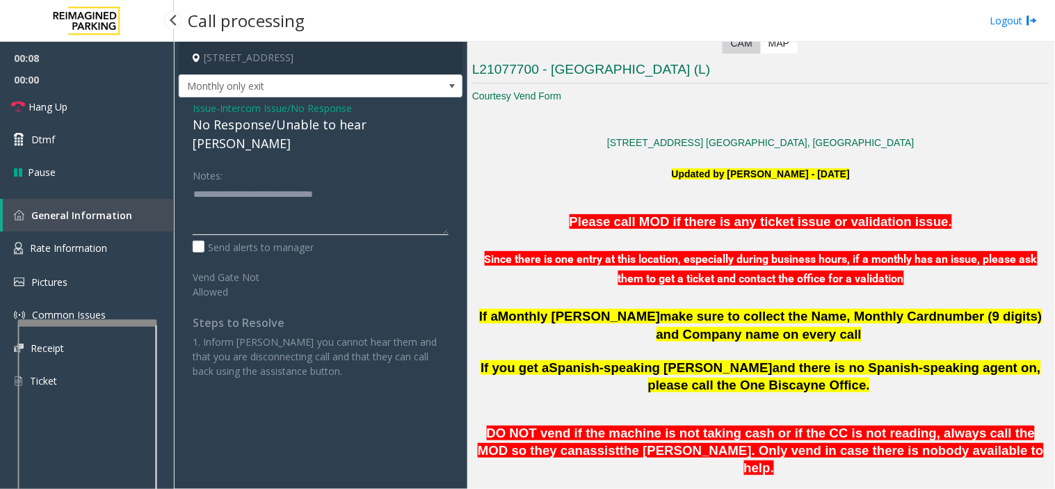
type textarea "**********"
click at [616, 429] on span "DO NOT vend if the machine is not taking cash or if the CC is not reading, alwa…" at bounding box center [756, 441] width 557 height 32
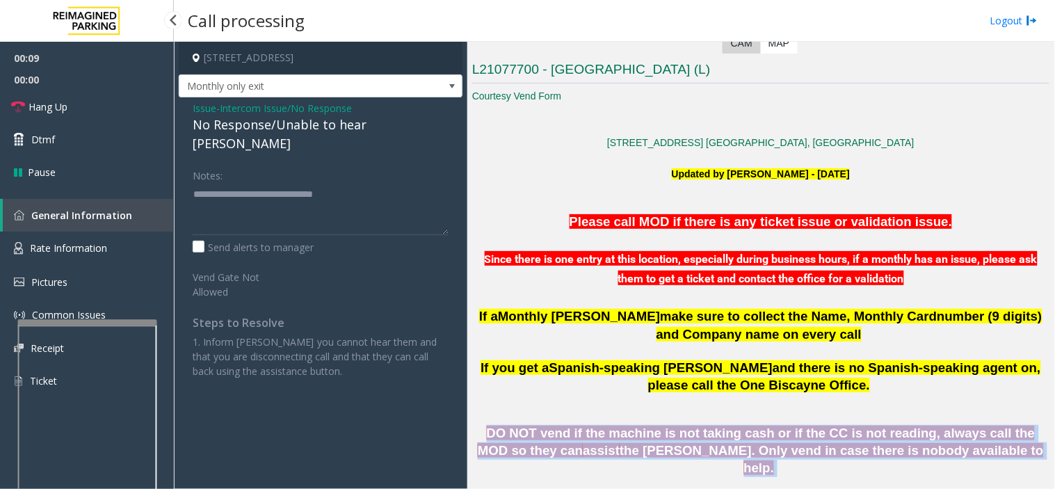
click at [616, 429] on span "DO NOT vend if the machine is not taking cash or if the CC is not reading, alwa…" at bounding box center [756, 441] width 557 height 32
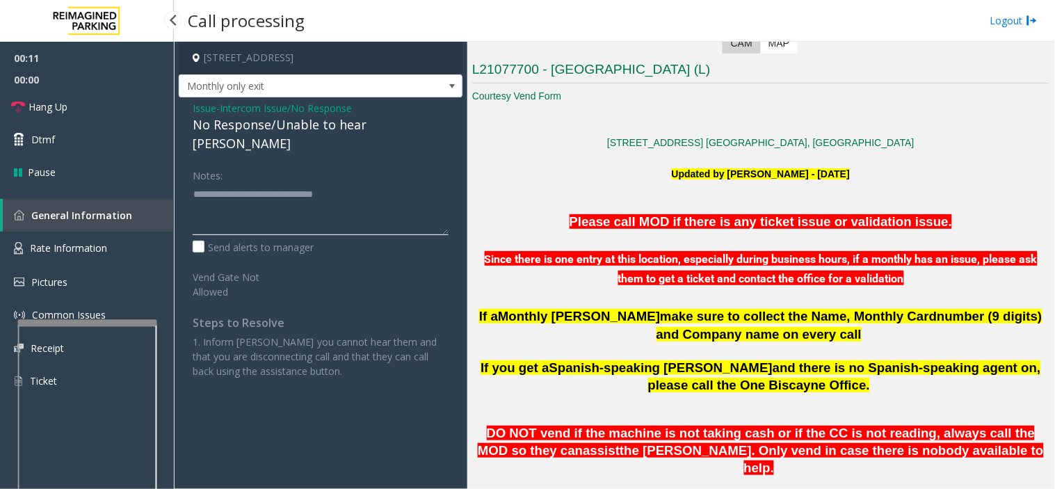
click at [229, 198] on textarea at bounding box center [321, 209] width 256 height 52
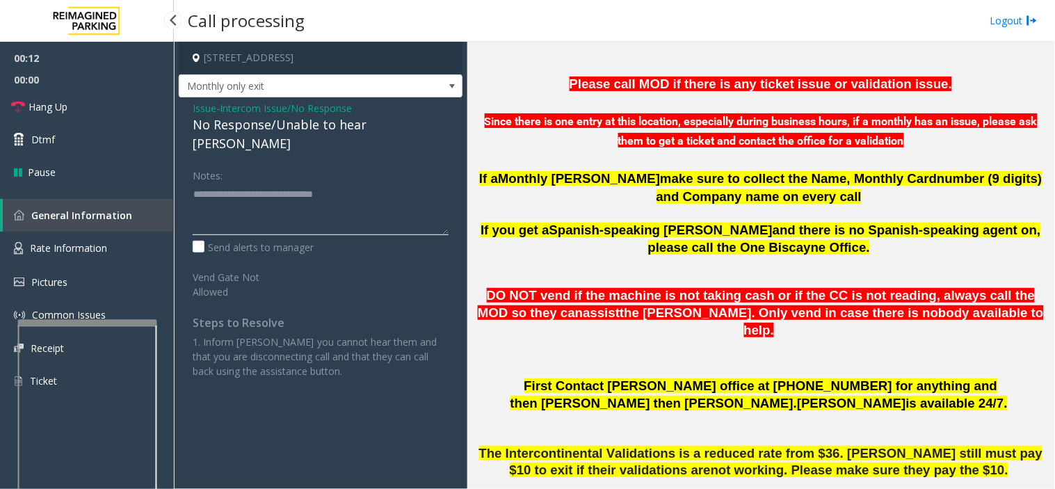
scroll to position [617, 0]
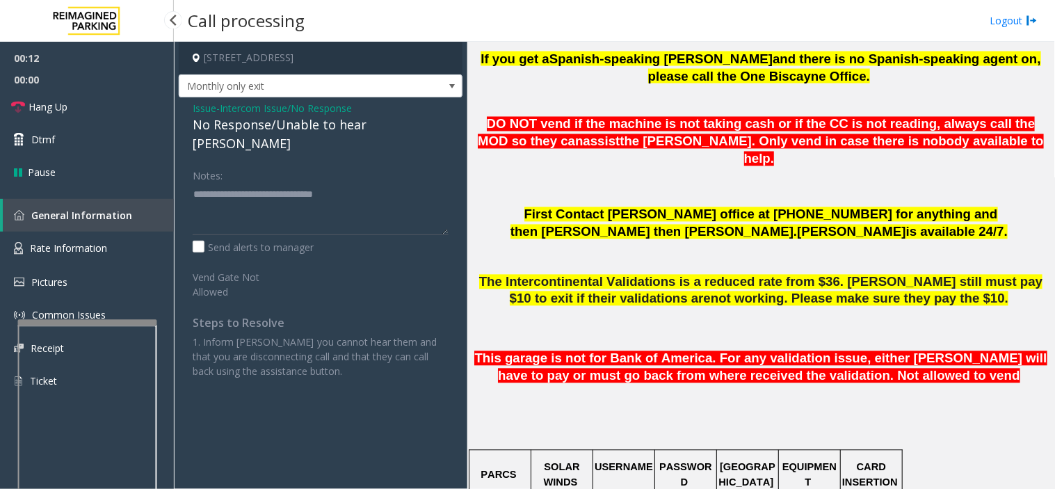
click at [645, 384] on p at bounding box center [760, 392] width 577 height 17
click at [108, 105] on link "Hang Up" at bounding box center [87, 106] width 174 height 33
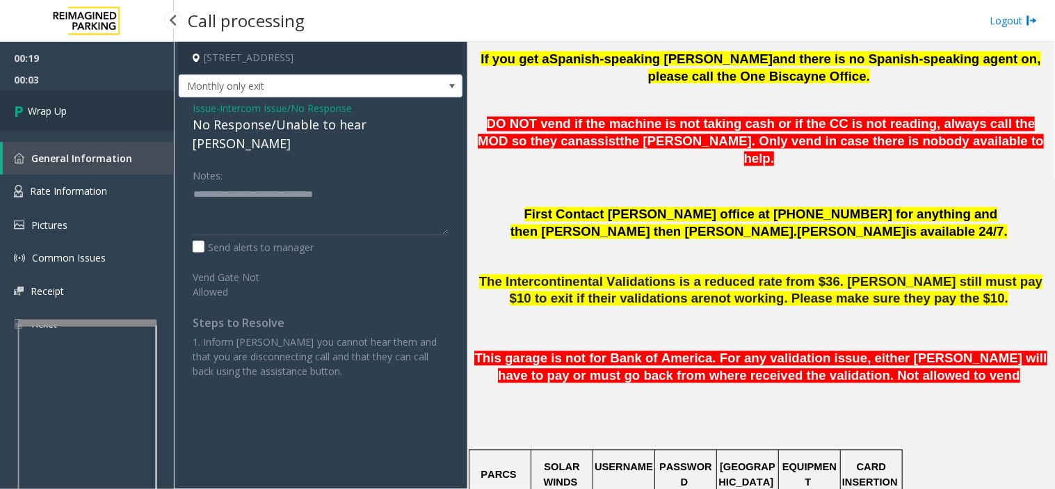
click at [108, 105] on link "Wrap Up" at bounding box center [87, 110] width 174 height 41
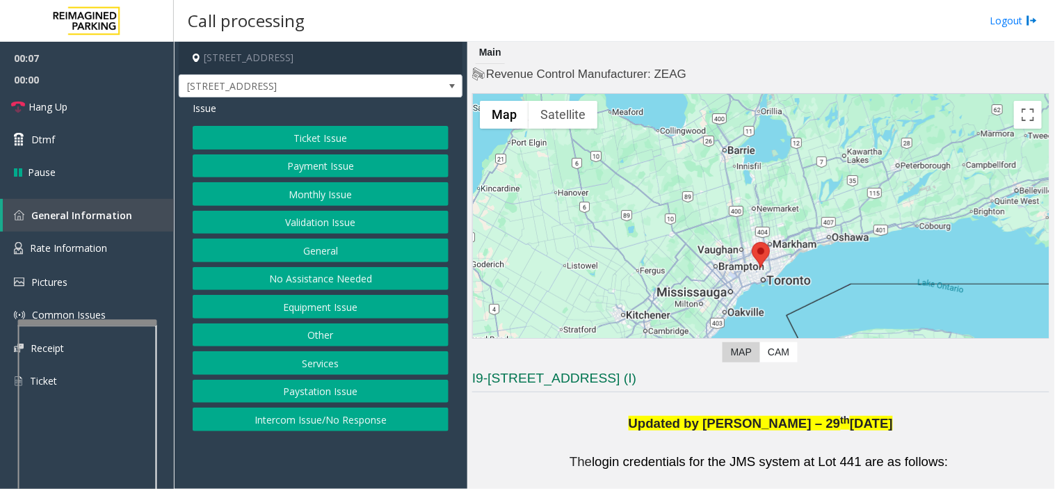
scroll to position [386, 0]
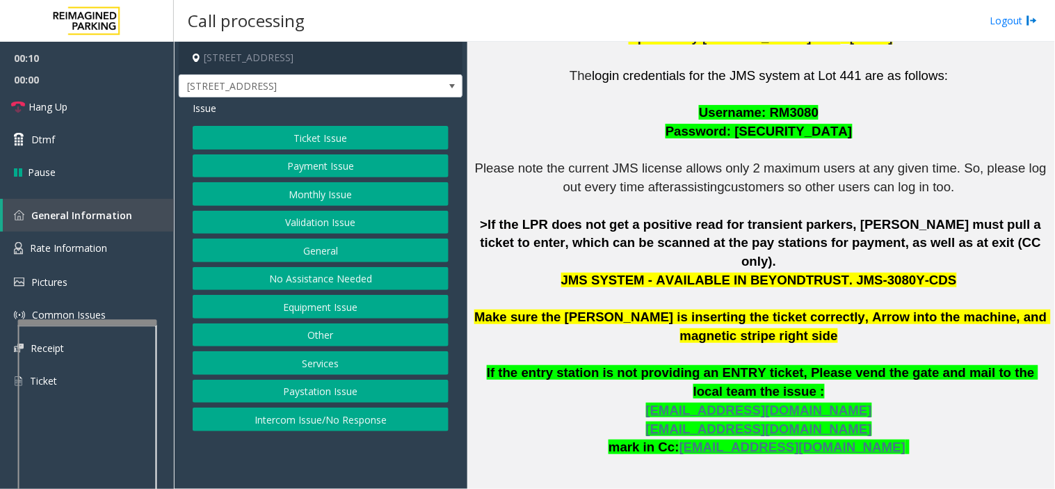
click at [311, 118] on div "Issue Ticket Issue Payment Issue Monthly Issue Validation Issue General No Assi…" at bounding box center [321, 267] width 284 height 341
click at [311, 131] on button "Ticket Issue" at bounding box center [321, 138] width 256 height 24
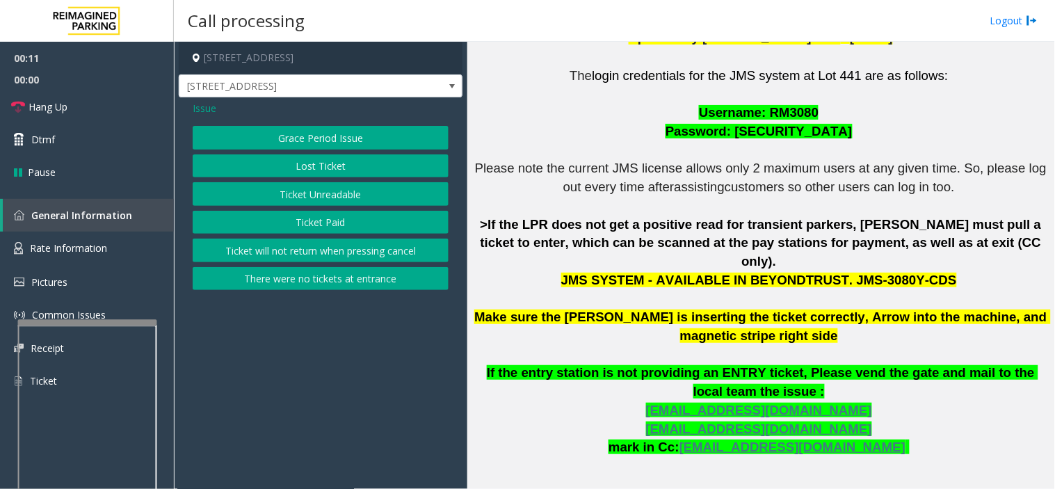
click at [329, 198] on button "Ticket Unreadable" at bounding box center [321, 194] width 256 height 24
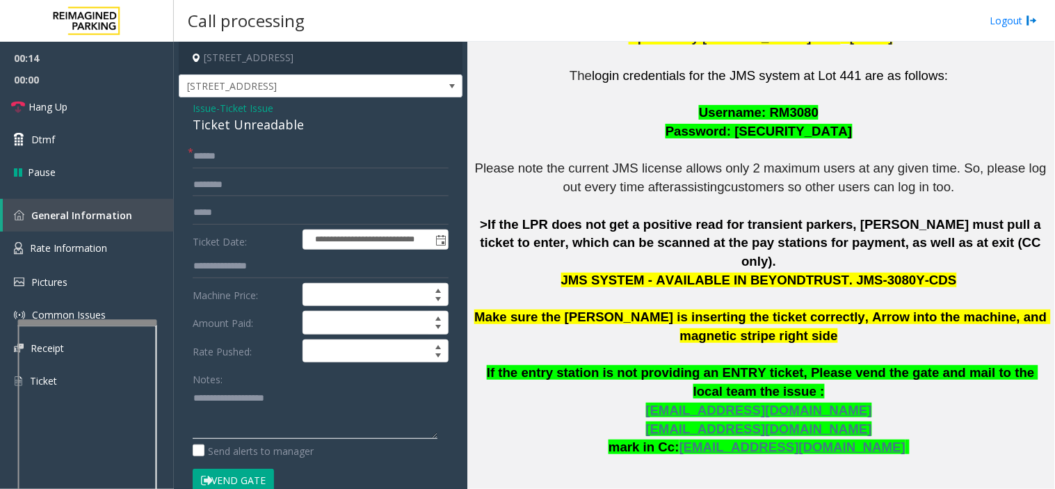
click at [358, 415] on textarea at bounding box center [315, 413] width 245 height 52
paste textarea "**********"
click at [247, 124] on div "Ticket Unreadable" at bounding box center [321, 124] width 256 height 19
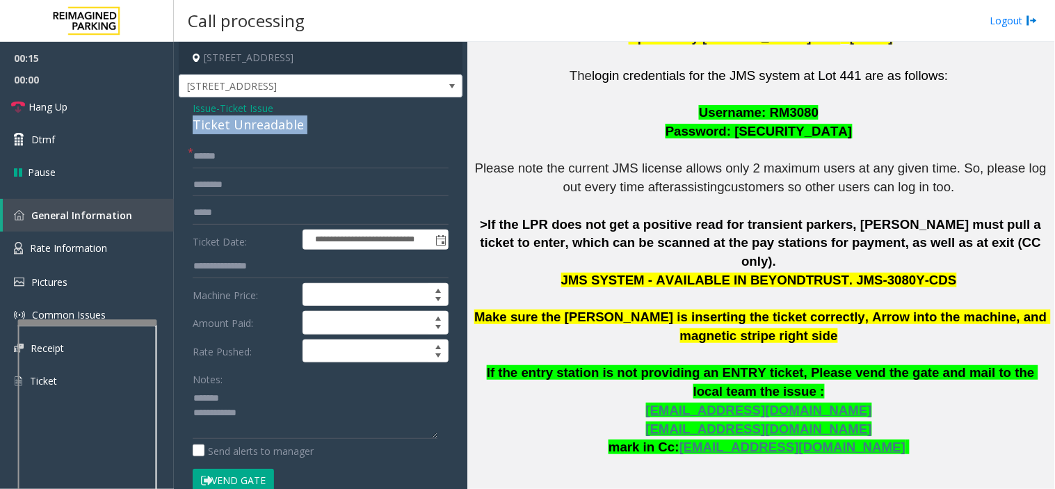
click at [247, 124] on div "Ticket Unreadable" at bounding box center [321, 124] width 256 height 19
copy div "Ticket Unreadable"
paste textarea "**********"
click at [290, 393] on textarea at bounding box center [315, 413] width 245 height 52
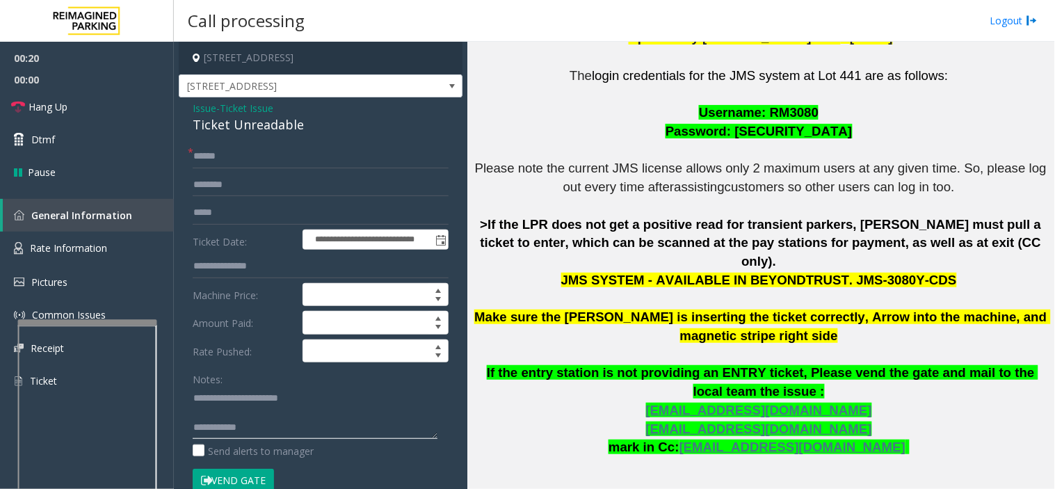
click at [280, 430] on textarea at bounding box center [315, 413] width 245 height 52
paste textarea "**********"
type textarea "**********"
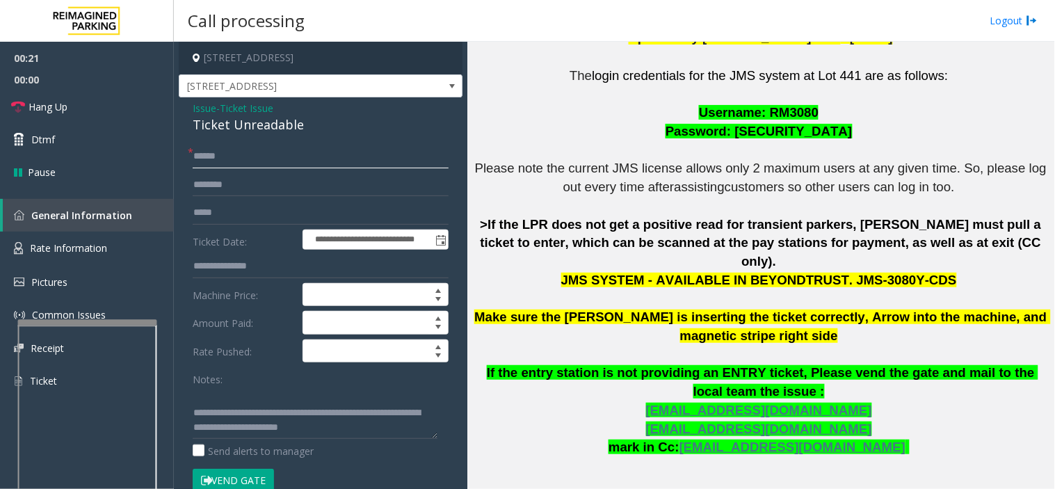
click at [227, 162] on input "text" at bounding box center [321, 157] width 256 height 24
click at [202, 92] on span "[STREET_ADDRESS]" at bounding box center [292, 86] width 226 height 22
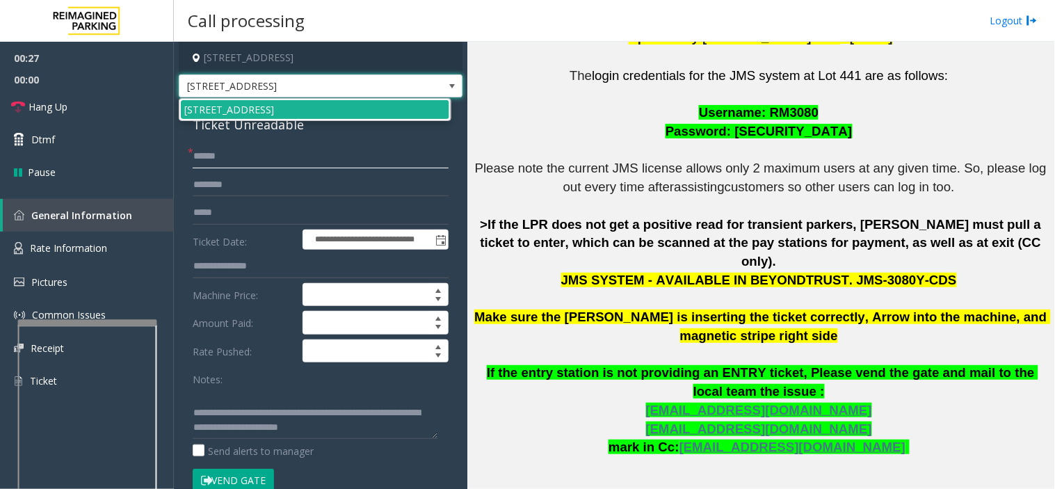
click at [220, 160] on input "text" at bounding box center [321, 157] width 256 height 24
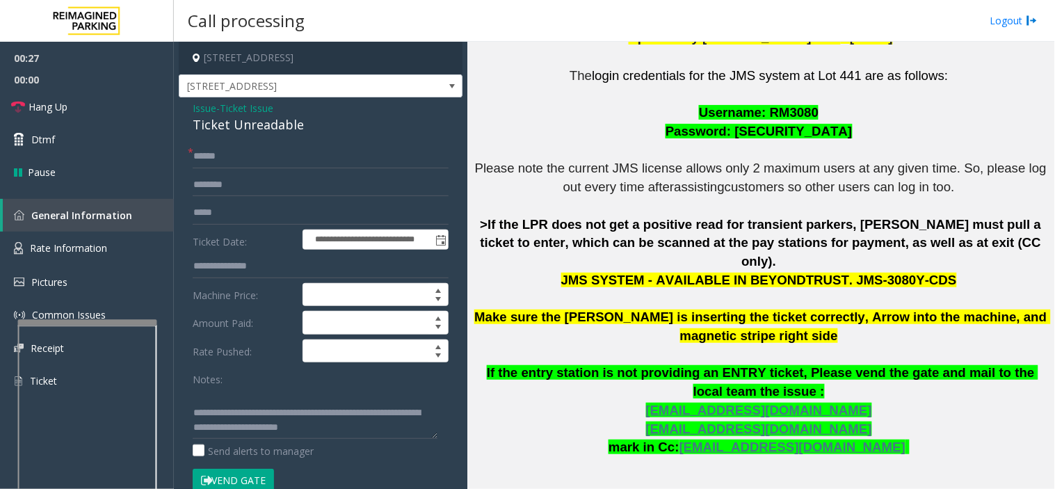
click at [200, 106] on span "Issue" at bounding box center [205, 108] width 24 height 15
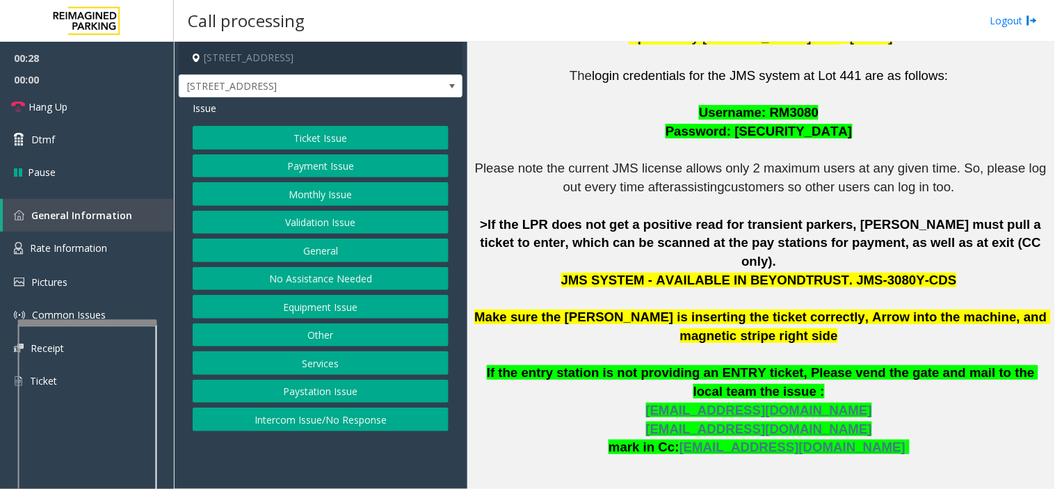
click at [300, 220] on button "Validation Issue" at bounding box center [321, 223] width 256 height 24
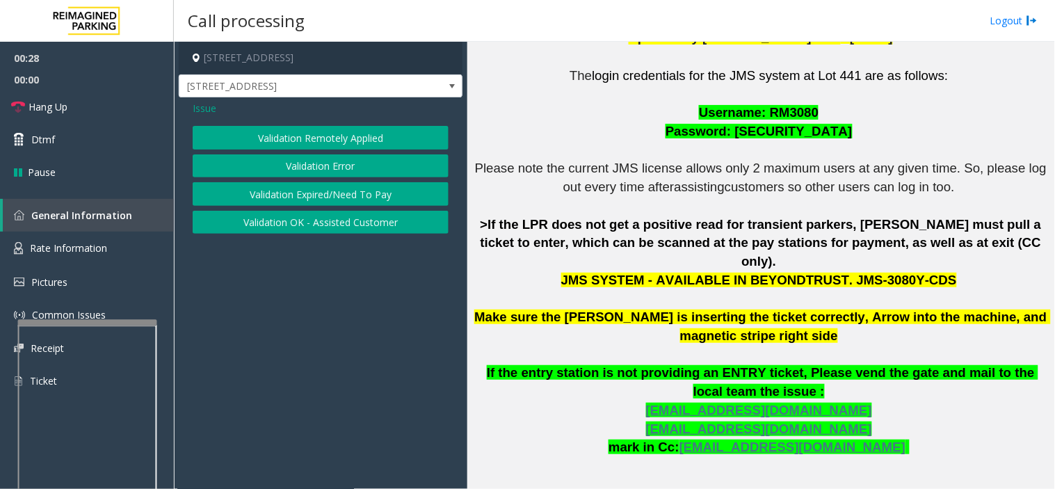
click at [286, 154] on button "Validation Error" at bounding box center [321, 166] width 256 height 24
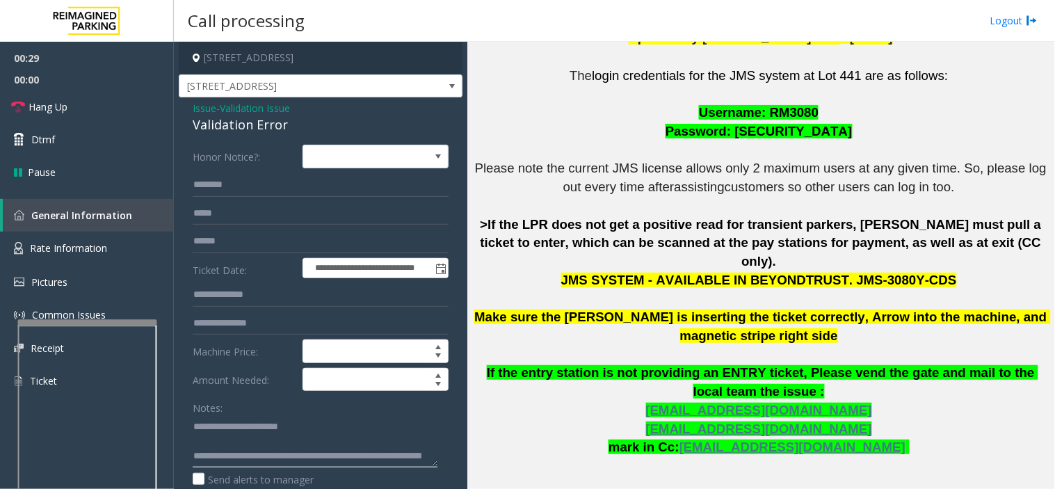
click at [254, 448] on textarea at bounding box center [315, 441] width 245 height 52
click at [261, 184] on input "text" at bounding box center [321, 185] width 256 height 24
click at [251, 243] on input "text" at bounding box center [321, 241] width 256 height 24
click at [352, 437] on textarea at bounding box center [315, 441] width 245 height 52
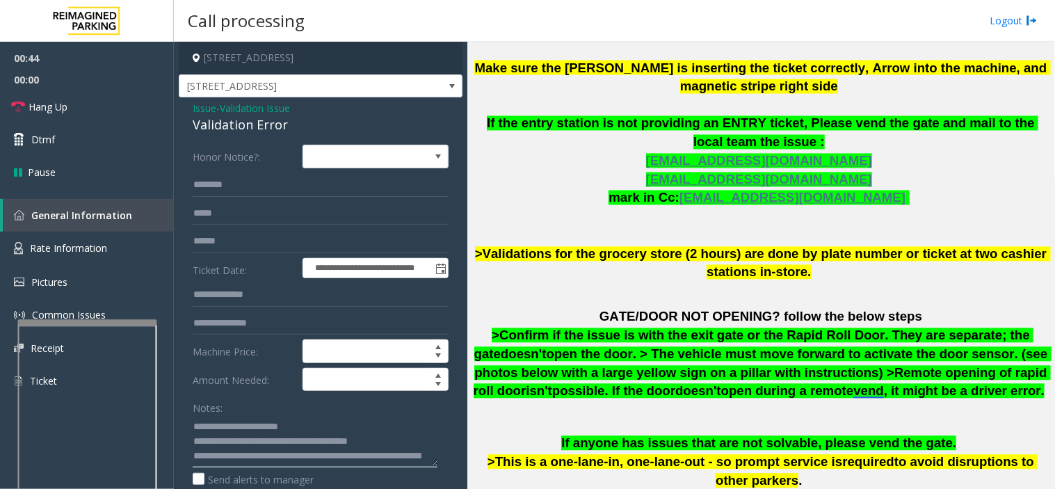
scroll to position [695, 0]
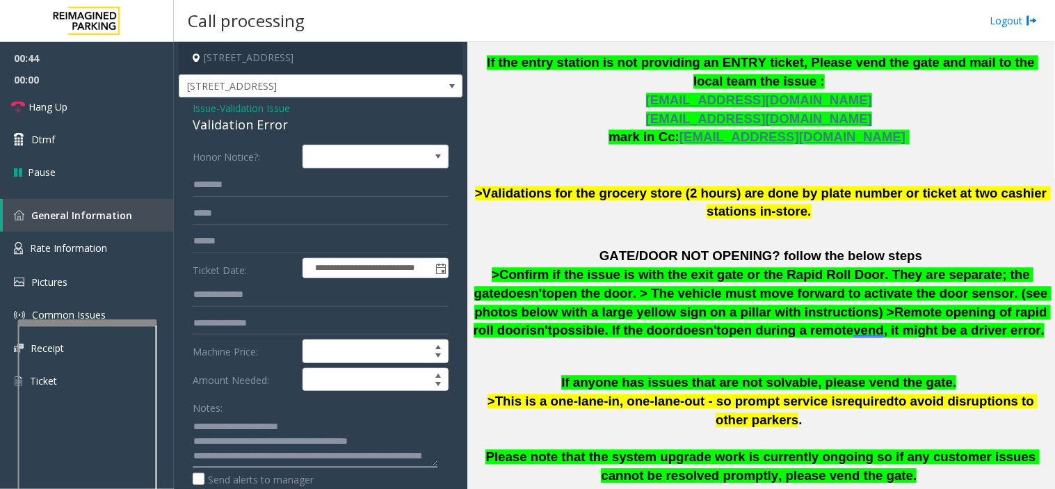
type textarea "**********"
drag, startPoint x: 619, startPoint y: 387, endPoint x: 592, endPoint y: 406, distance: 33.6
click at [592, 406] on p "If anyone has issues that are not solvable, please vend the gate. >This is a on…" at bounding box center [760, 429] width 577 height 111
click at [269, 248] on input "text" at bounding box center [321, 241] width 256 height 24
type input "********"
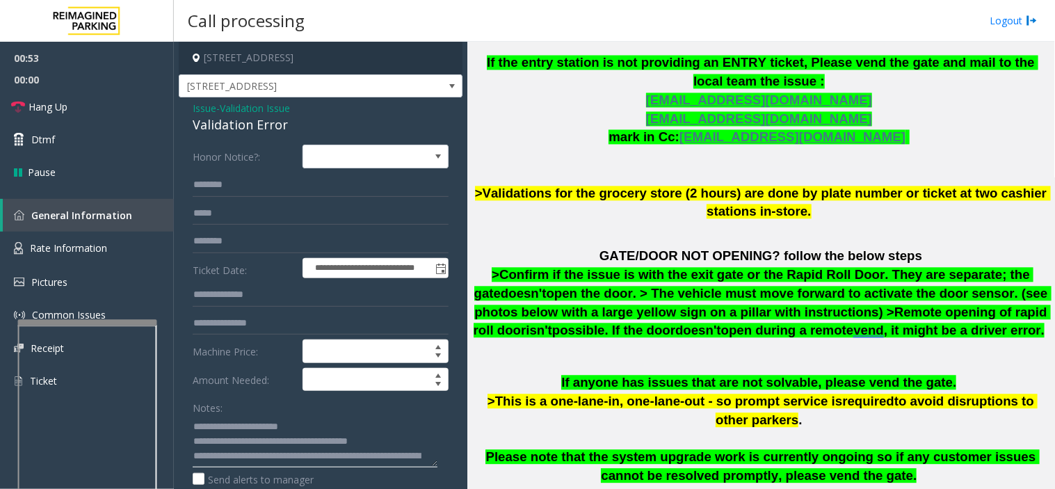
click at [348, 432] on textarea at bounding box center [315, 441] width 245 height 52
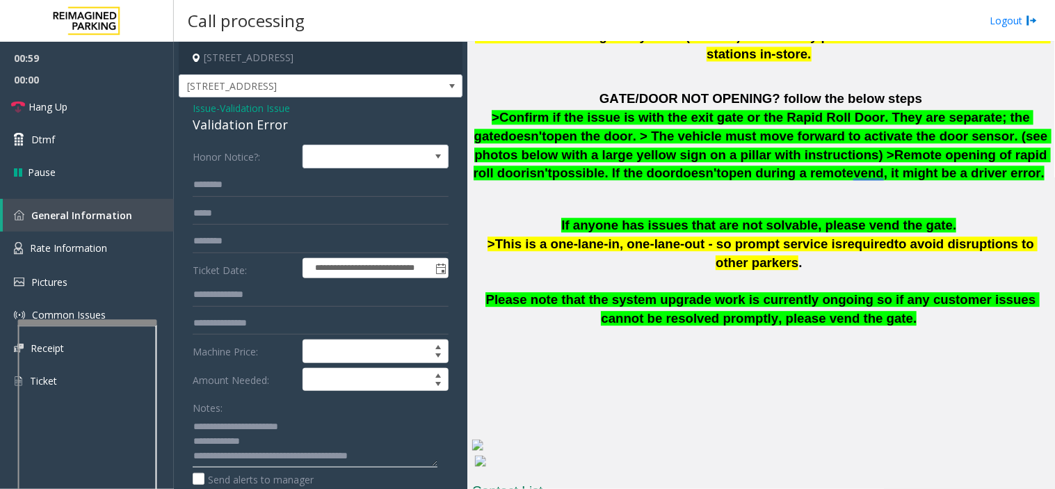
scroll to position [936, 0]
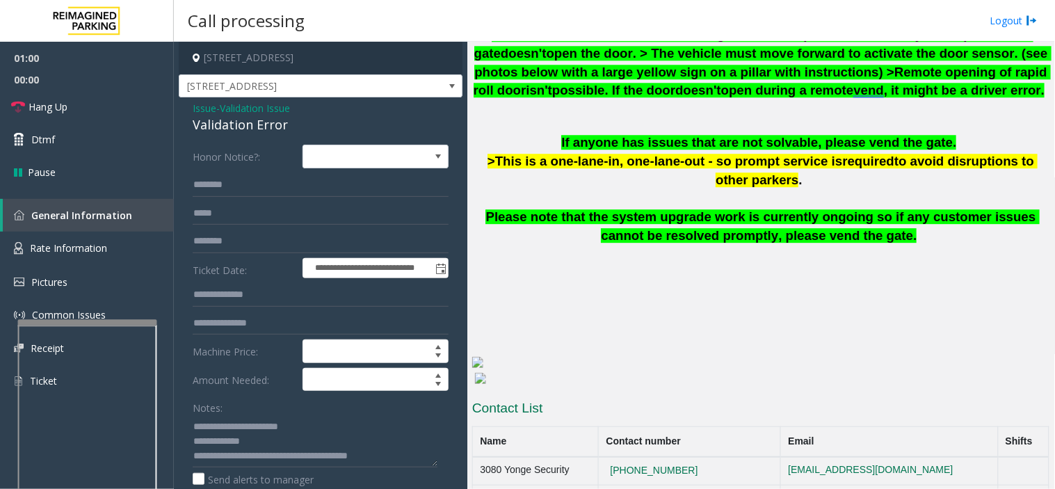
drag, startPoint x: 708, startPoint y: 346, endPoint x: 697, endPoint y: 346, distance: 11.1
click at [697, 351] on h6 at bounding box center [760, 368] width 577 height 34
drag, startPoint x: 703, startPoint y: 307, endPoint x: 598, endPoint y: 304, distance: 105.0
click at [598, 325] on h6 at bounding box center [760, 334] width 577 height 19
click at [275, 436] on textarea at bounding box center [315, 441] width 245 height 52
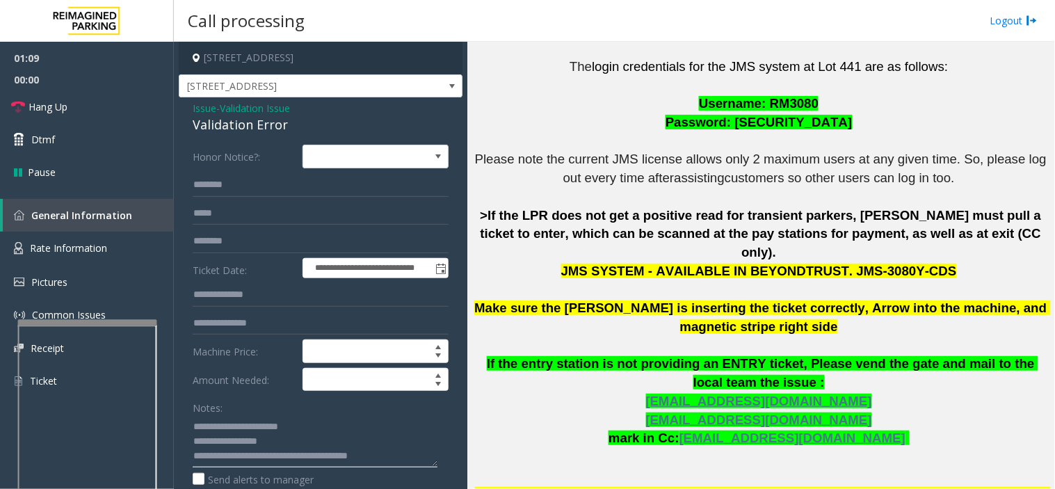
scroll to position [232, 0]
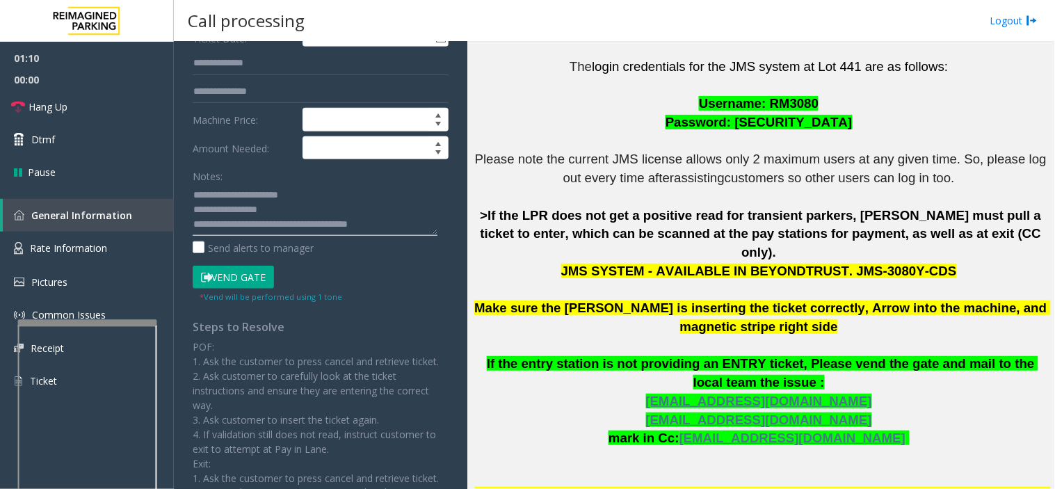
type textarea "**********"
click at [238, 276] on button "Vend Gate" at bounding box center [233, 278] width 81 height 24
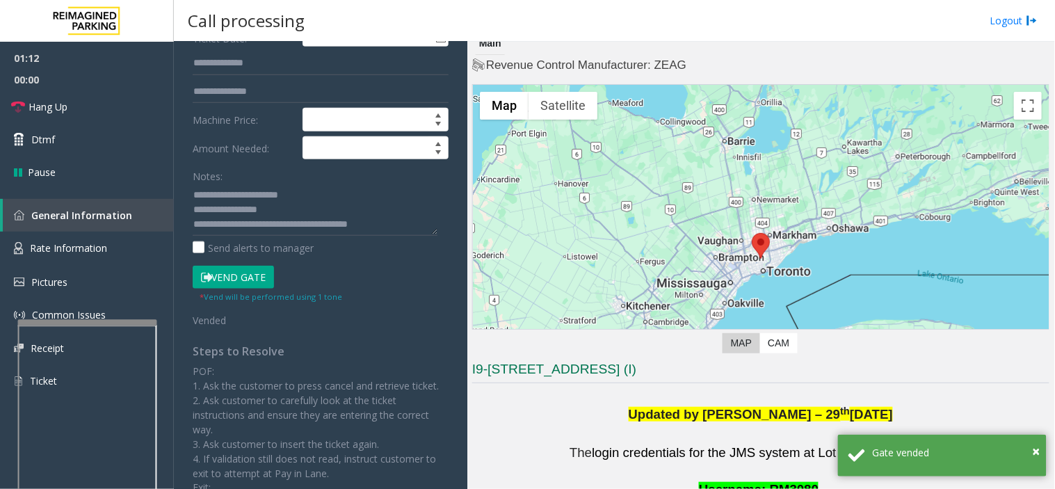
scroll to position [44, 0]
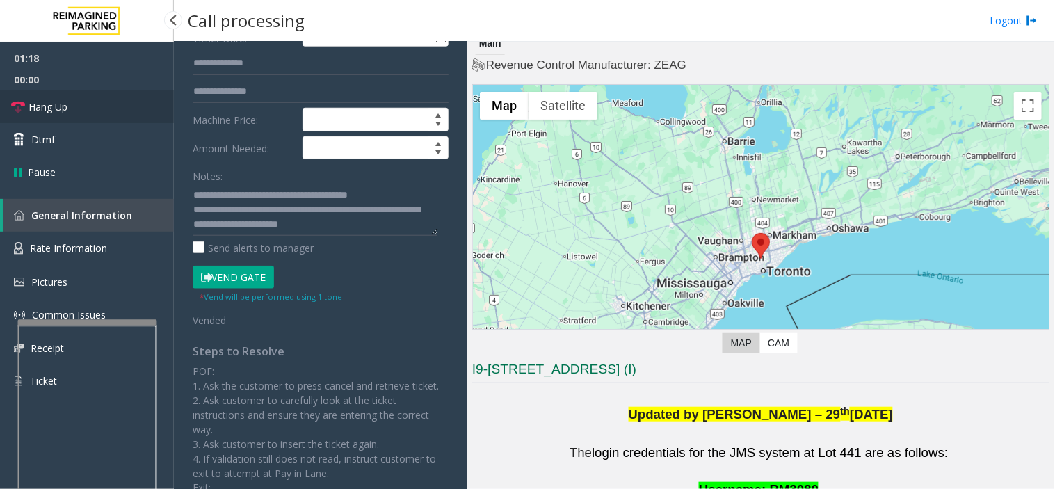
click at [99, 99] on link "Hang Up" at bounding box center [87, 106] width 174 height 33
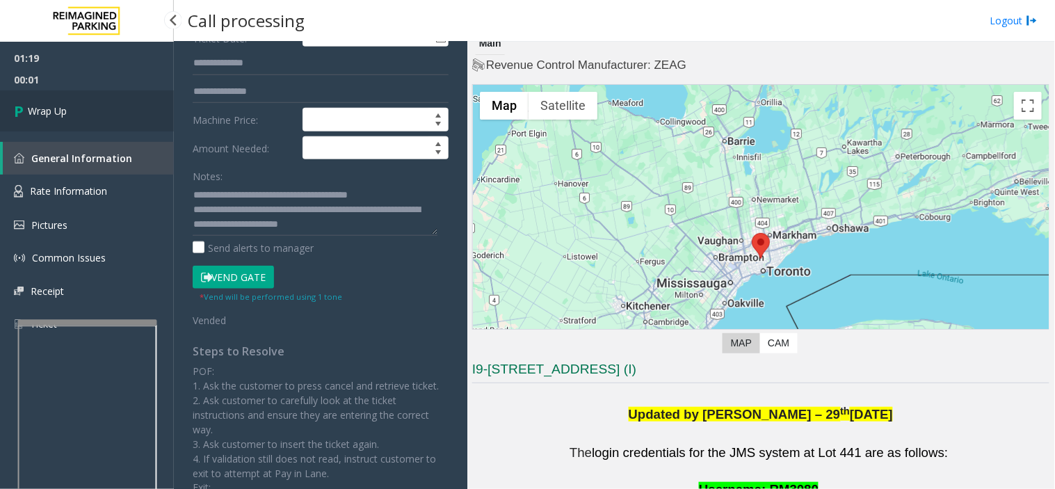
click at [99, 99] on link "Wrap Up" at bounding box center [87, 110] width 174 height 41
